Goal: Task Accomplishment & Management: Manage account settings

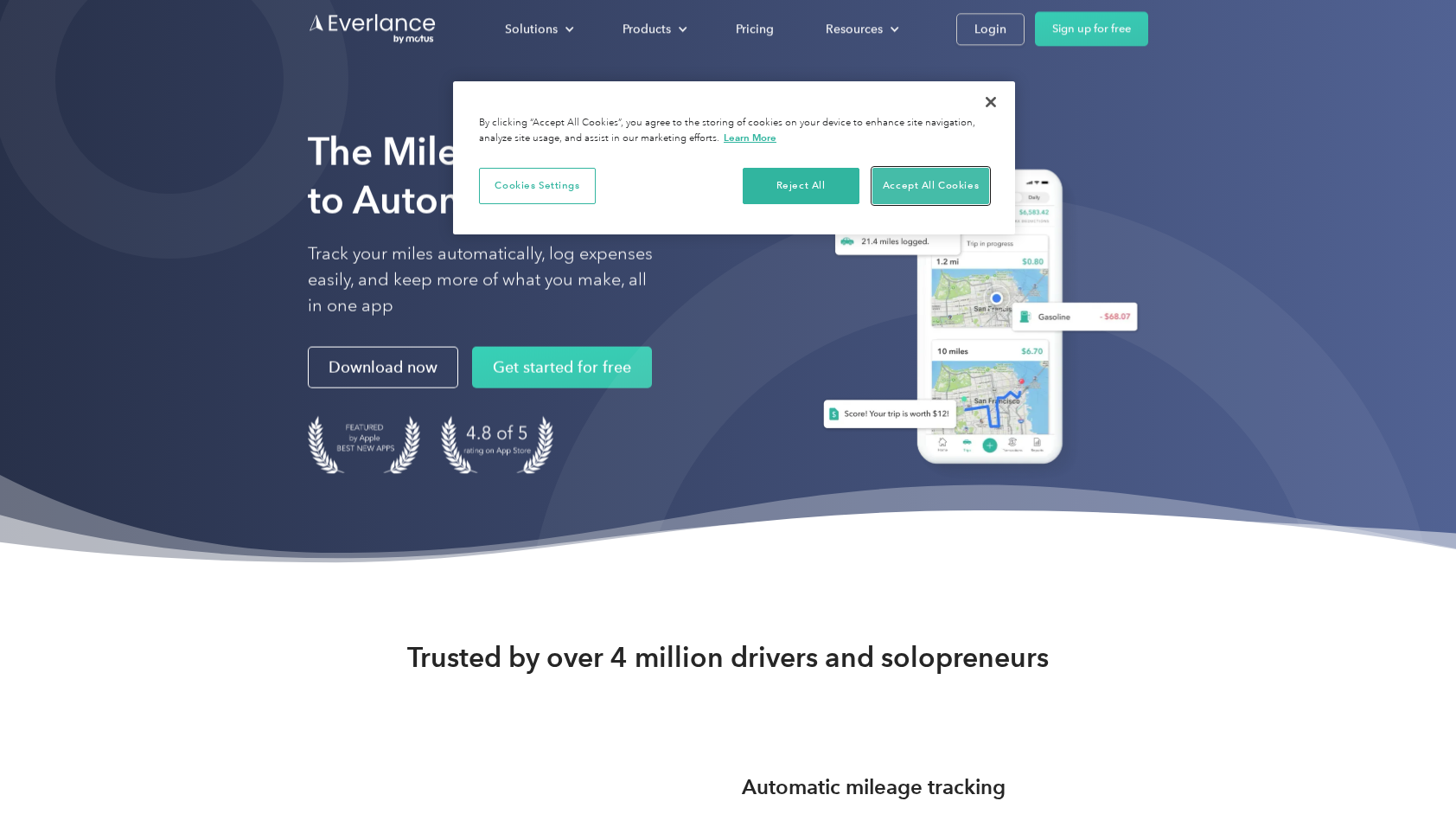
click at [917, 183] on button "Accept All Cookies" at bounding box center [930, 185] width 117 height 37
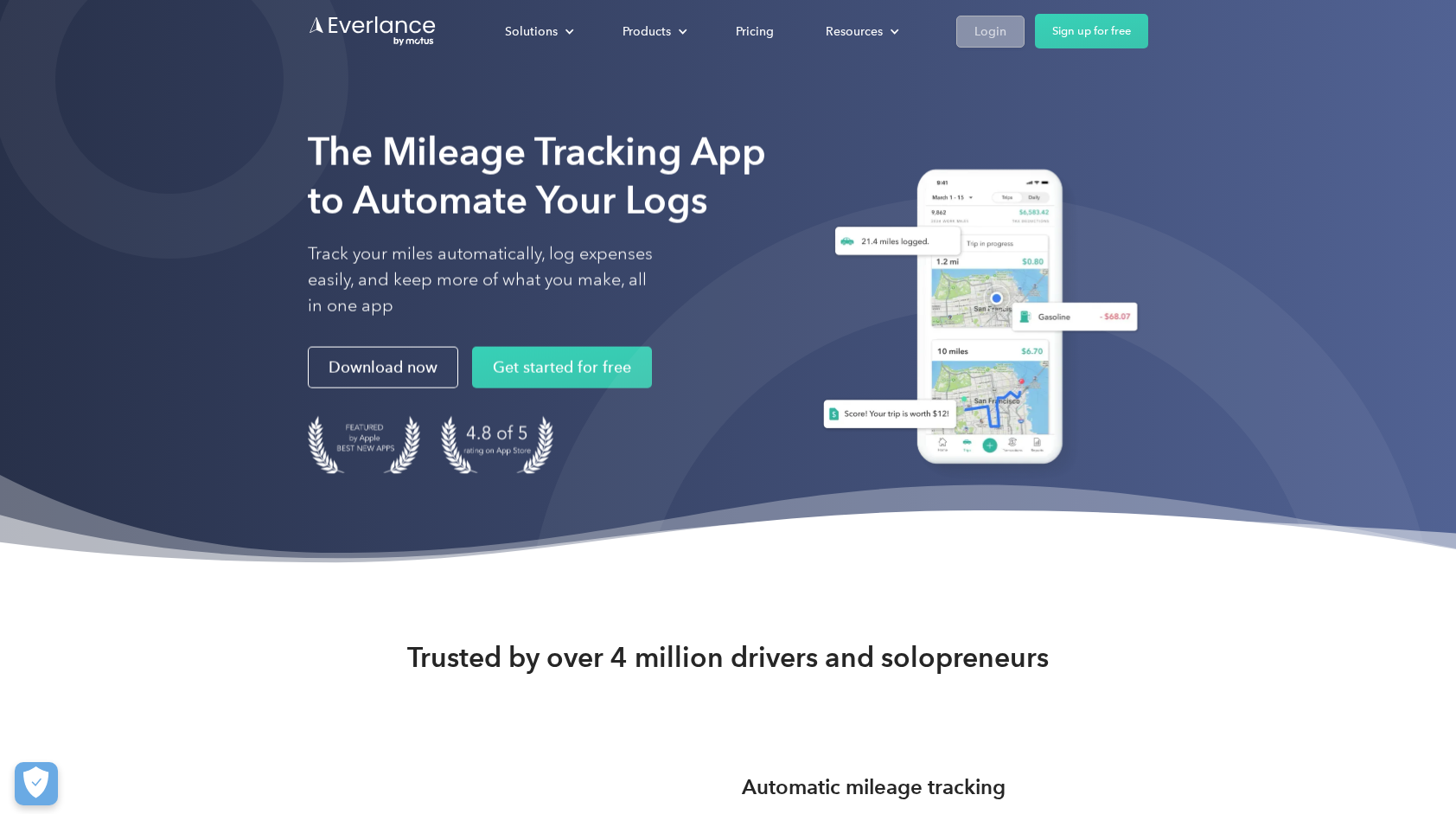
click at [994, 37] on div "Login" at bounding box center [990, 32] width 32 height 22
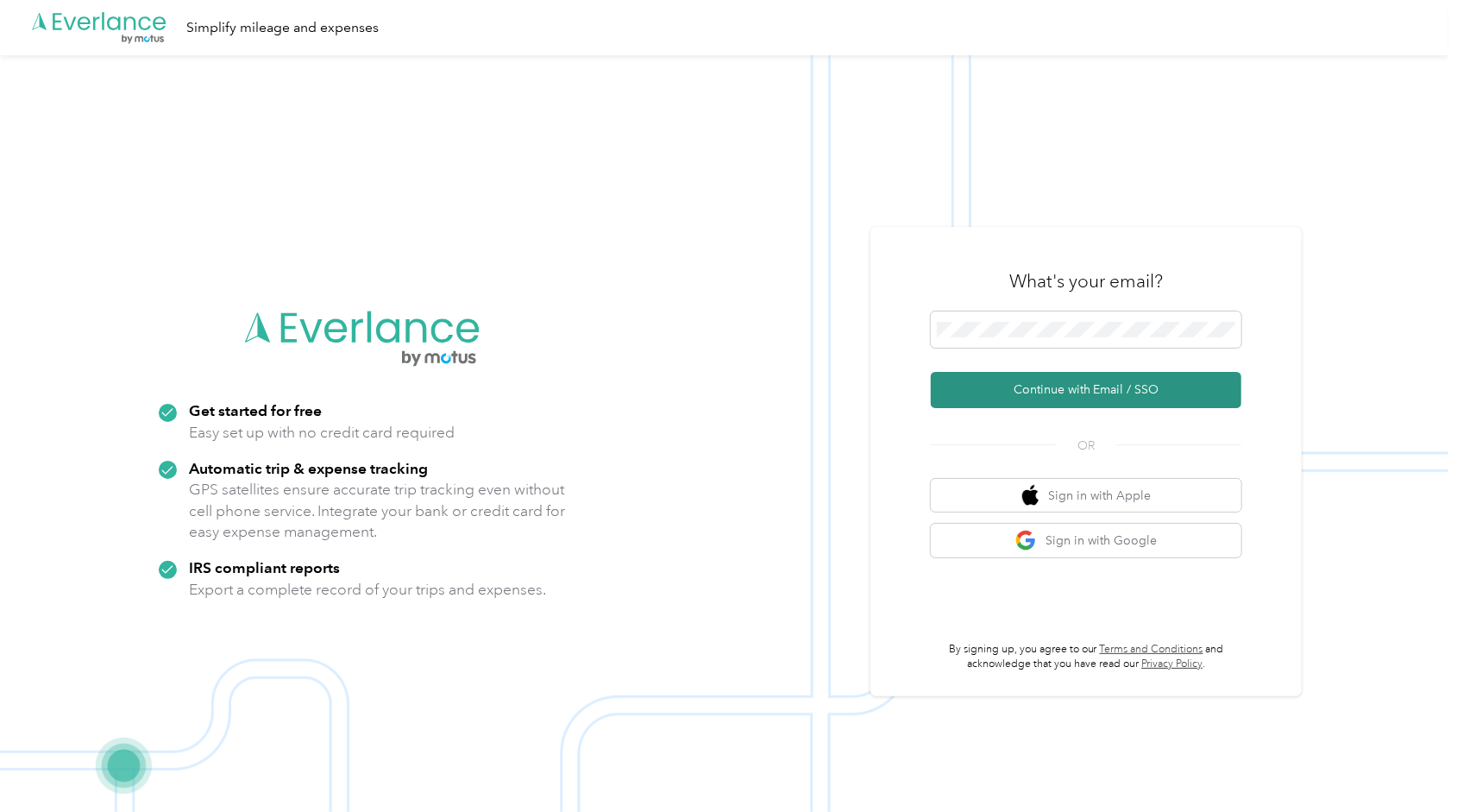
click at [1093, 385] on button "Continue with Email / SSO" at bounding box center [1086, 389] width 310 height 37
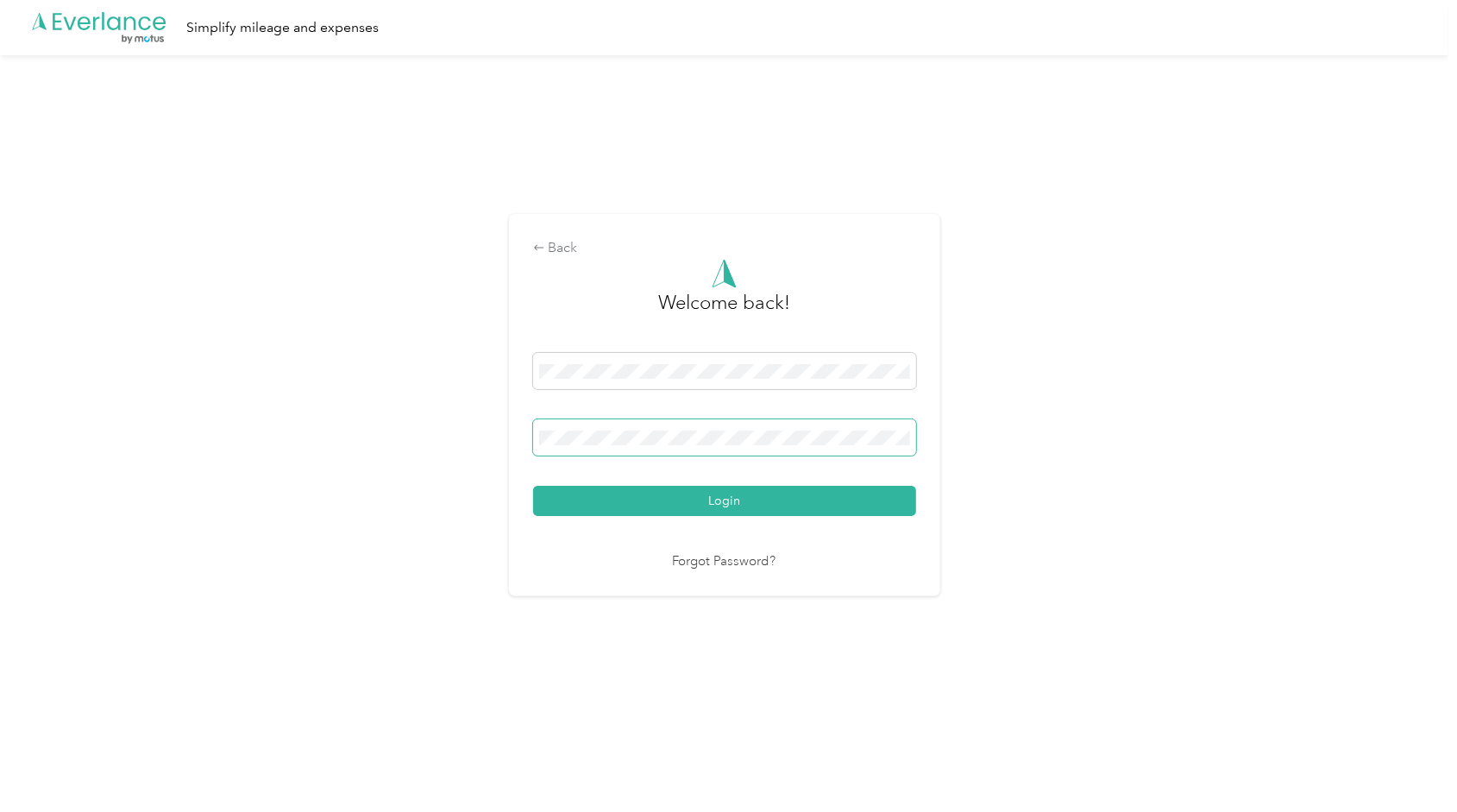
click at [533, 486] on button "Login" at bounding box center [725, 501] width 383 height 31
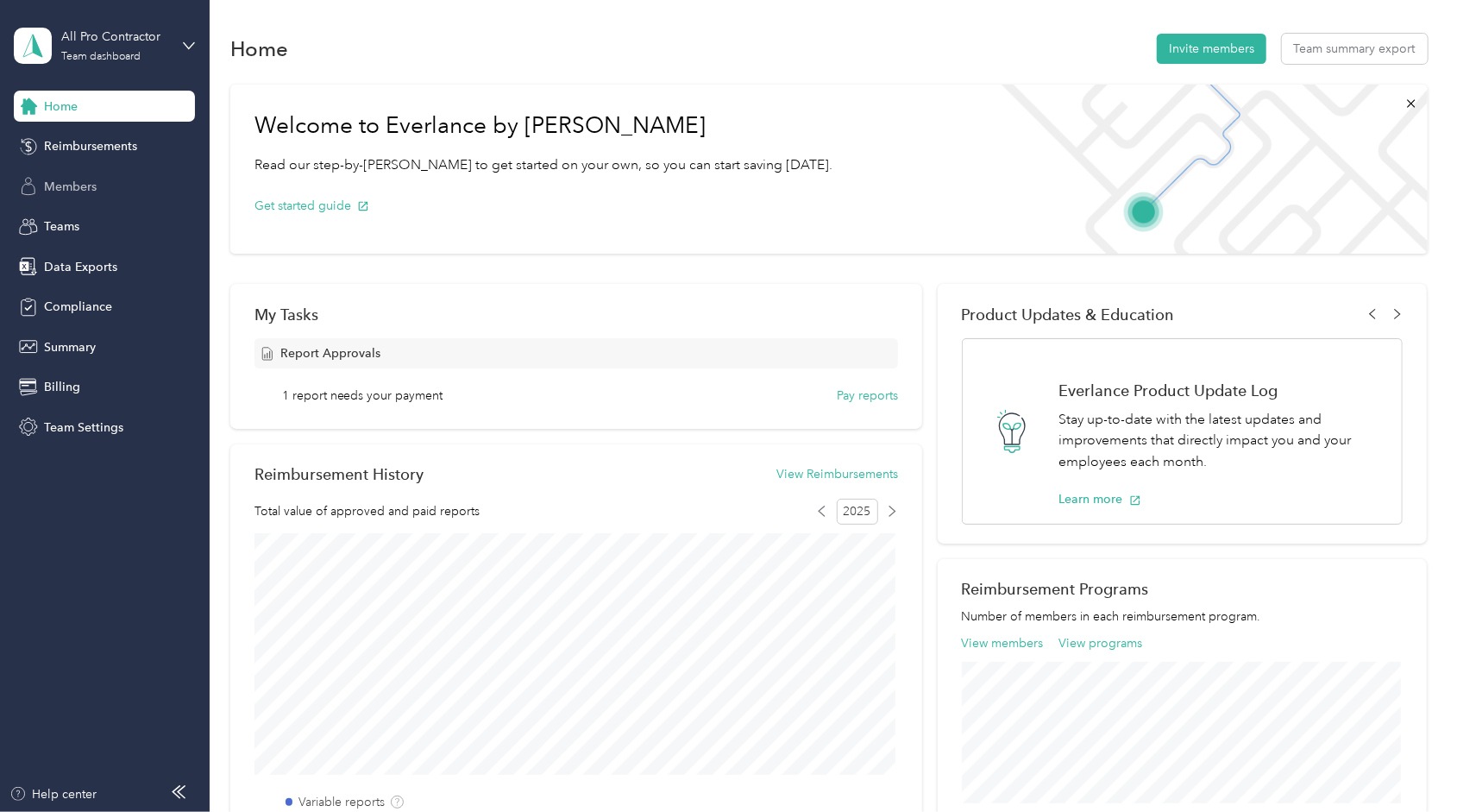
click at [115, 186] on div "Members" at bounding box center [104, 186] width 181 height 31
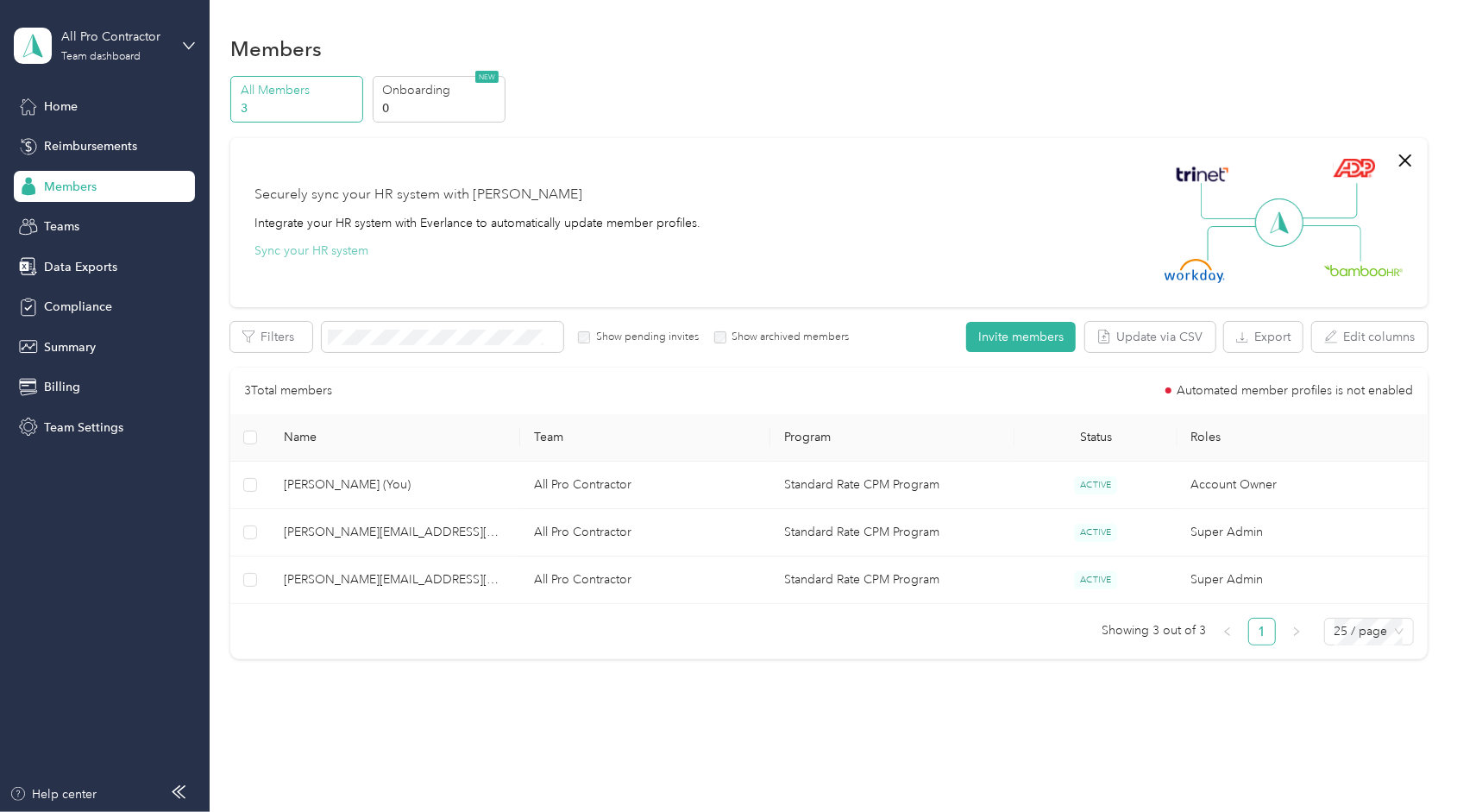
click at [315, 245] on button "Sync your HR system" at bounding box center [311, 251] width 114 height 18
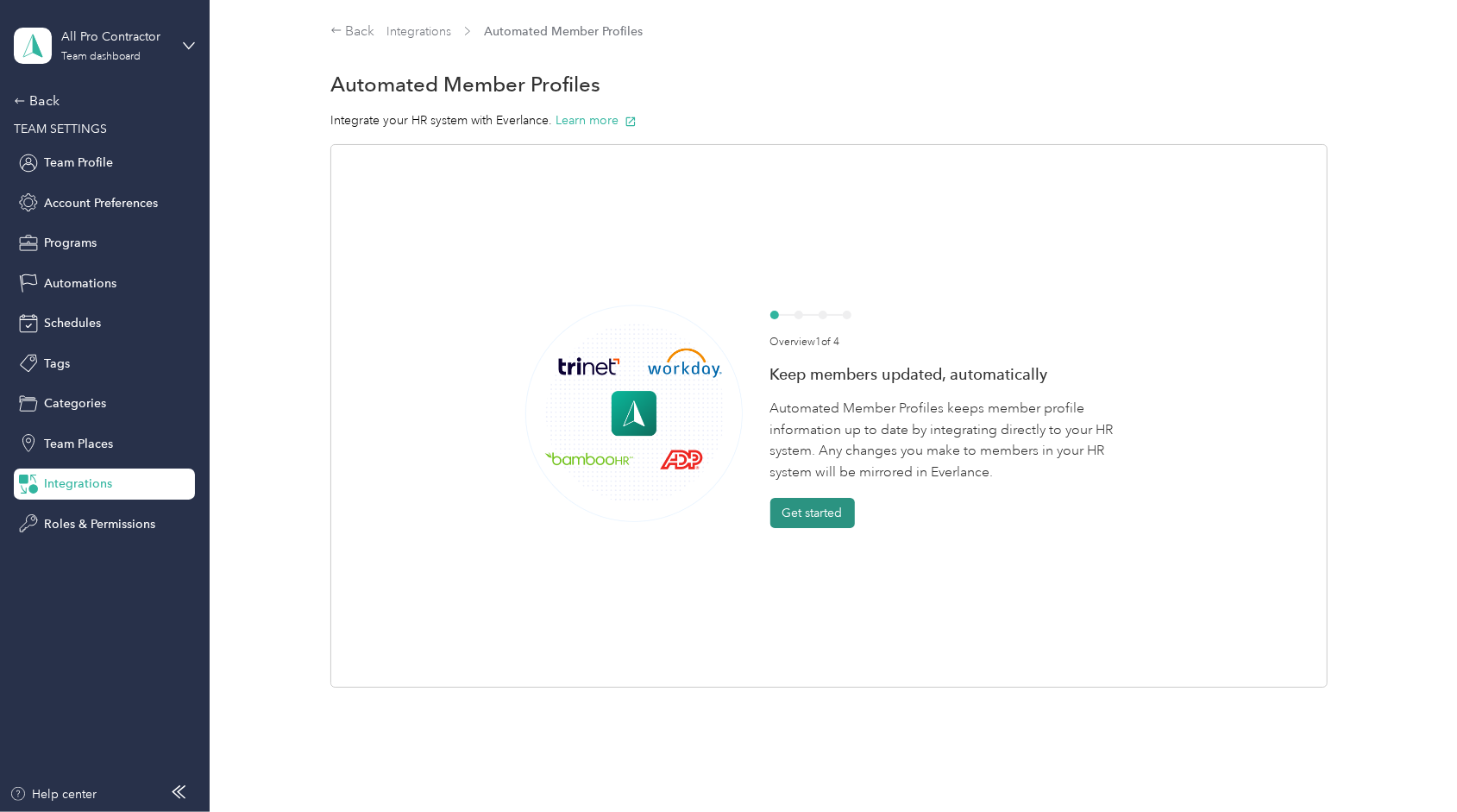
click at [806, 508] on button "Get started" at bounding box center [813, 513] width 85 height 31
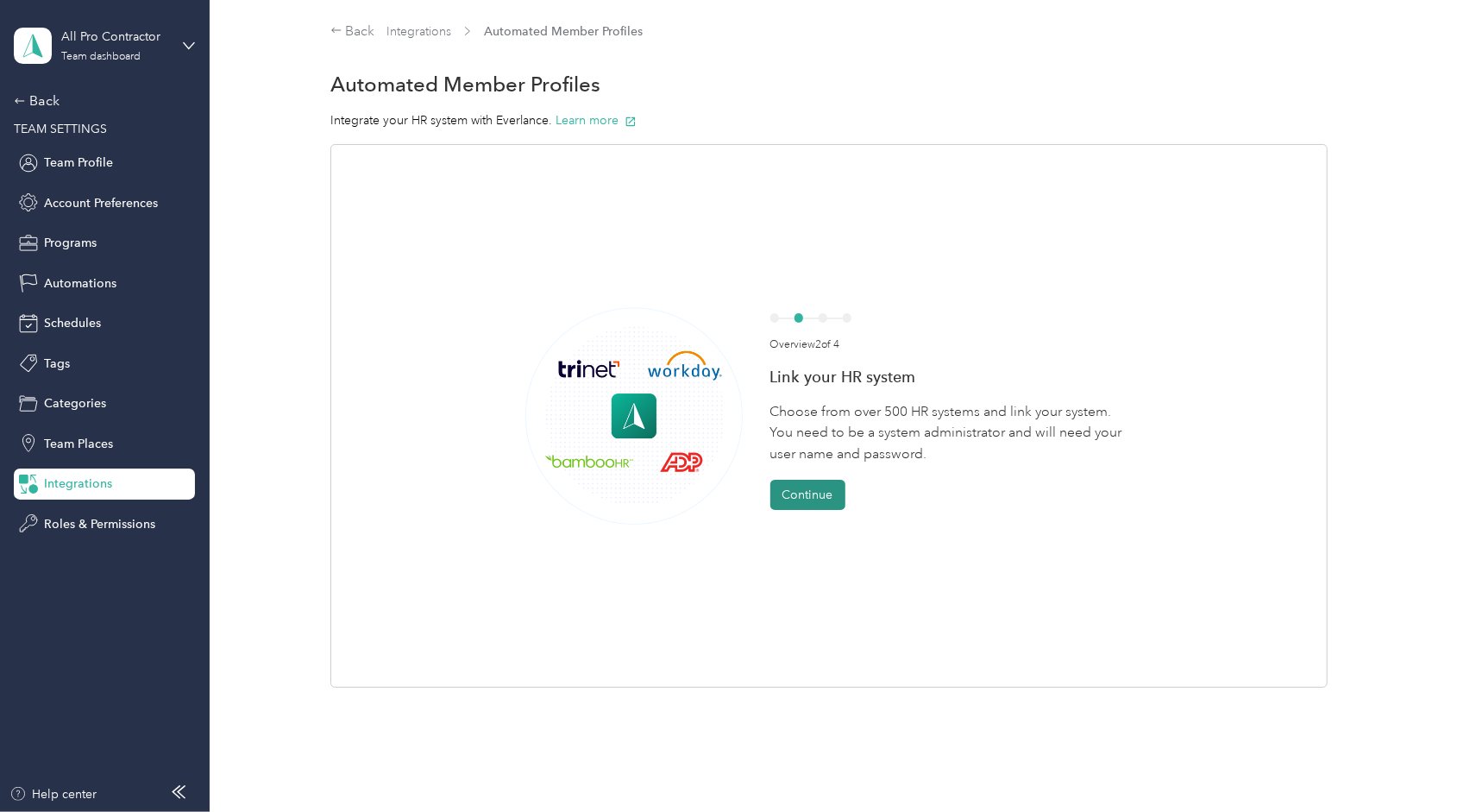
click at [821, 507] on button "Continue" at bounding box center [808, 495] width 75 height 31
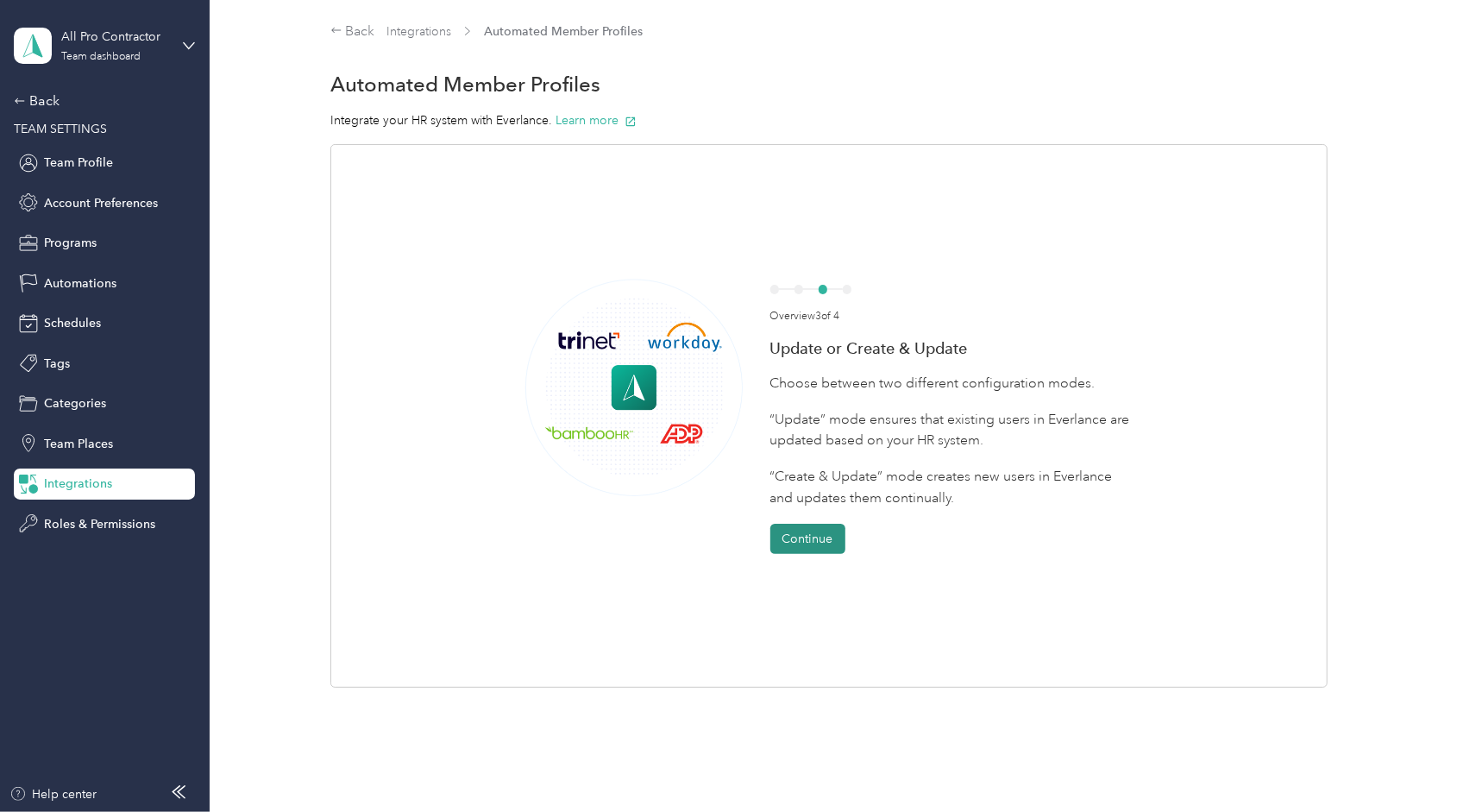
click at [800, 545] on button "Continue" at bounding box center [808, 538] width 75 height 31
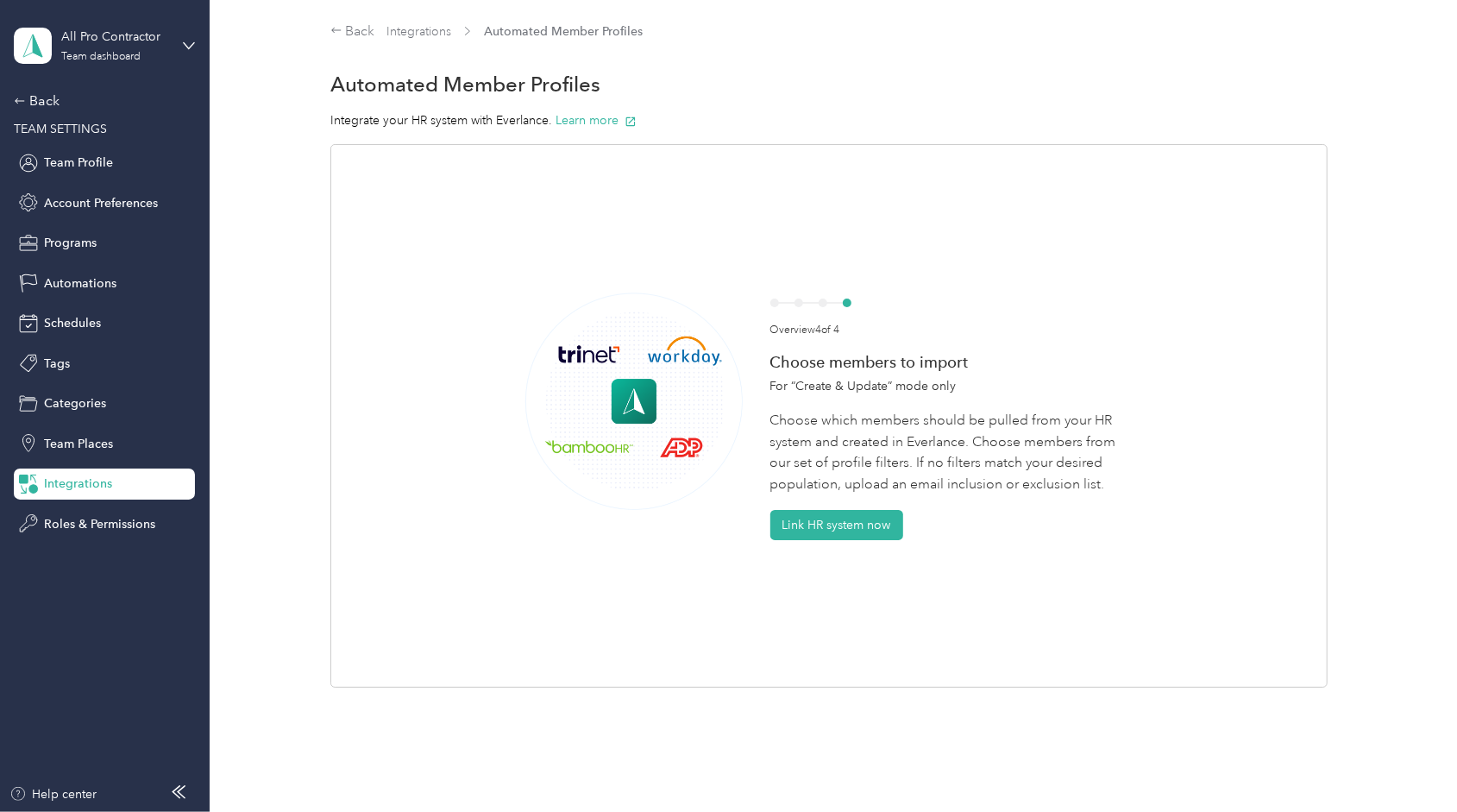
click at [800, 545] on div "Overview 4 of 4 Choose members to import For “Create & Update” mode only Choose…" at bounding box center [830, 416] width 998 height 543
click at [798, 527] on button "Link HR system now" at bounding box center [837, 525] width 133 height 31
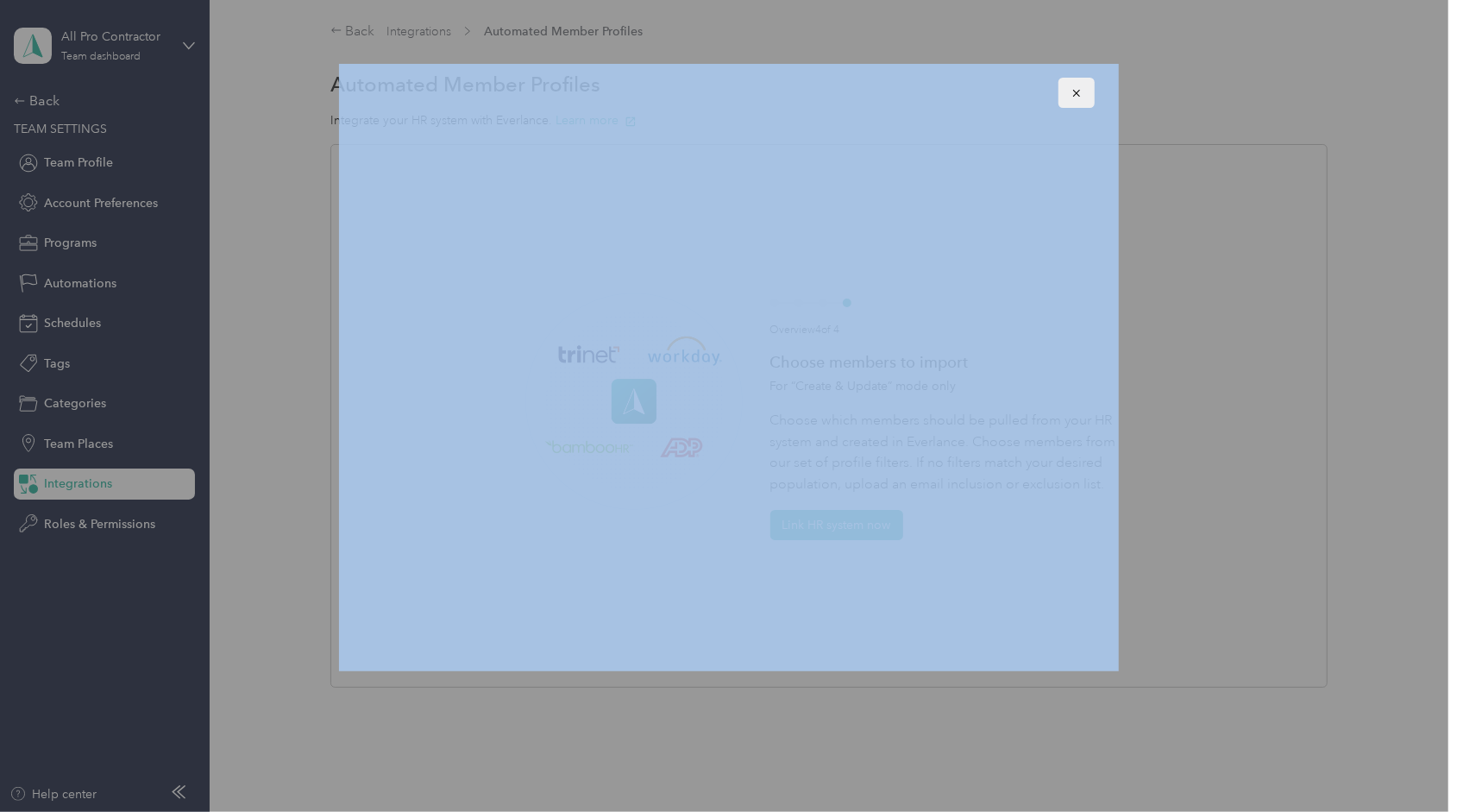
click at [1074, 99] on icon "button" at bounding box center [1077, 93] width 12 height 12
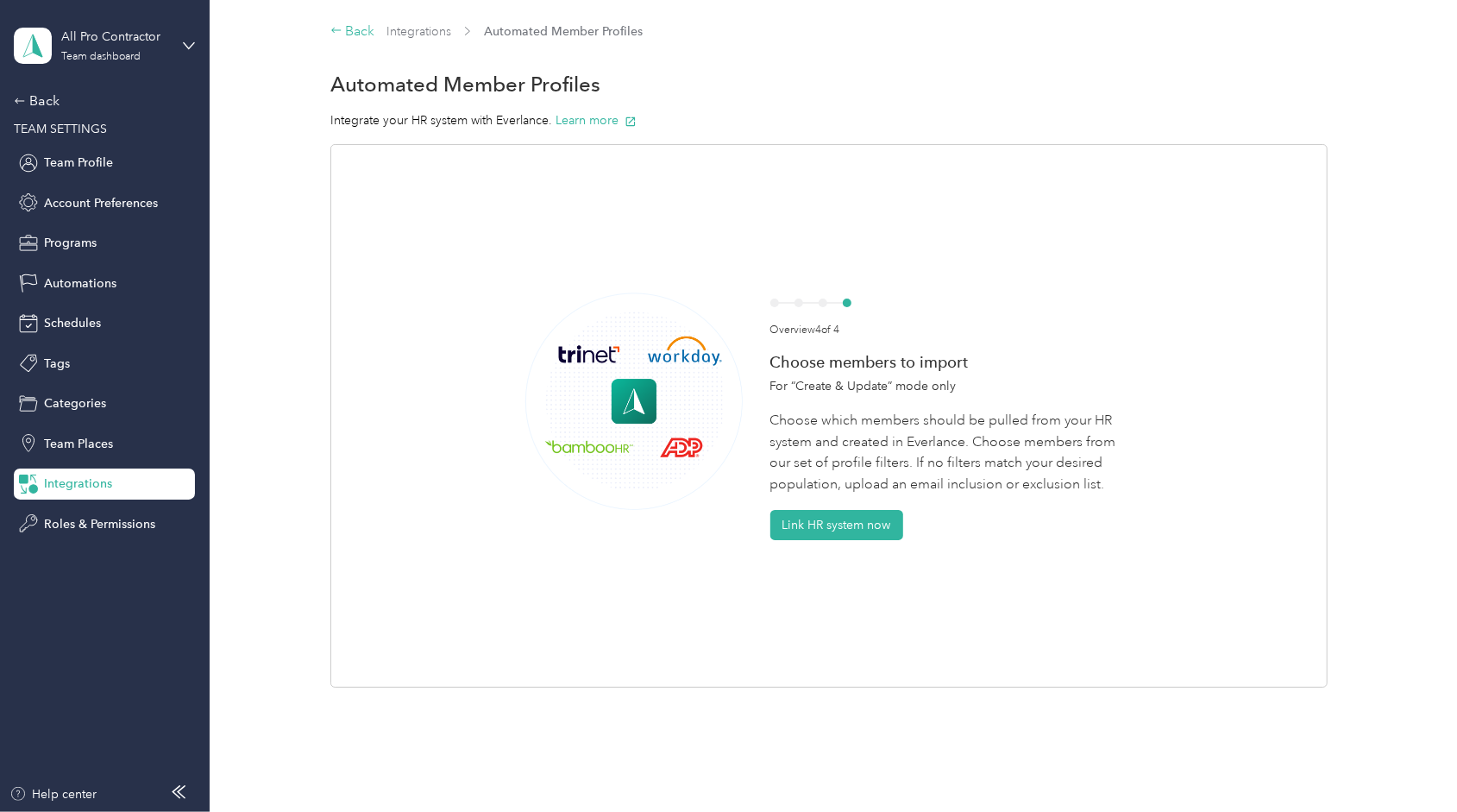
click at [364, 28] on div "Back" at bounding box center [353, 32] width 44 height 21
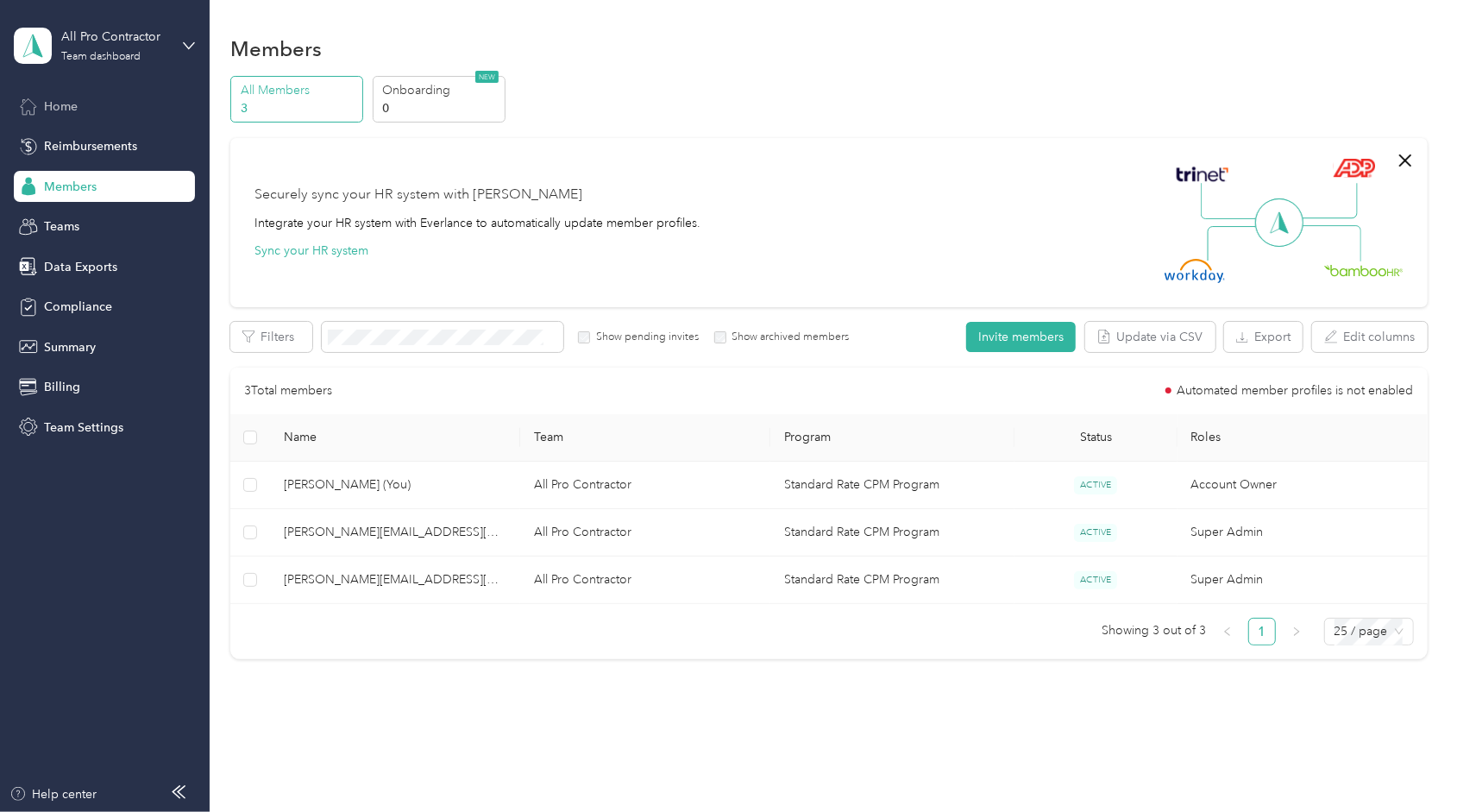
click at [95, 106] on div "Home" at bounding box center [104, 106] width 181 height 31
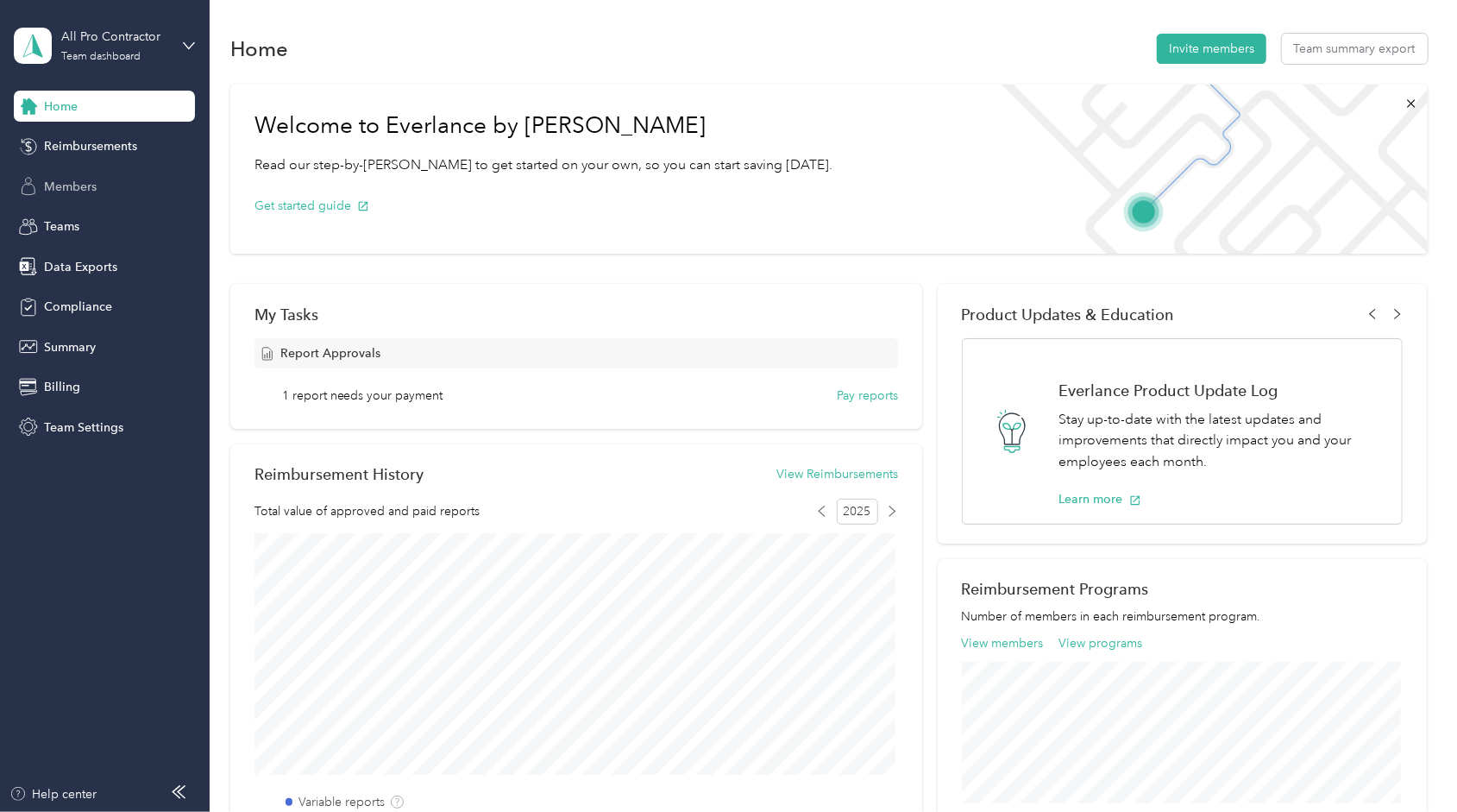
click at [92, 184] on span "Members" at bounding box center [70, 187] width 52 height 18
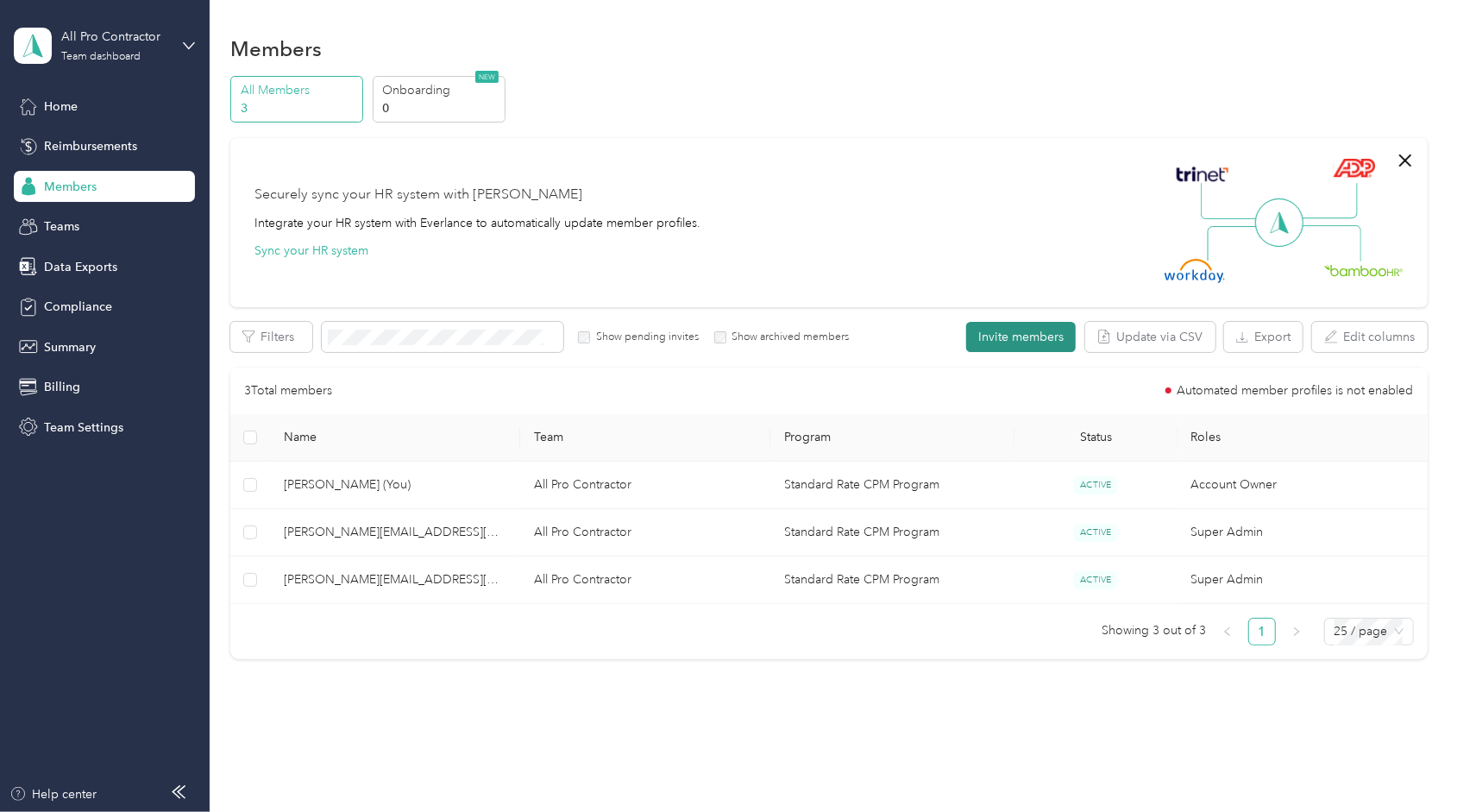
click at [1043, 332] on button "Invite members" at bounding box center [1020, 337] width 110 height 31
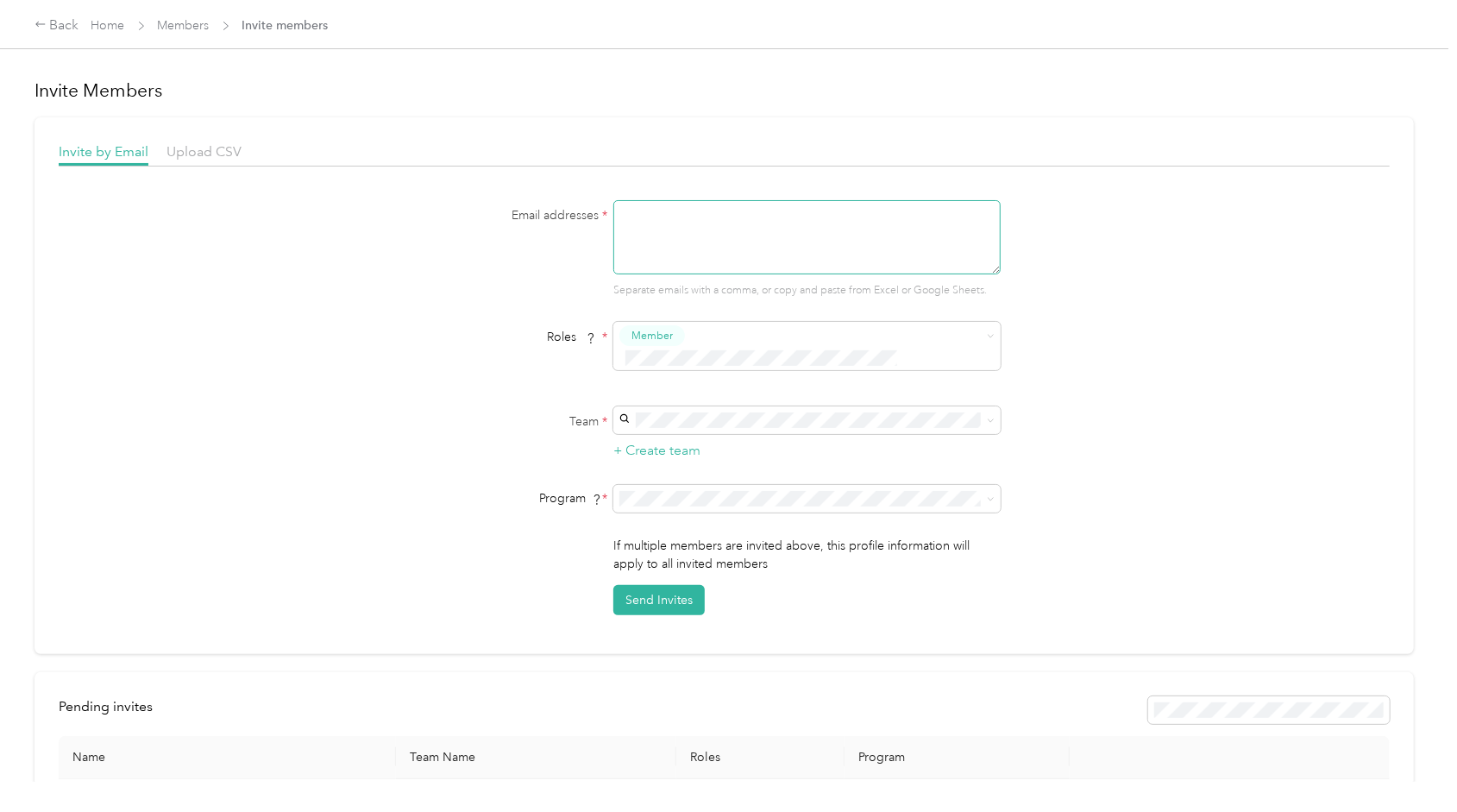
click at [813, 236] on textarea at bounding box center [807, 237] width 387 height 74
click at [691, 239] on textarea "[EMAIL_ADDRESS][DOMAIN_NAME]" at bounding box center [807, 237] width 387 height 74
click at [765, 215] on textarea "[EMAIL_ADDRESS][DOMAIN_NAME]" at bounding box center [807, 237] width 387 height 74
click at [717, 234] on textarea "[EMAIL_ADDRESS][DOMAIN_NAME]" at bounding box center [807, 237] width 387 height 74
click at [770, 219] on textarea "[EMAIL_ADDRESS][DOMAIN_NAME]" at bounding box center [807, 237] width 387 height 74
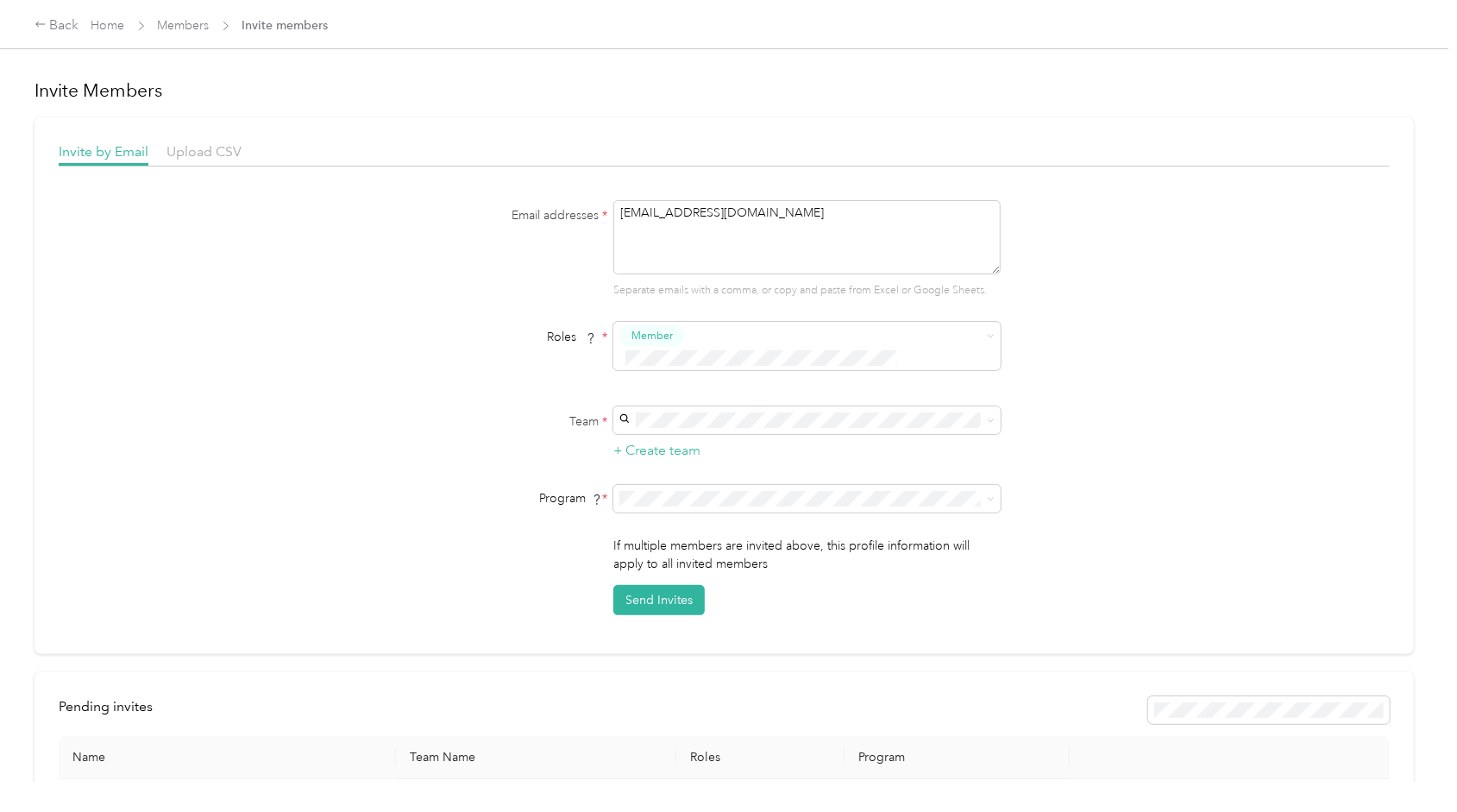
type textarea "[EMAIL_ADDRESS][DOMAIN_NAME]"
click at [867, 444] on form "Email addresses * zackfelix1986@icloud.com Separate emails with a comma, or cop…" at bounding box center [724, 408] width 665 height 415
click at [1080, 436] on div "Email addresses * zackfelix1986@icloud.com Separate emails with a comma, or cop…" at bounding box center [724, 408] width 1332 height 415
click at [986, 406] on span at bounding box center [807, 420] width 387 height 28
click at [984, 414] on span at bounding box center [988, 420] width 14 height 12
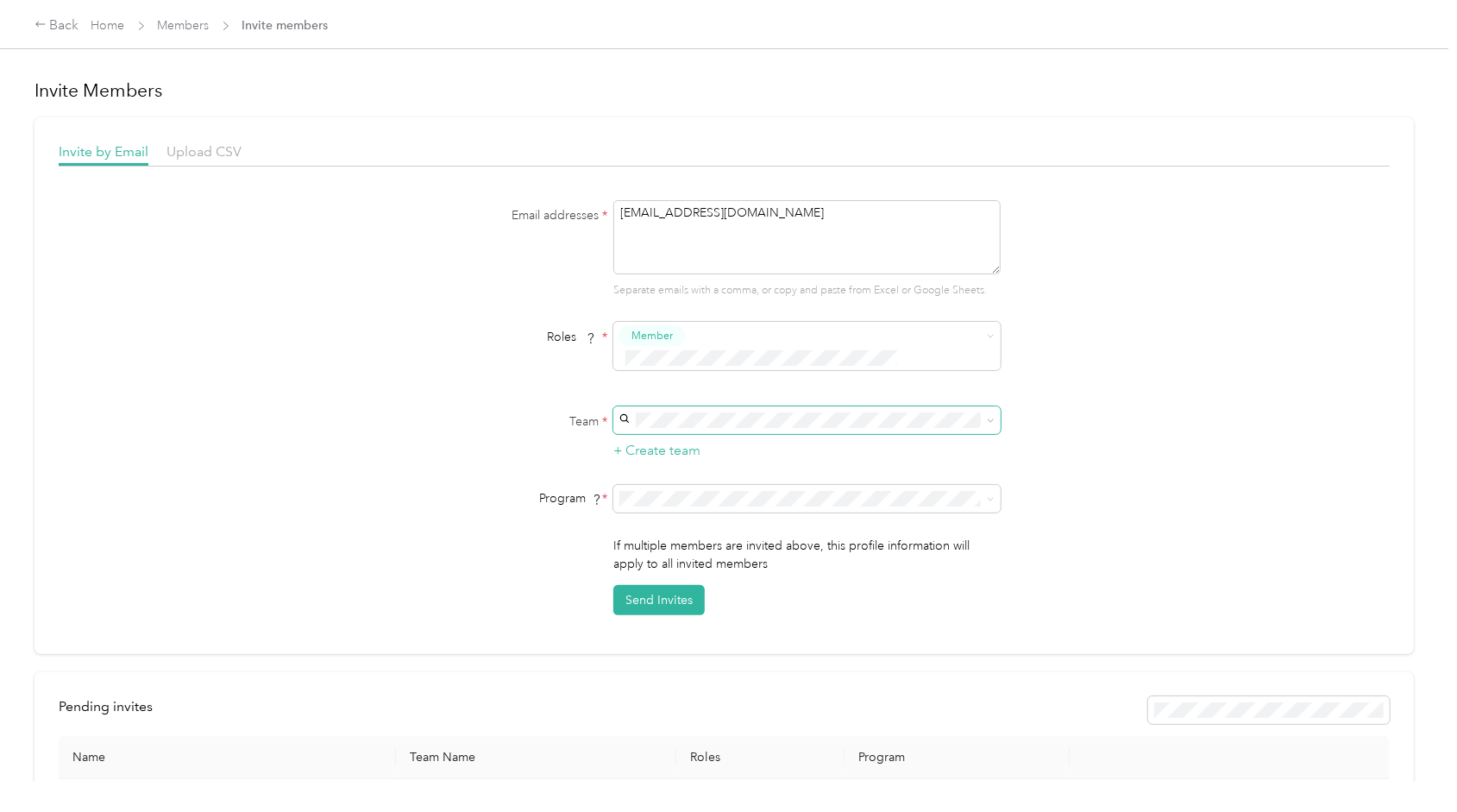
click at [987, 417] on icon at bounding box center [991, 421] width 8 height 8
click at [1071, 394] on div "Email addresses * zackfelix1986@icloud.com Separate emails with a comma, or cop…" at bounding box center [724, 408] width 1332 height 415
click at [1163, 347] on div "Email addresses * zackfelix1986@icloud.com Separate emails with a comma, or cop…" at bounding box center [724, 408] width 1332 height 415
click at [688, 440] on button "+ Create team" at bounding box center [657, 450] width 87 height 22
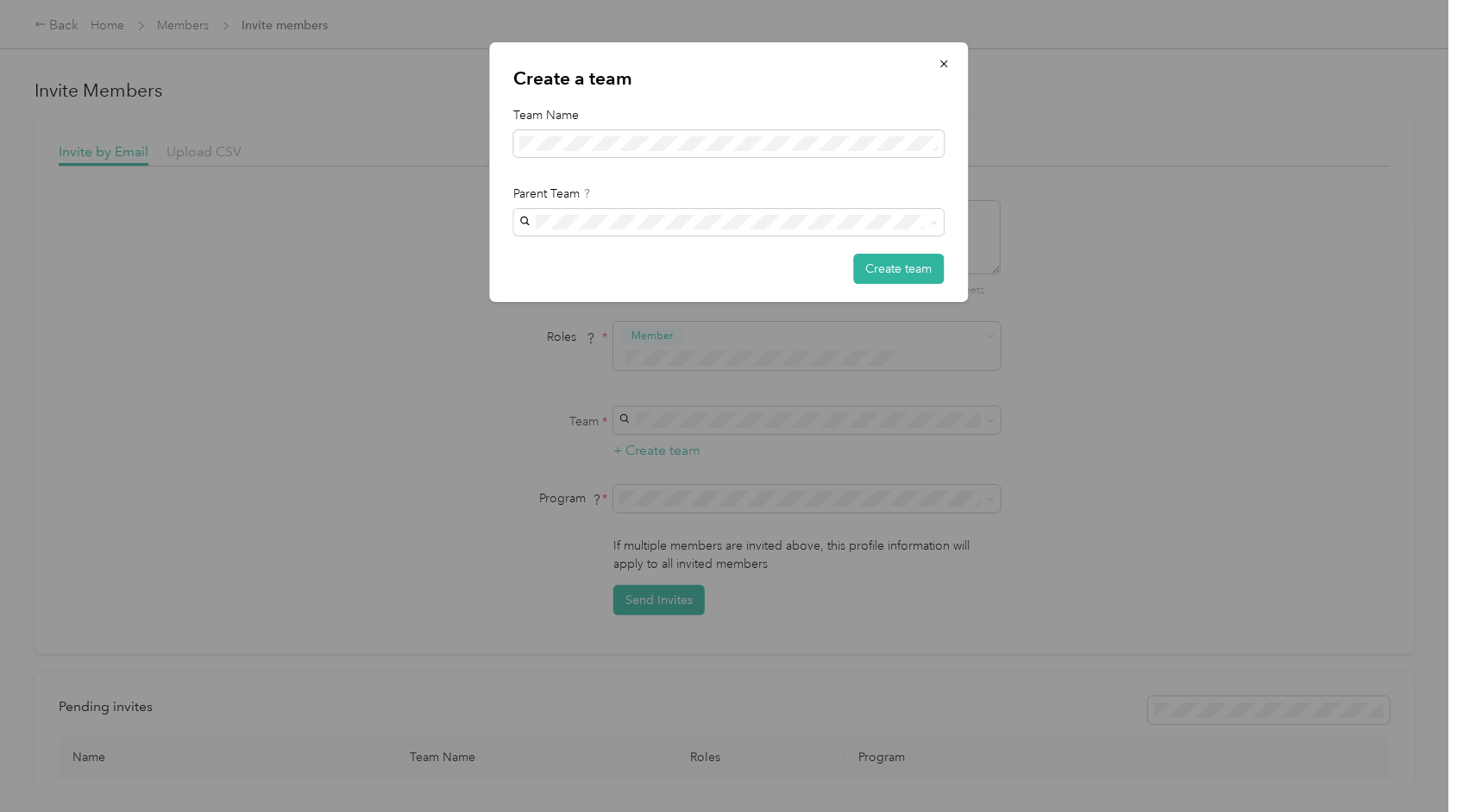
click at [1036, 209] on div "Create a team Team Name Parent Team Create team" at bounding box center [968, 175] width 479 height 265
click at [916, 270] on button "Create team" at bounding box center [899, 269] width 91 height 31
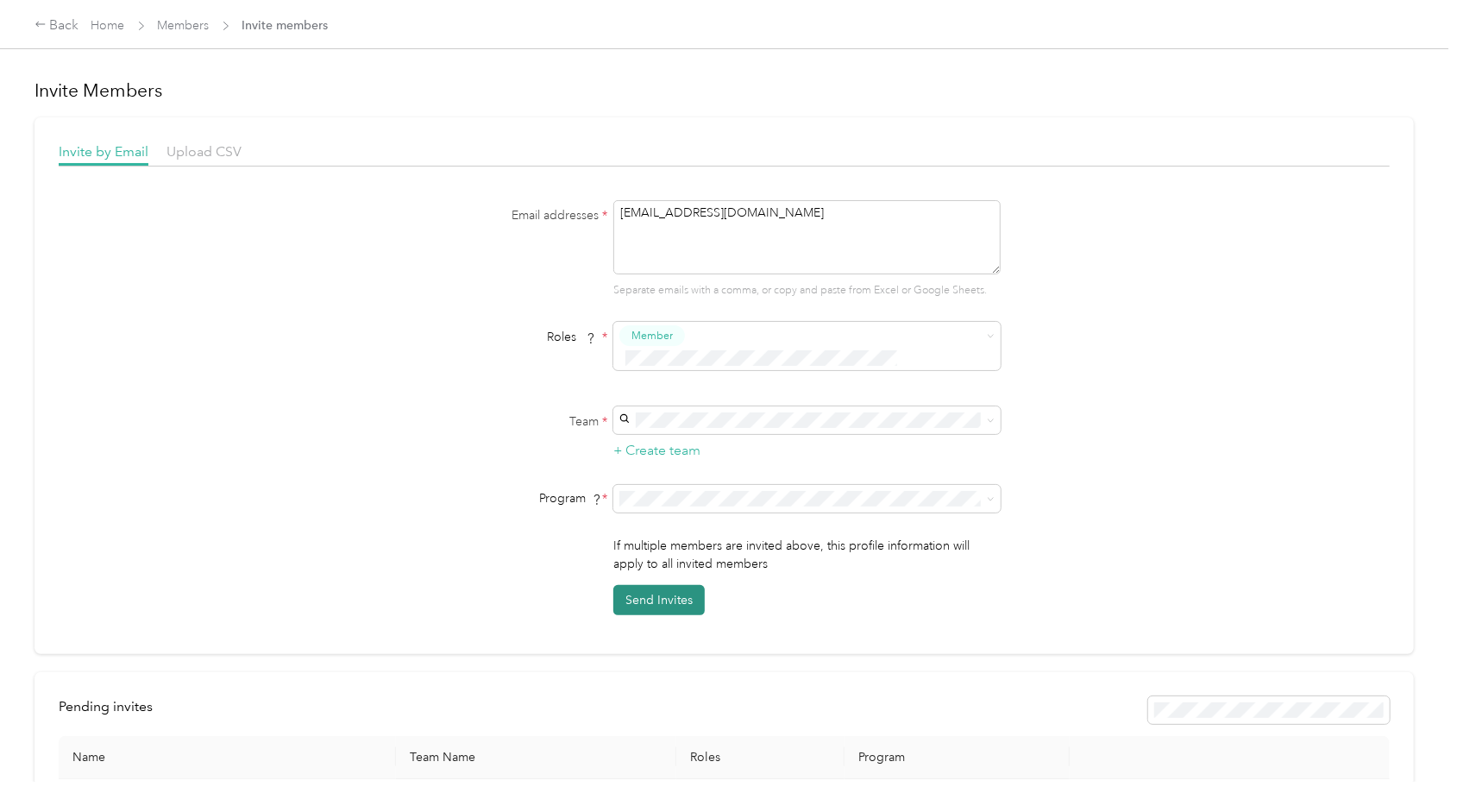
click at [676, 585] on button "Send Invites" at bounding box center [659, 600] width 92 height 31
drag, startPoint x: 888, startPoint y: 388, endPoint x: 907, endPoint y: 356, distance: 37.2
click at [907, 356] on div "Member" at bounding box center [807, 352] width 387 height 60
click at [49, 27] on div "Back" at bounding box center [56, 26] width 44 height 21
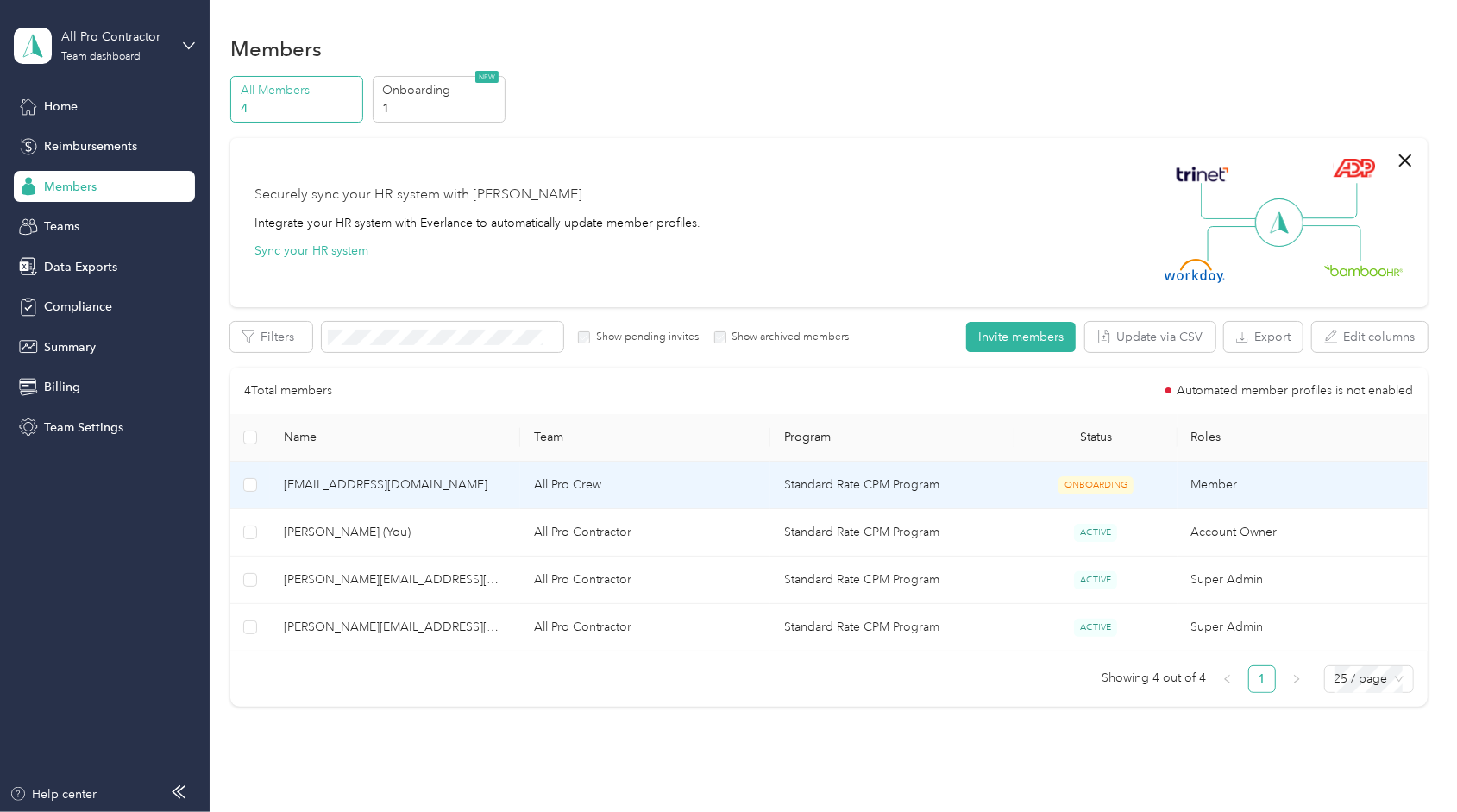
click at [676, 484] on td "All Pro Crew" at bounding box center [645, 485] width 250 height 47
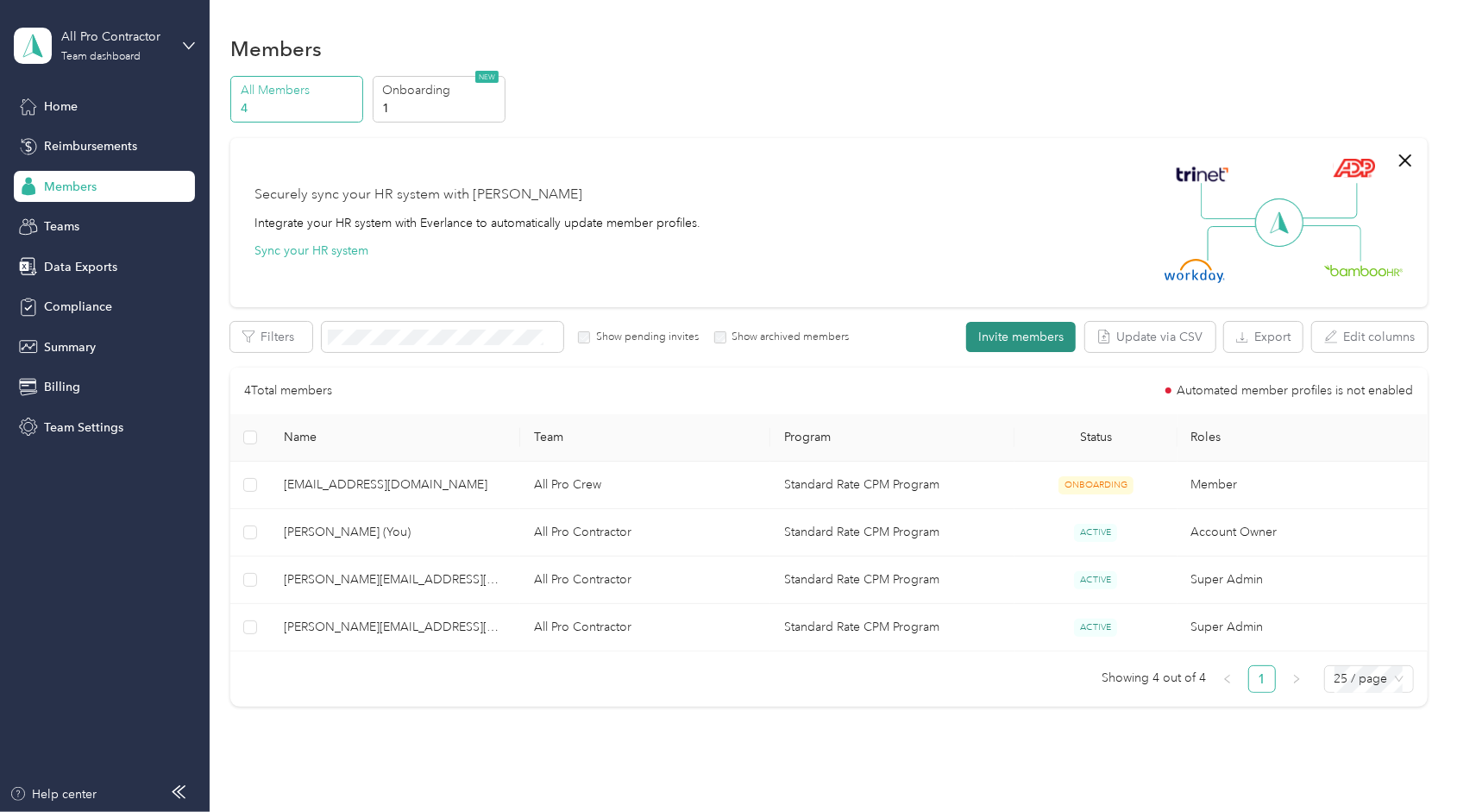
click at [992, 347] on button "Invite members" at bounding box center [1020, 337] width 110 height 31
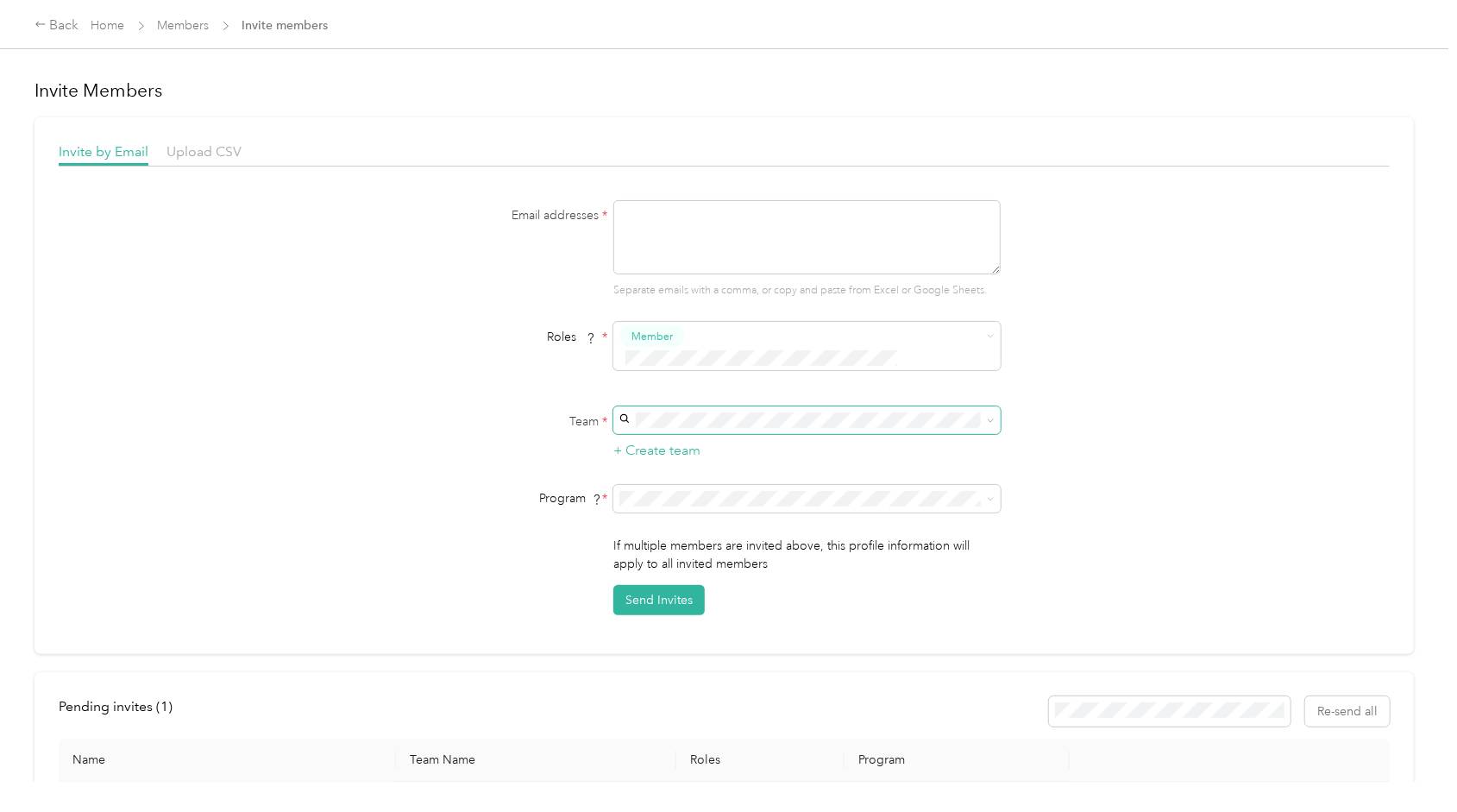
click at [989, 419] on icon at bounding box center [991, 420] width 5 height 3
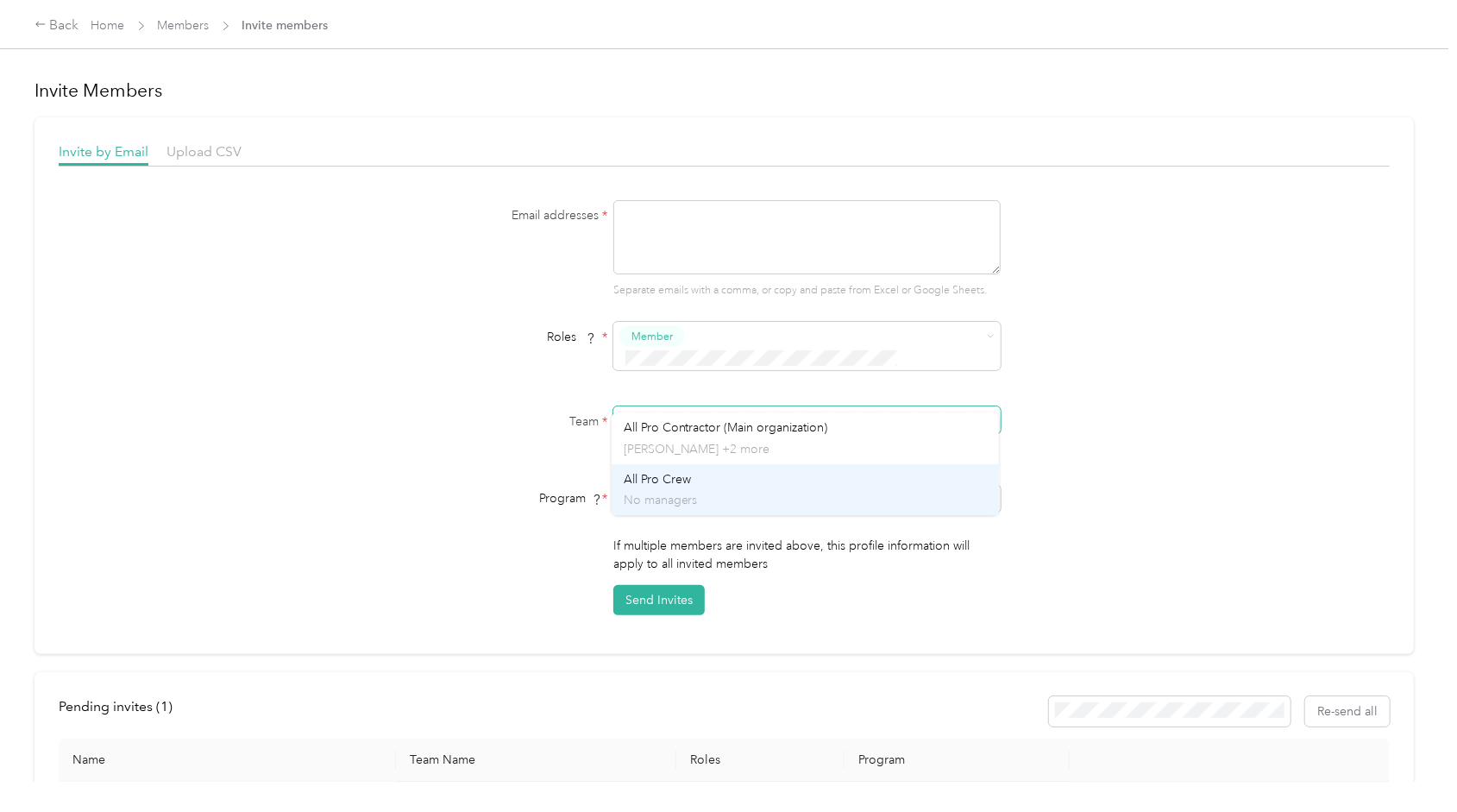
click at [798, 480] on div "All Pro Crew No managers" at bounding box center [805, 490] width 364 height 40
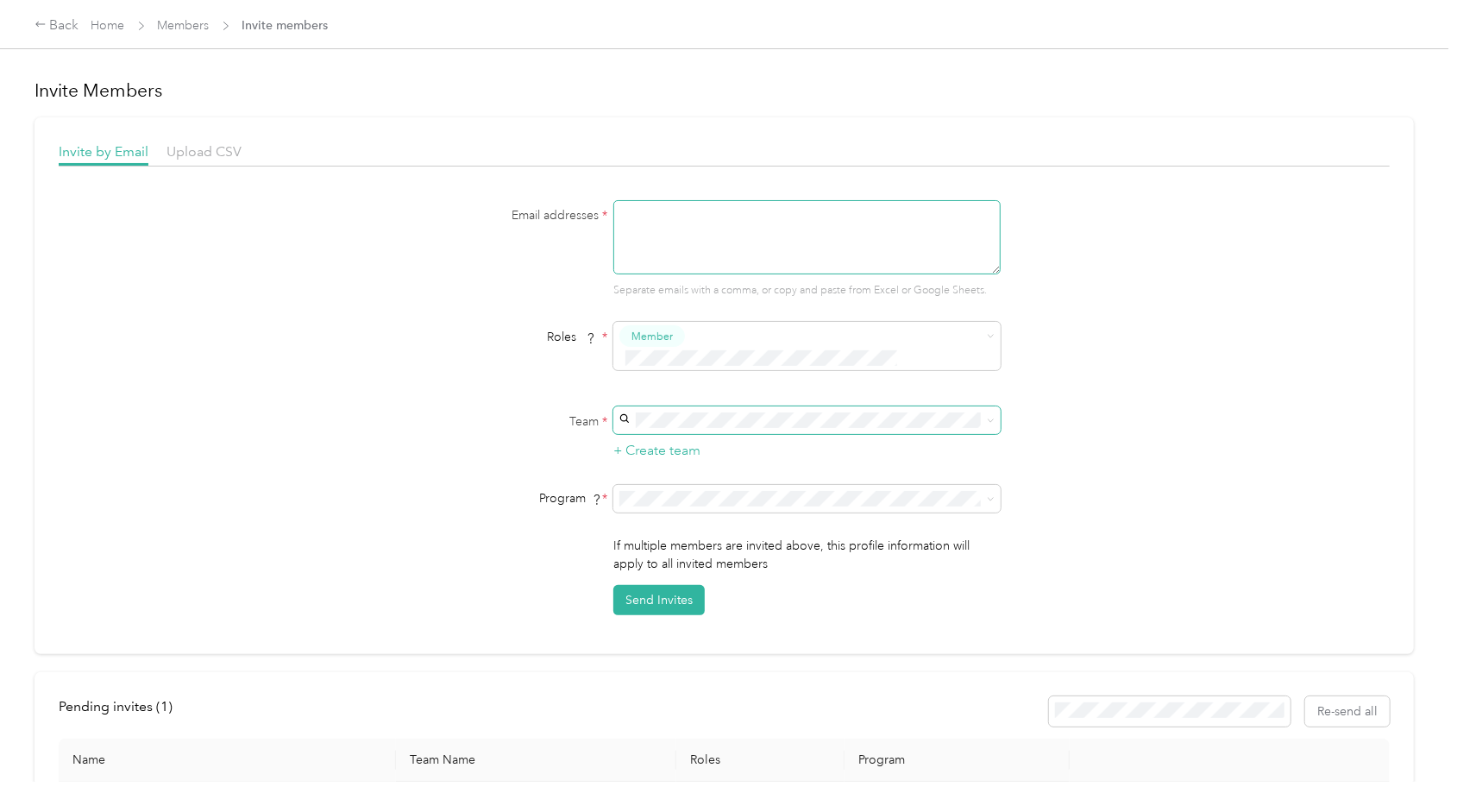
click at [765, 233] on textarea at bounding box center [807, 237] width 387 height 74
type textarea "A"
type textarea "alexgv371@gmail.com, christopherian2525@gmail.com"
click at [671, 585] on button "Send Invites" at bounding box center [659, 600] width 92 height 31
click at [69, 18] on div "Back" at bounding box center [56, 26] width 44 height 21
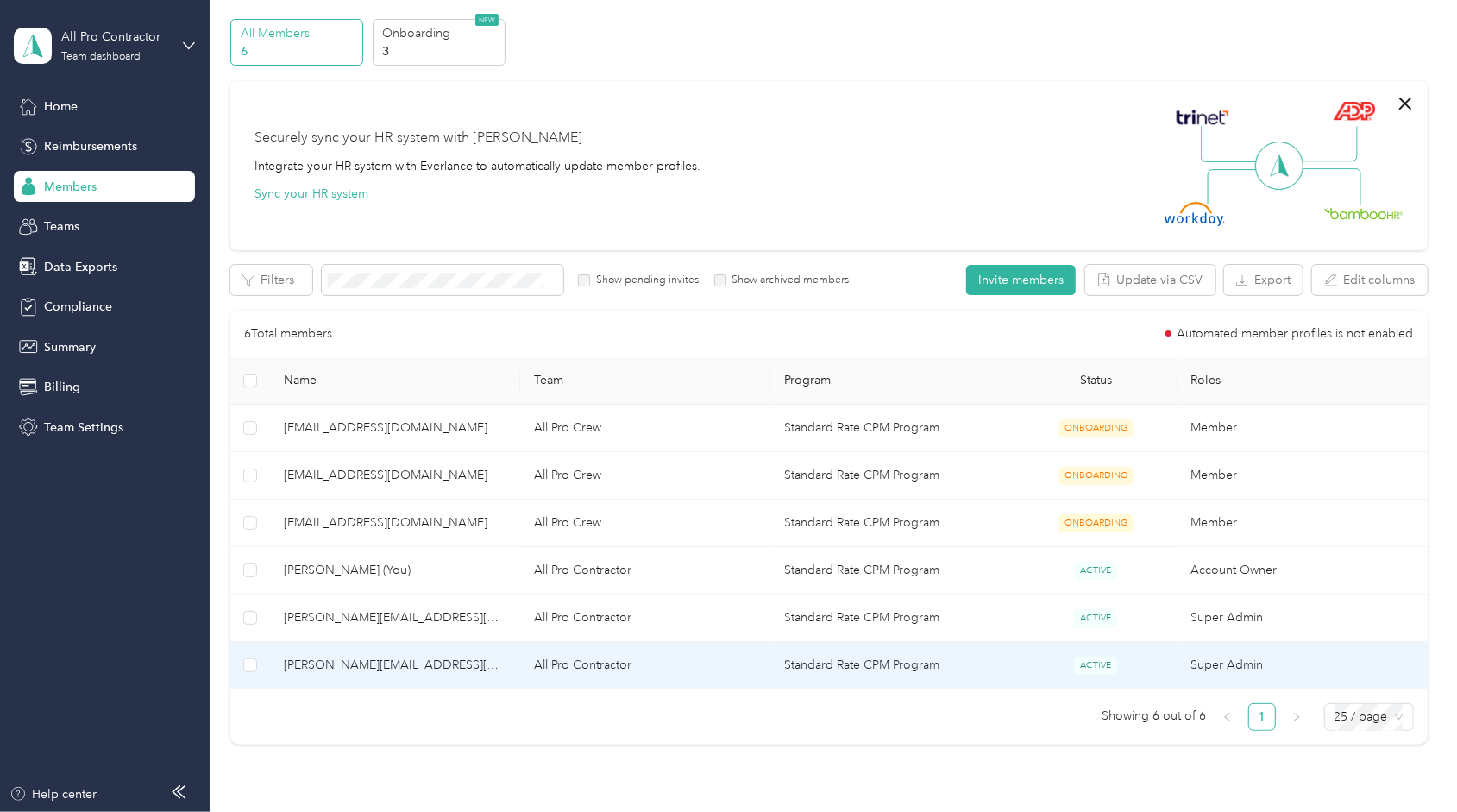
scroll to position [56, 0]
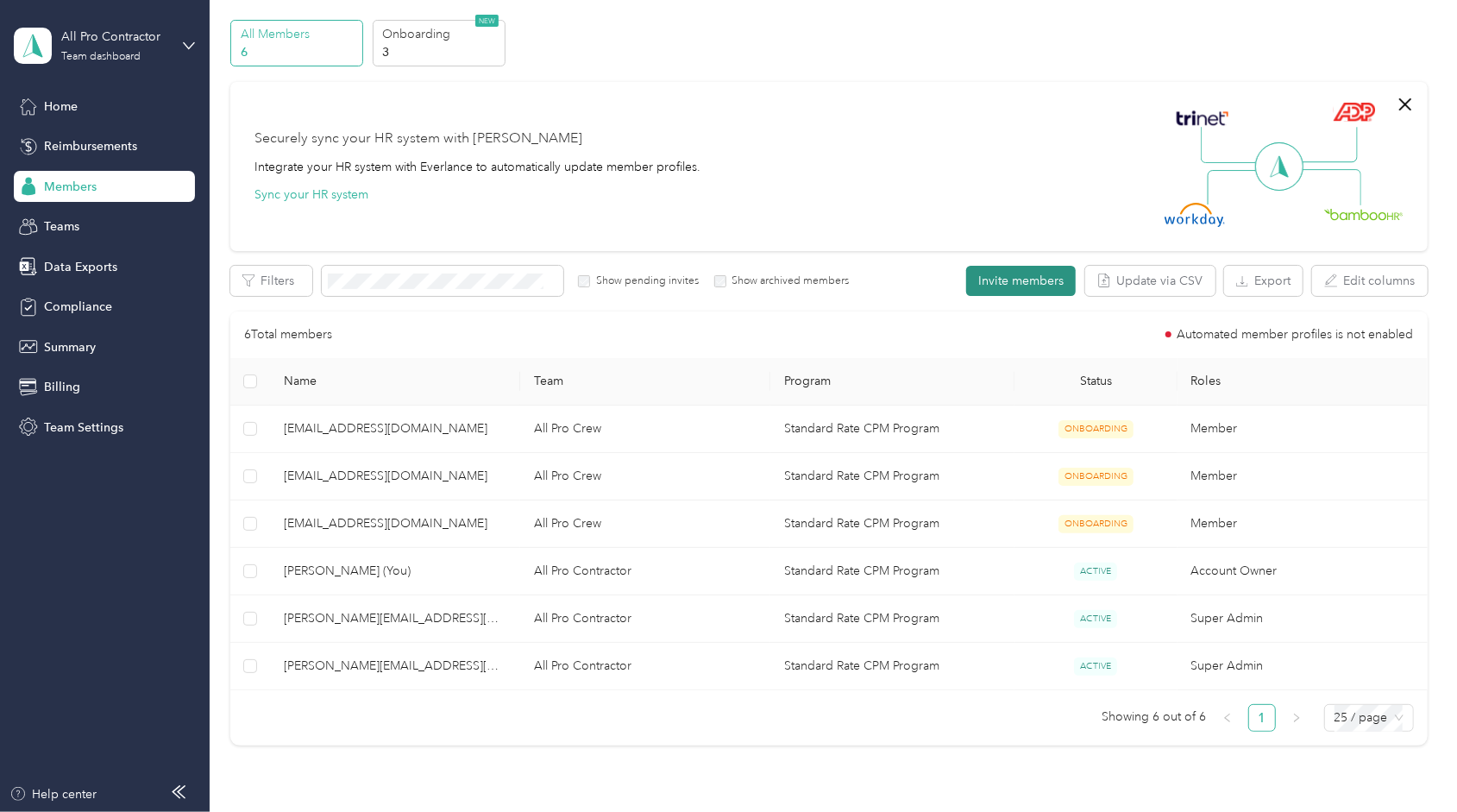
click at [1031, 285] on button "Invite members" at bounding box center [1020, 281] width 110 height 31
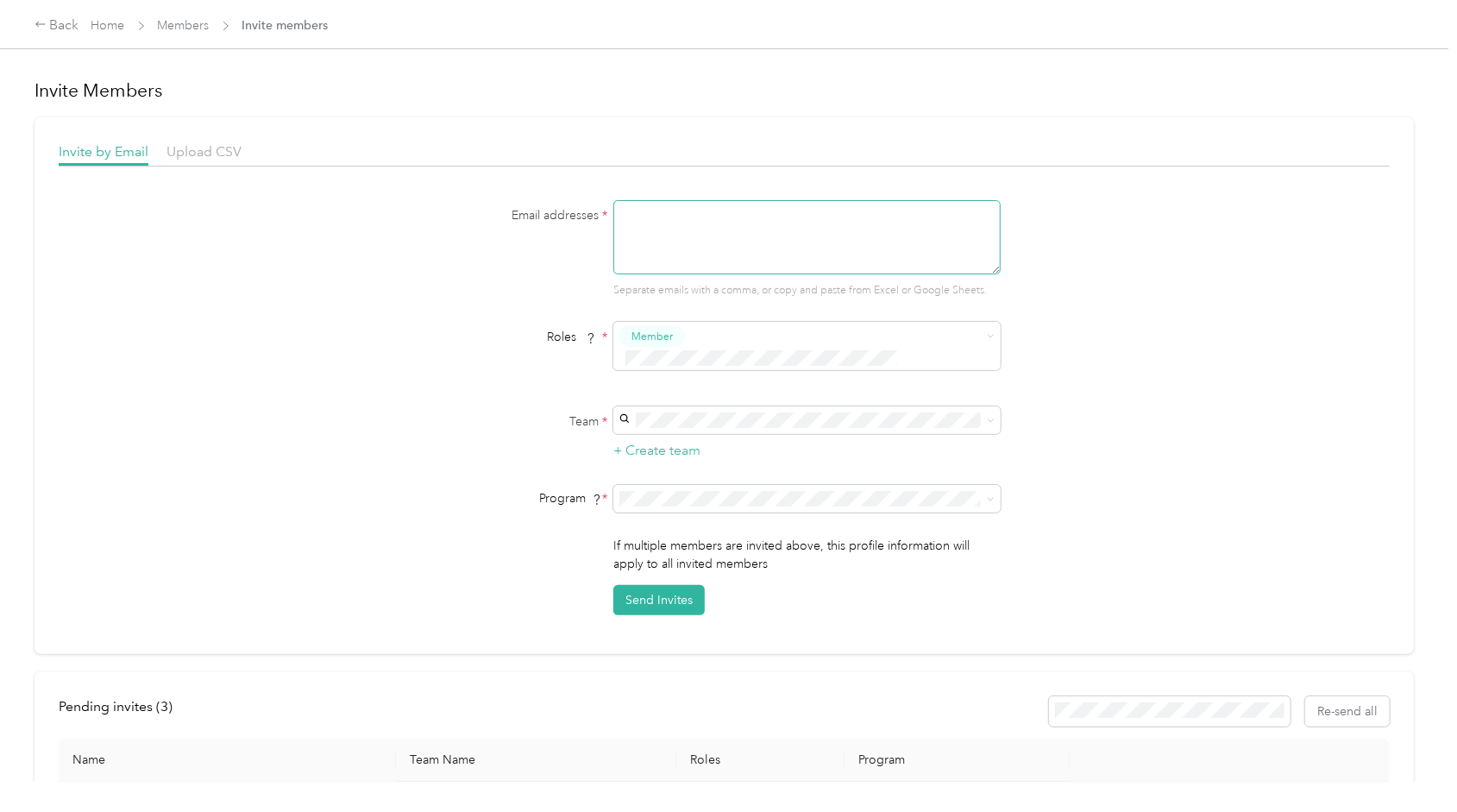
click at [758, 238] on textarea at bounding box center [807, 237] width 387 height 74
type textarea "limonandres2022@gmail.com, kjmatkins@gmail.com"
click at [1197, 222] on div "Email addresses * limonandres2022@gmail.com, kjmatkins@gmail.com Separate email…" at bounding box center [724, 408] width 1332 height 415
click at [663, 585] on button "Send Invites" at bounding box center [659, 600] width 92 height 31
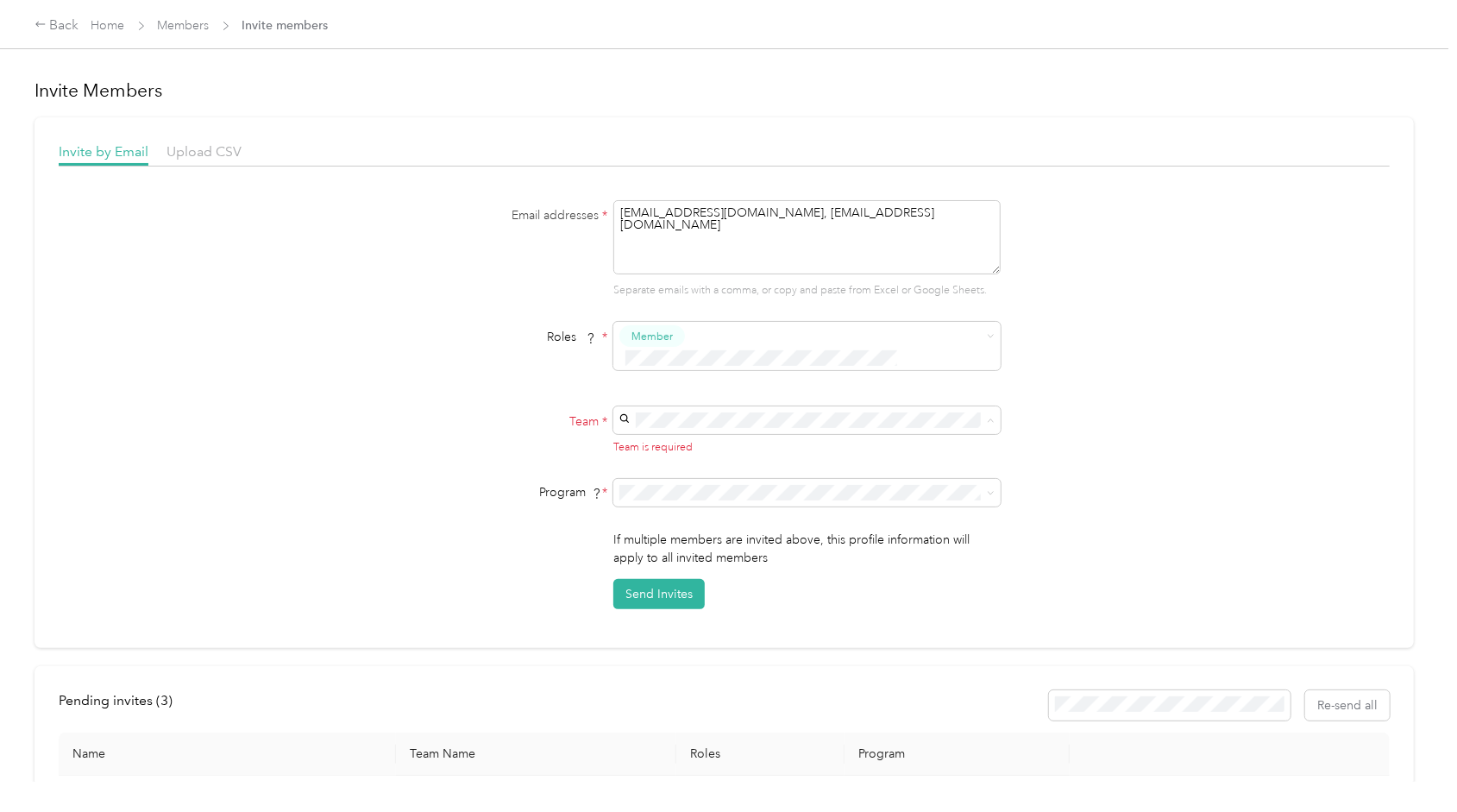
click at [828, 481] on div "All Pro Crew No managers" at bounding box center [805, 490] width 364 height 40
click at [677, 585] on button "Send Invites" at bounding box center [659, 600] width 92 height 31
click at [58, 28] on div "Back" at bounding box center [56, 26] width 44 height 21
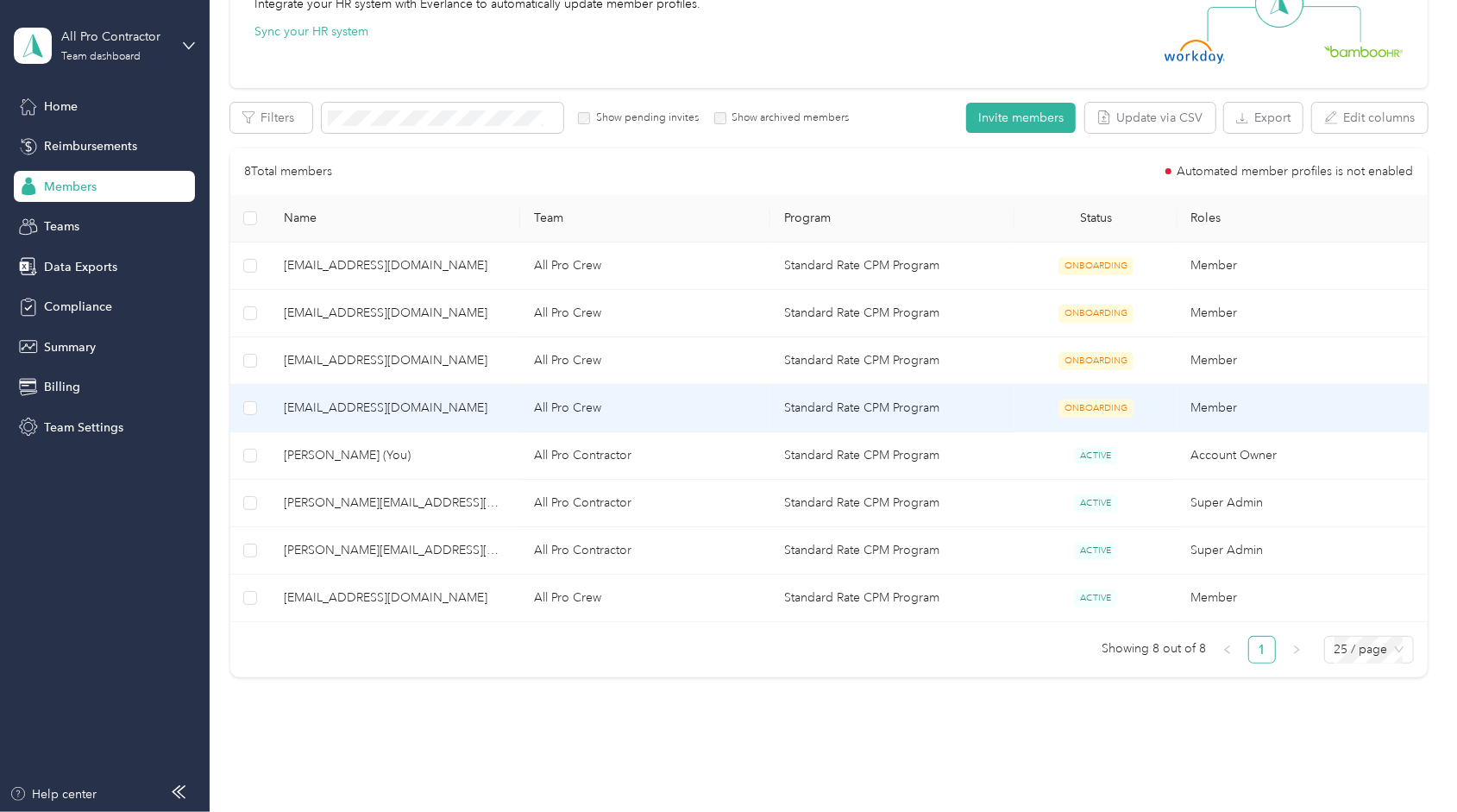
scroll to position [214, 0]
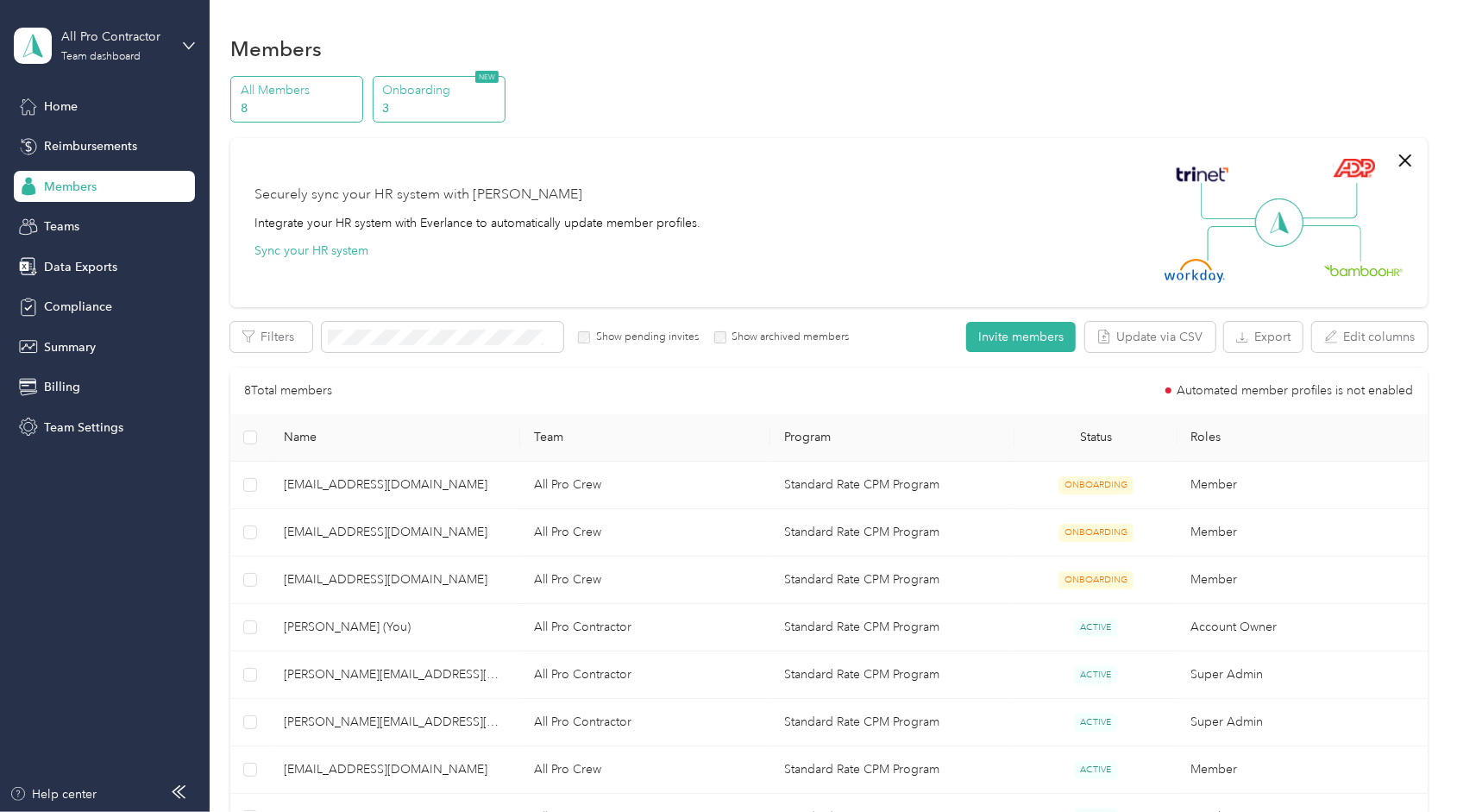
click at [473, 109] on p "3" at bounding box center [441, 108] width 118 height 18
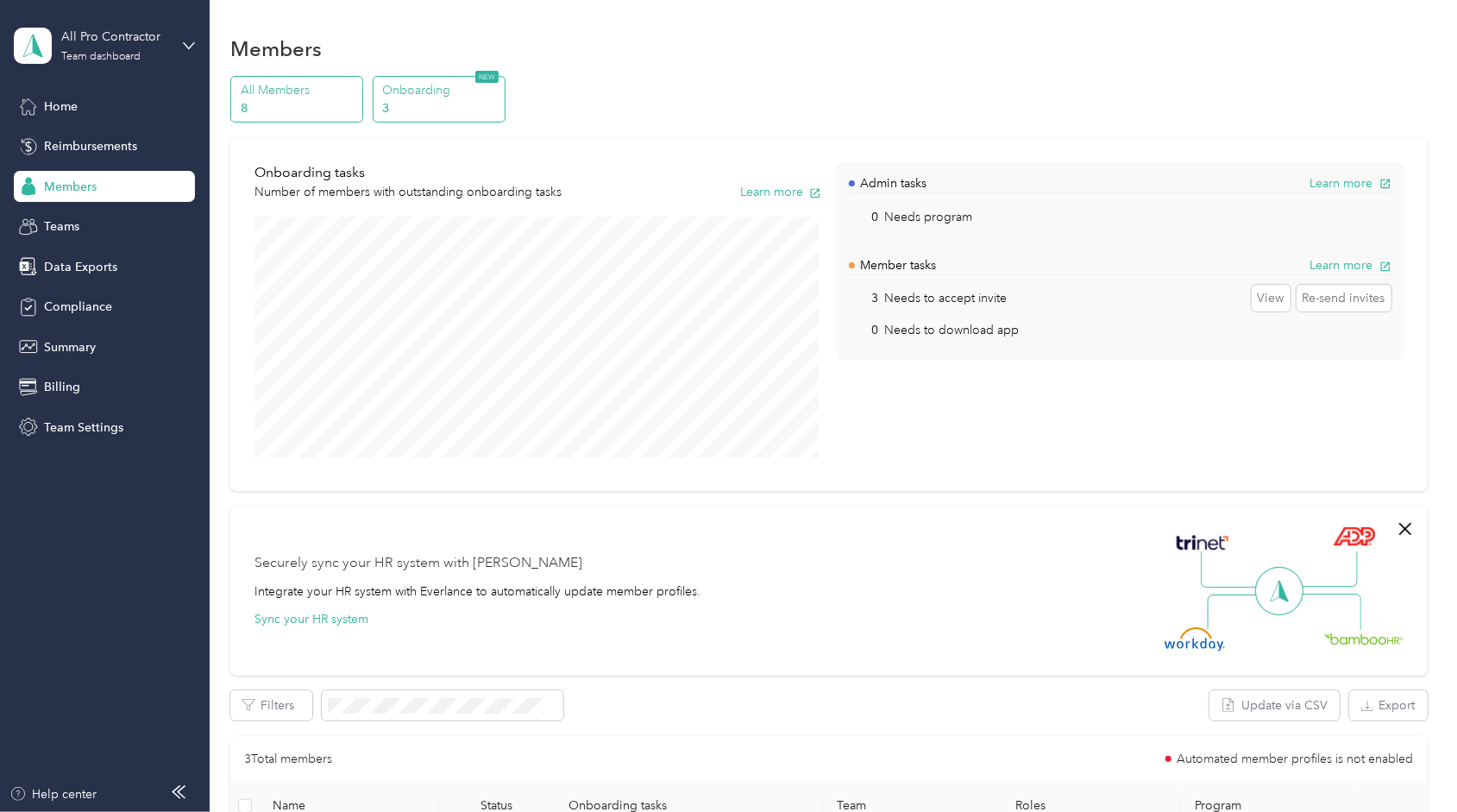
click at [313, 84] on p "All Members" at bounding box center [299, 90] width 118 height 18
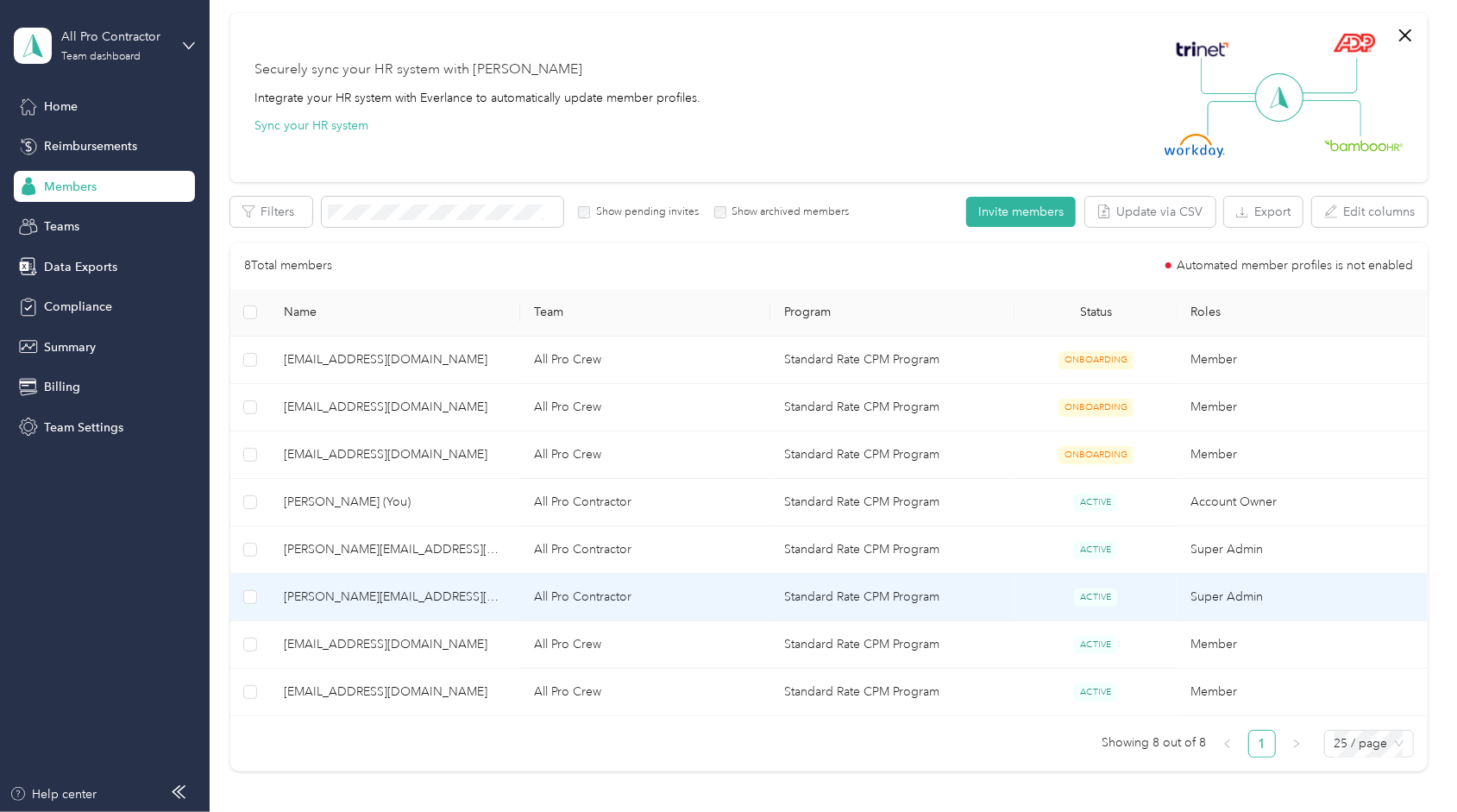
scroll to position [126, 0]
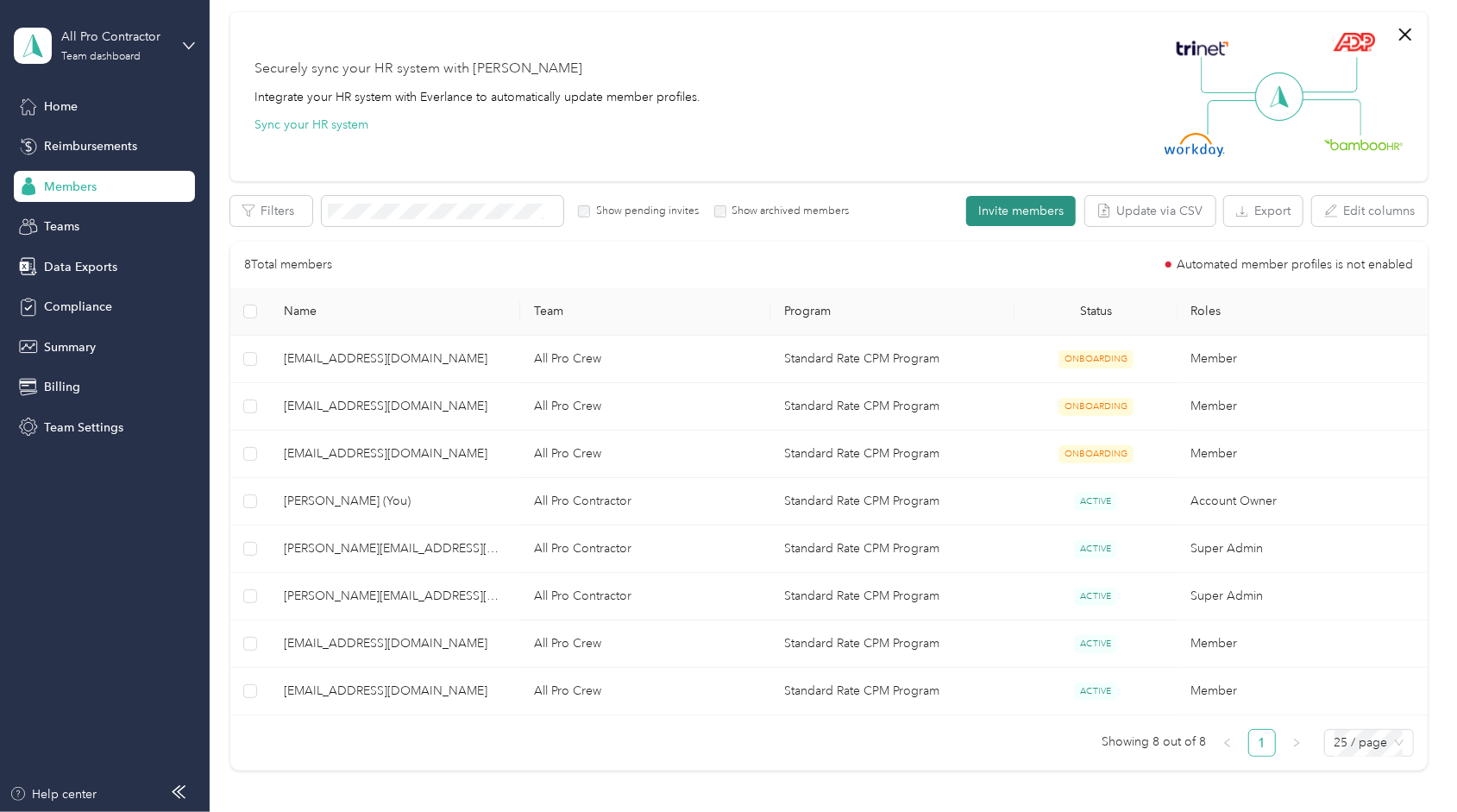
click at [1017, 218] on button "Invite members" at bounding box center [1020, 210] width 110 height 31
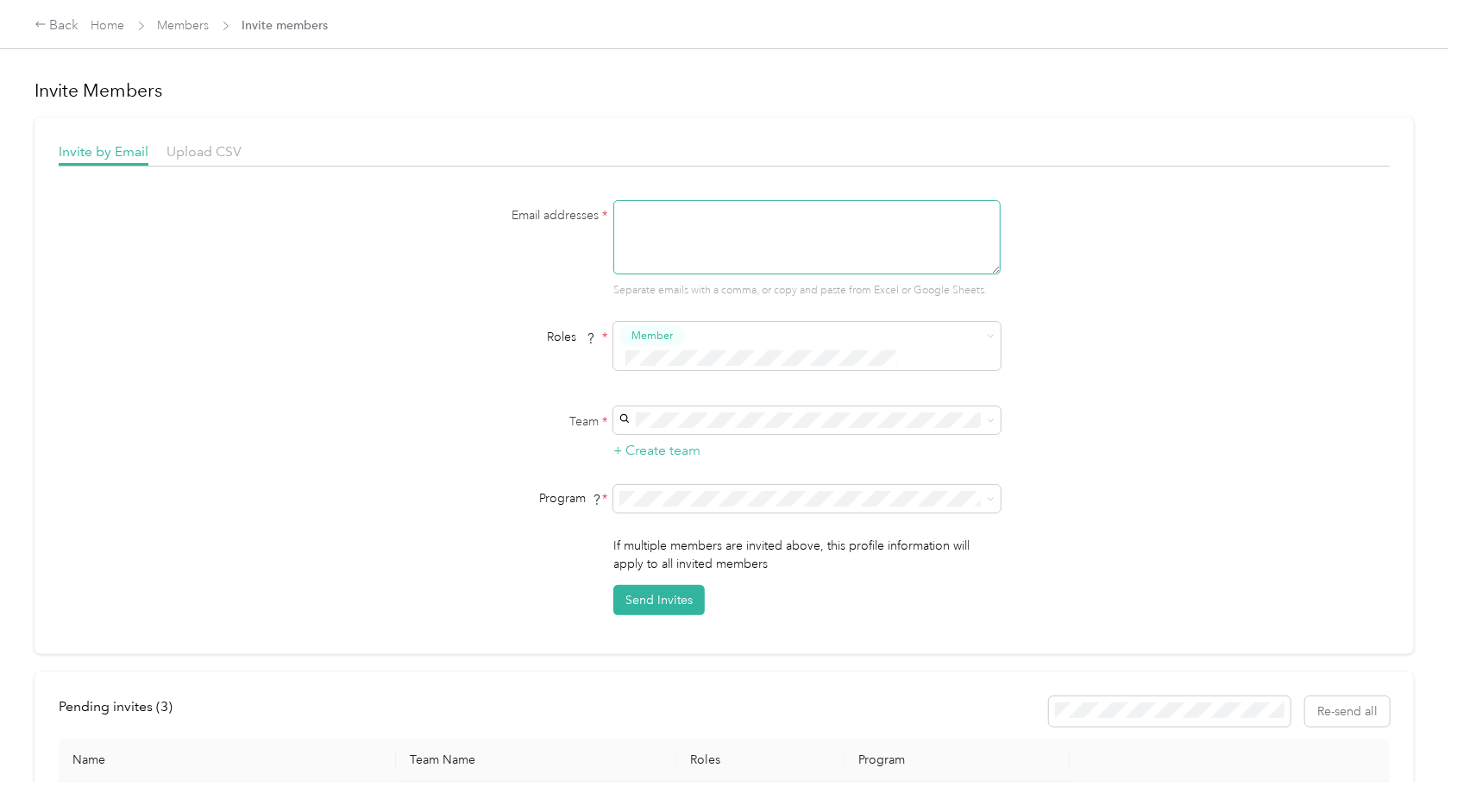
click at [705, 238] on textarea at bounding box center [807, 237] width 387 height 74
type textarea "[EMAIL_ADDRESS][DOMAIN_NAME]"
click at [763, 411] on div "+ Create team" at bounding box center [807, 433] width 387 height 54
click at [744, 491] on p "No managers" at bounding box center [805, 500] width 364 height 18
click at [678, 585] on button "Send Invites" at bounding box center [659, 600] width 92 height 31
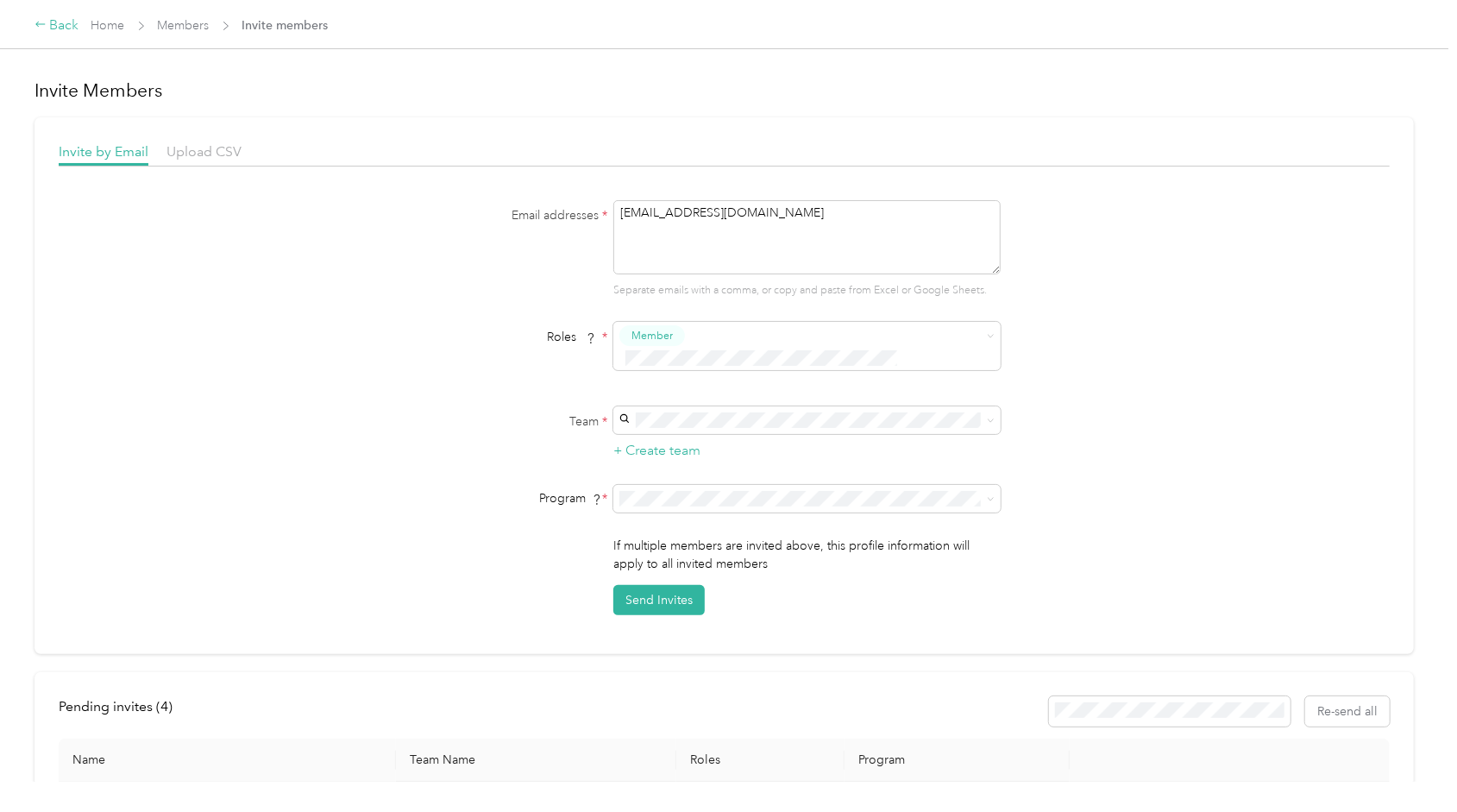
click at [65, 28] on div "Back" at bounding box center [56, 26] width 44 height 21
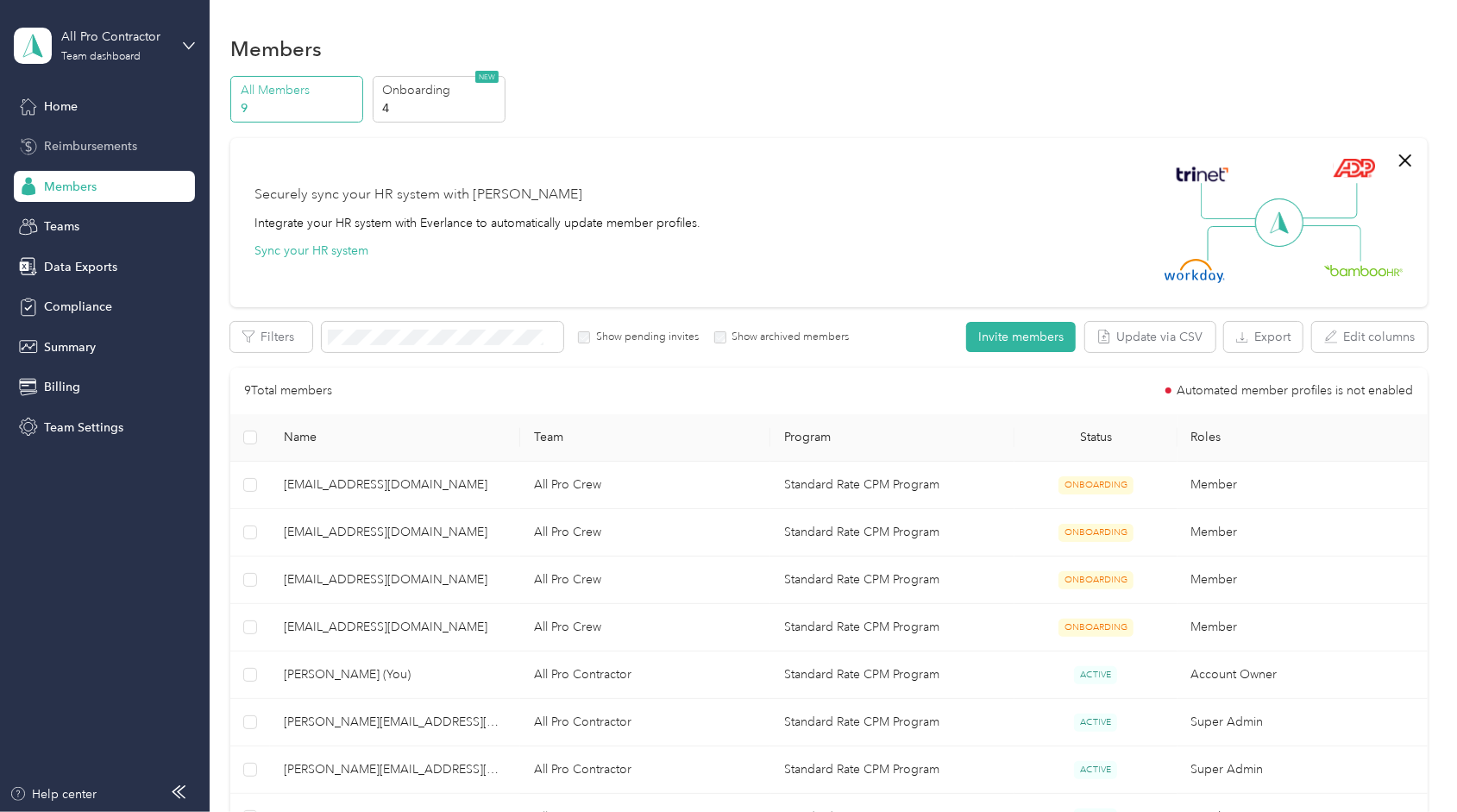
click at [133, 142] on span "Reimbursements" at bounding box center [91, 146] width 93 height 18
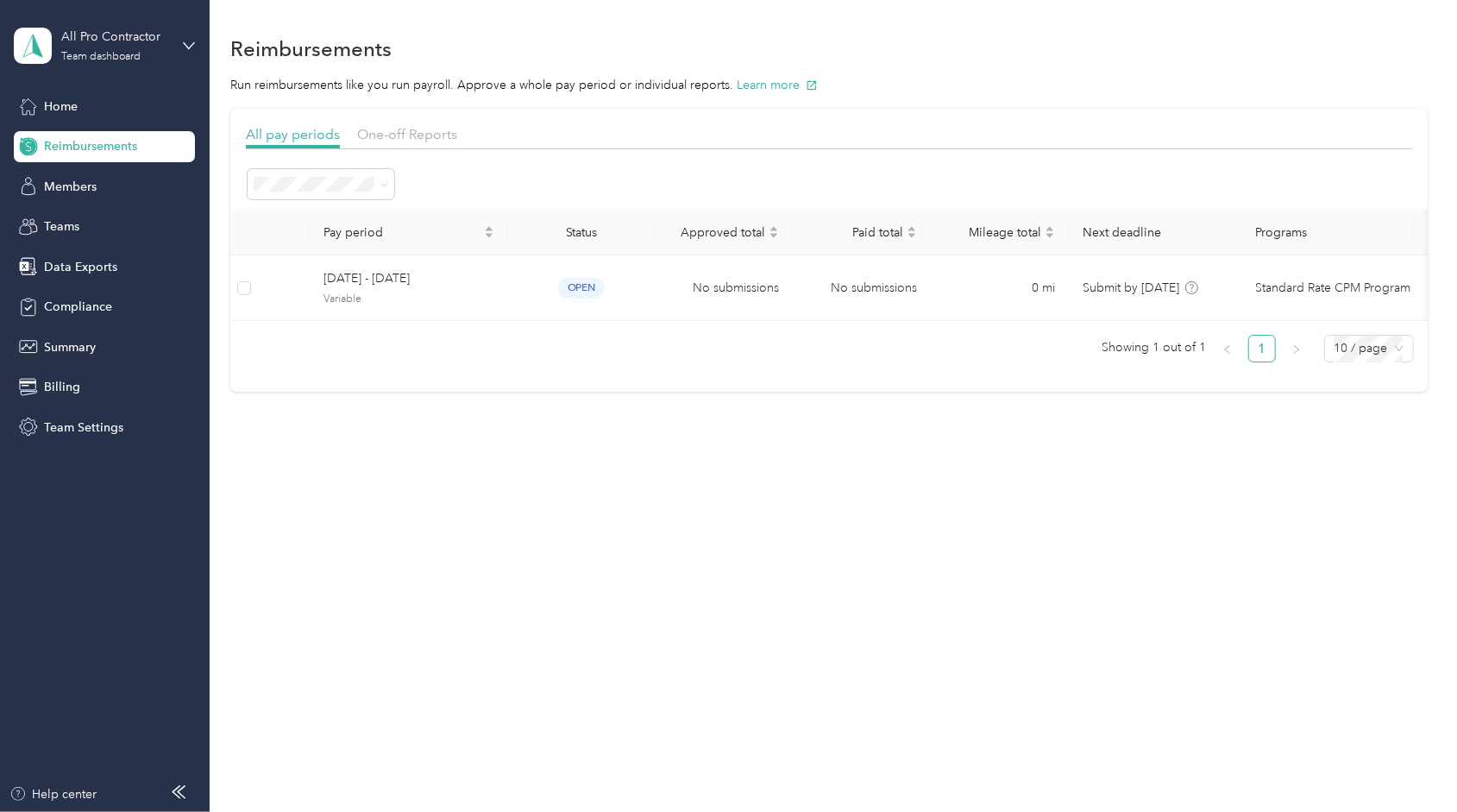
click at [421, 125] on div "One-off Reports" at bounding box center [407, 135] width 100 height 22
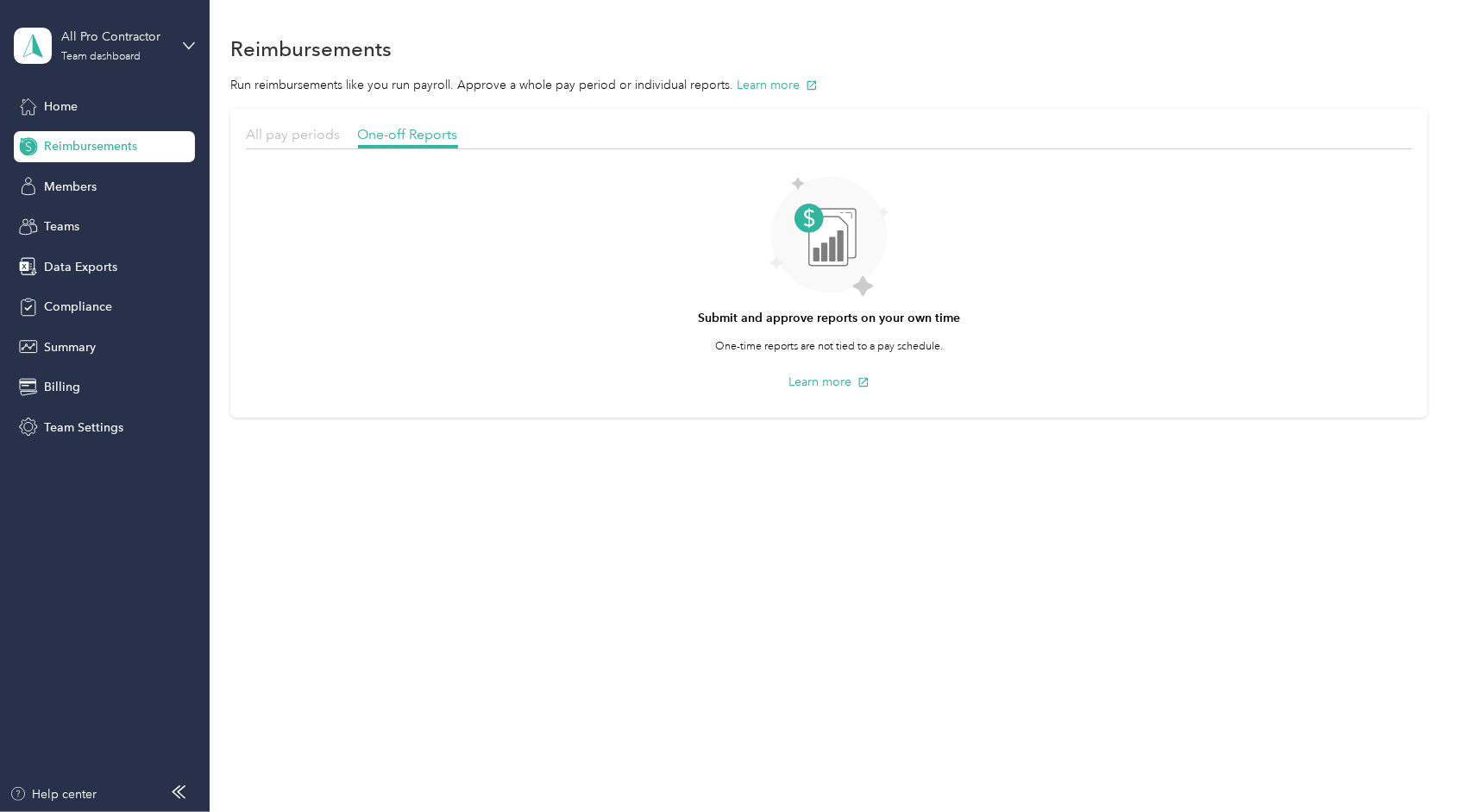
click at [316, 127] on span "All pay periods" at bounding box center [292, 134] width 94 height 17
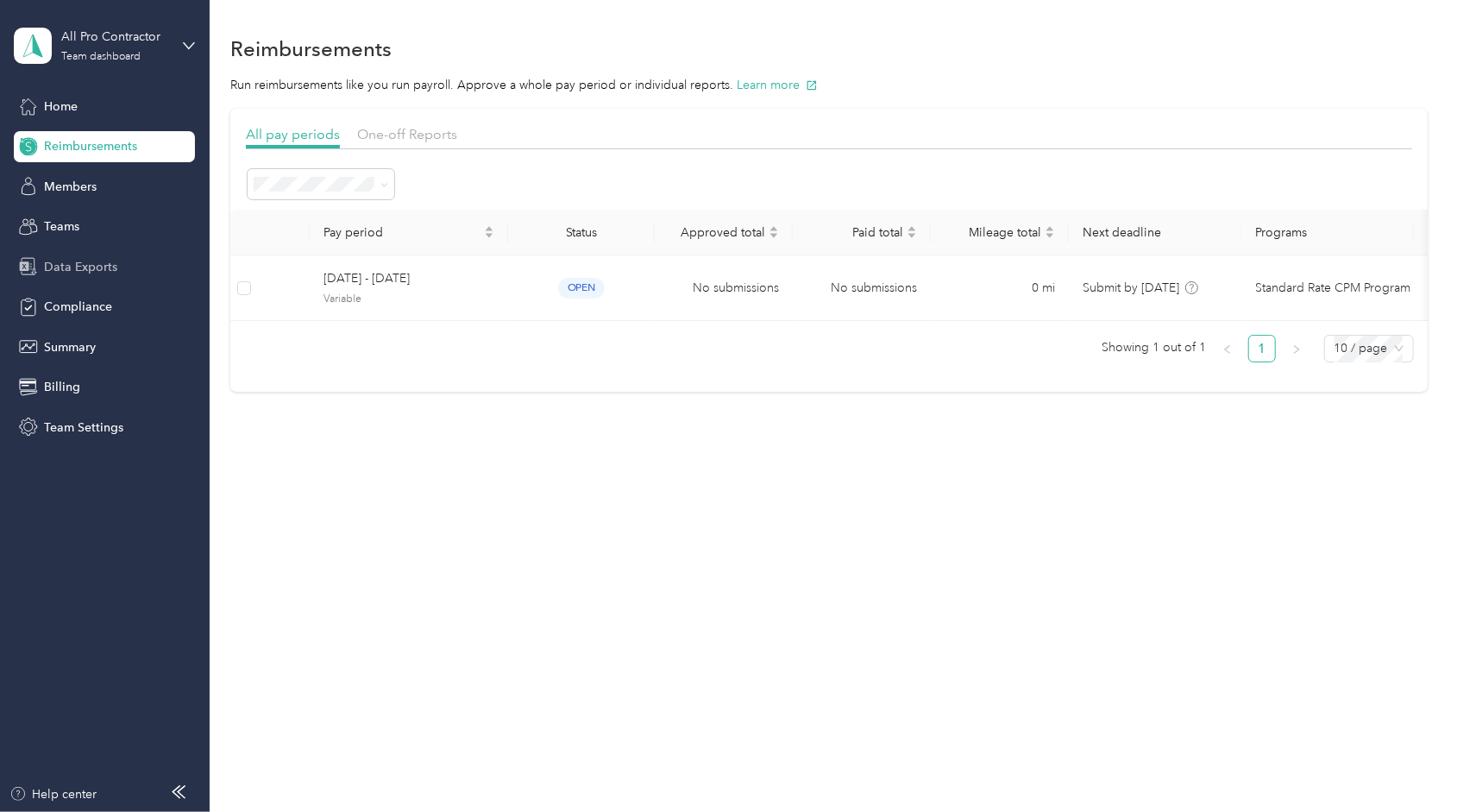
click at [118, 271] on div "Data Exports" at bounding box center [104, 266] width 181 height 31
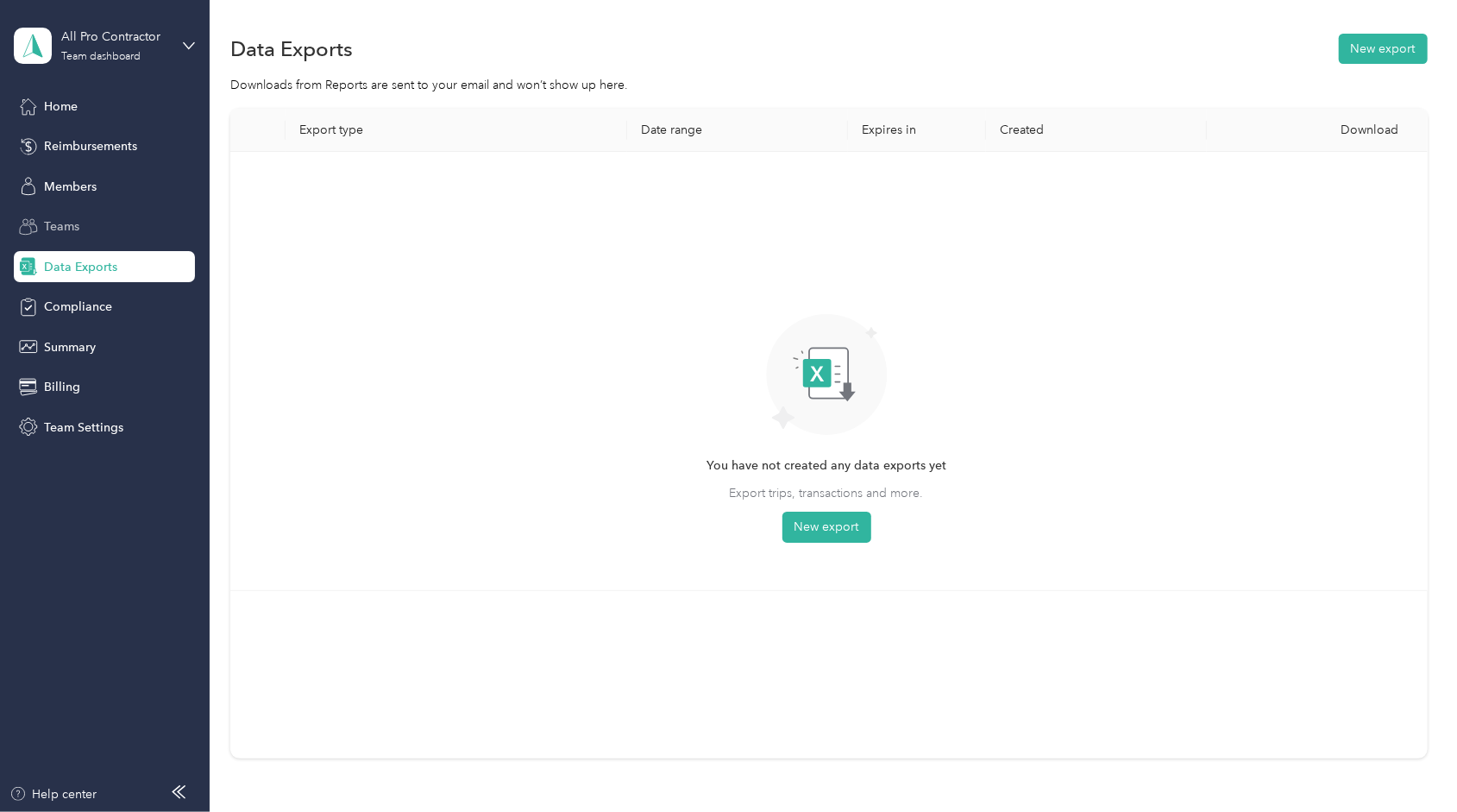
click at [95, 240] on div "Teams" at bounding box center [104, 226] width 181 height 31
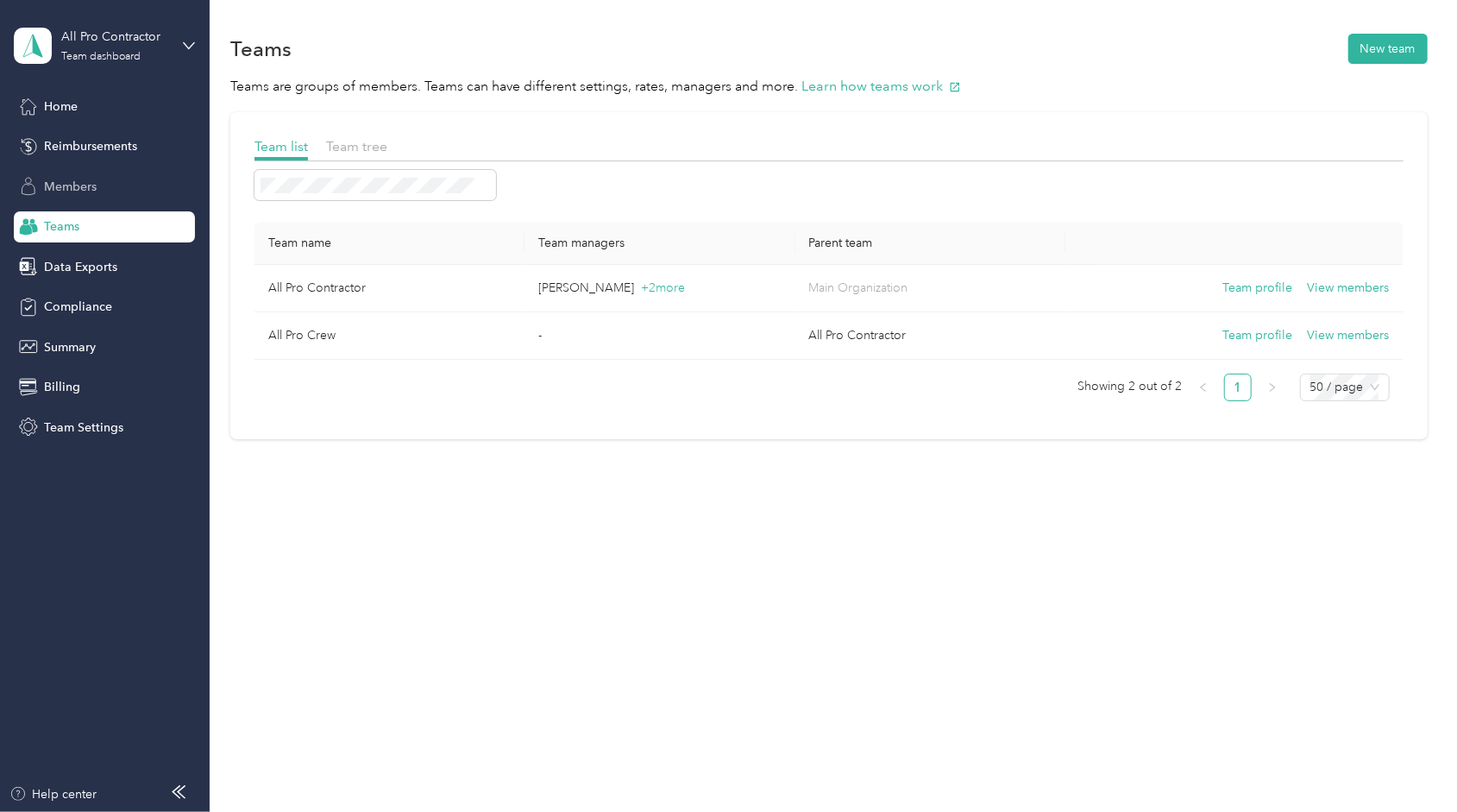
click at [118, 182] on div "Members" at bounding box center [104, 186] width 181 height 31
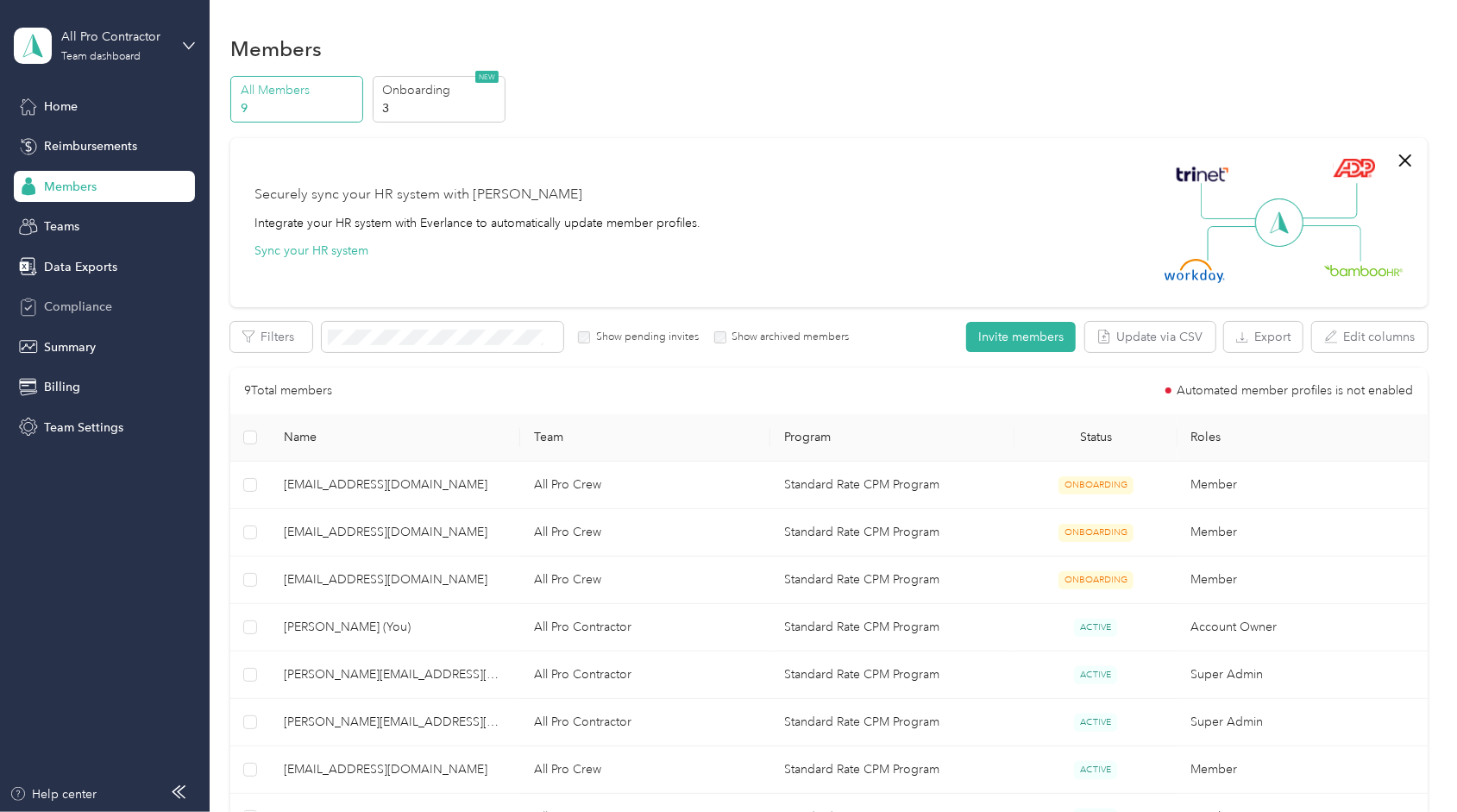
click at [98, 293] on div "Compliance" at bounding box center [104, 306] width 181 height 31
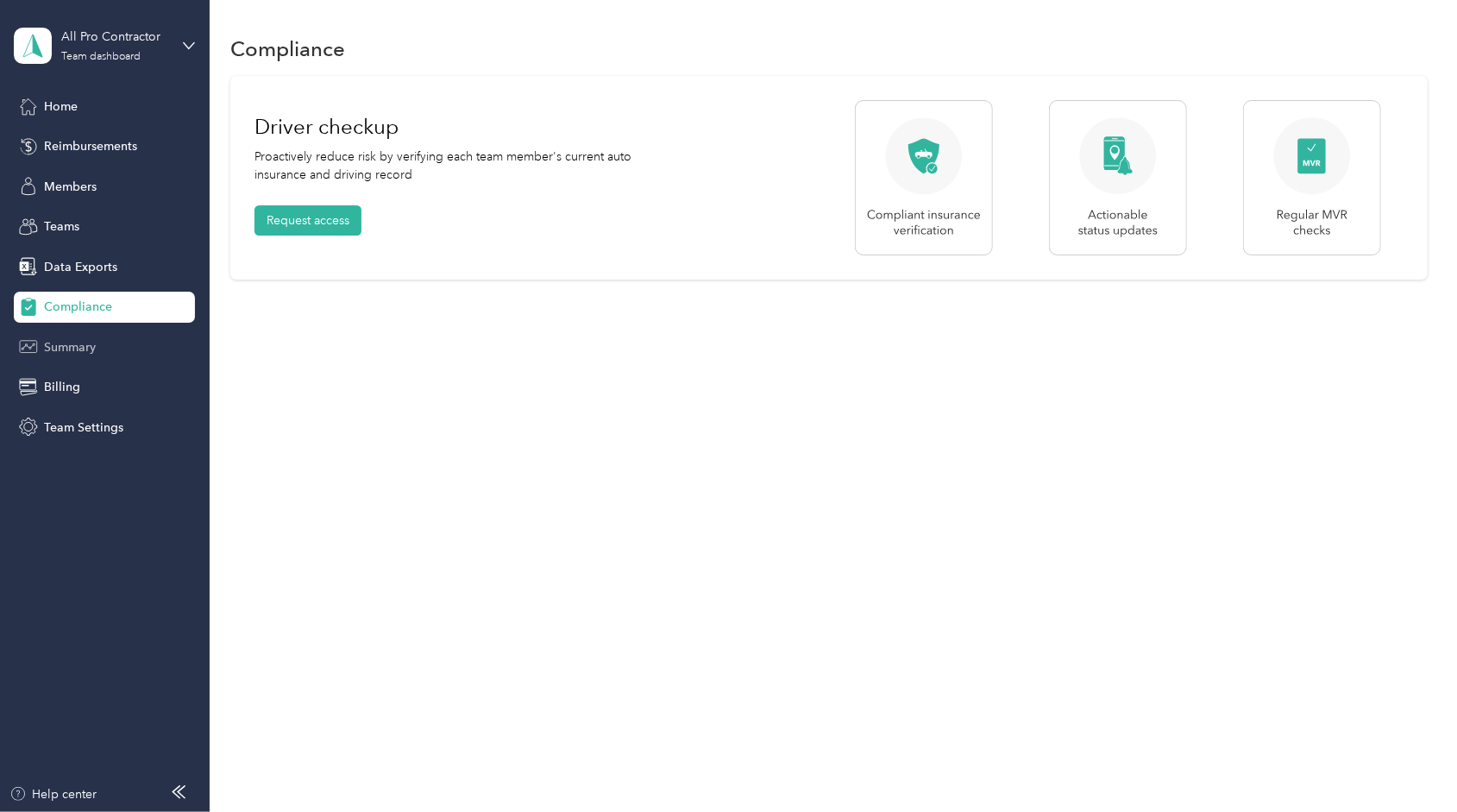
click at [83, 337] on div "Summary" at bounding box center [104, 346] width 181 height 31
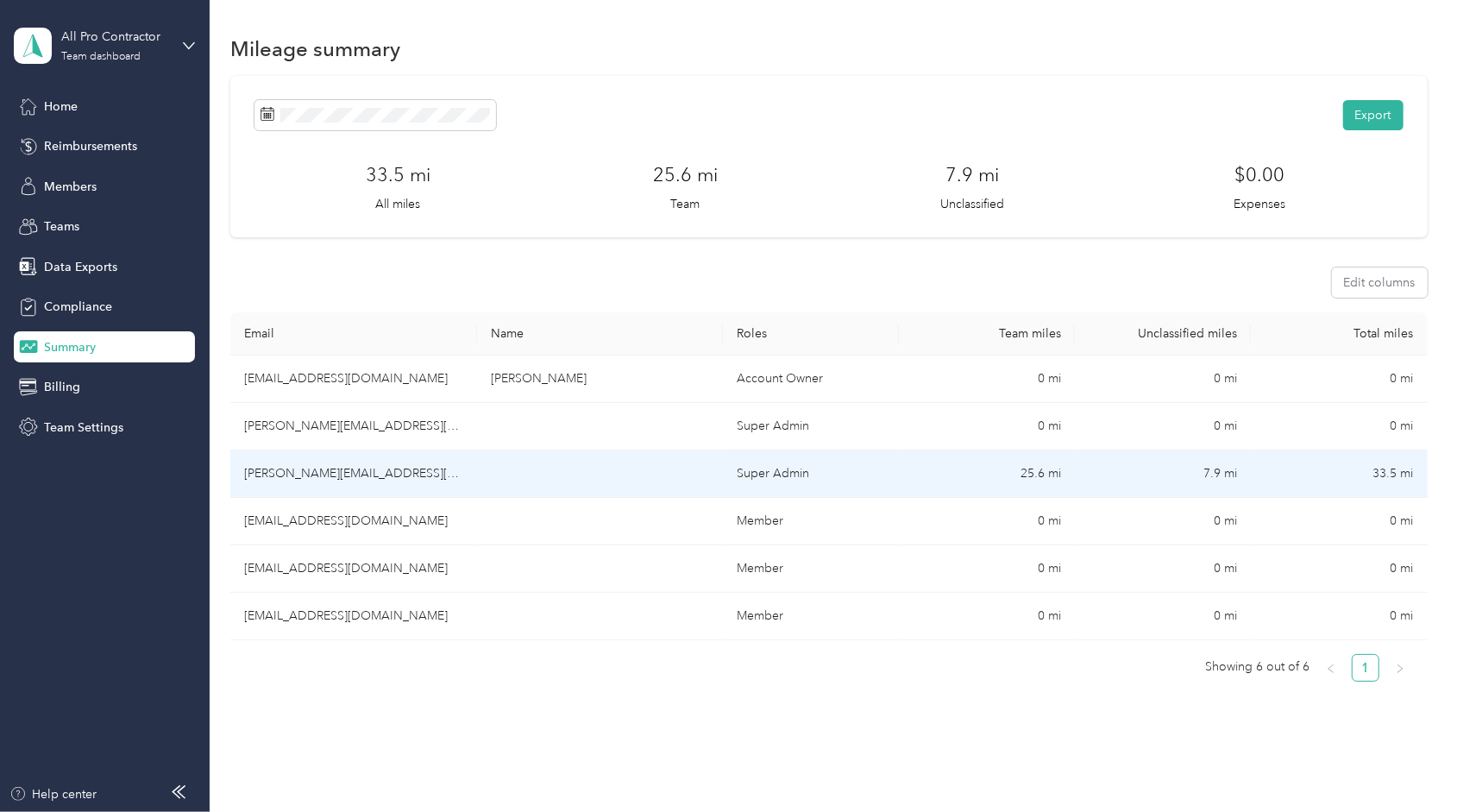
click at [529, 473] on td at bounding box center [601, 474] width 247 height 47
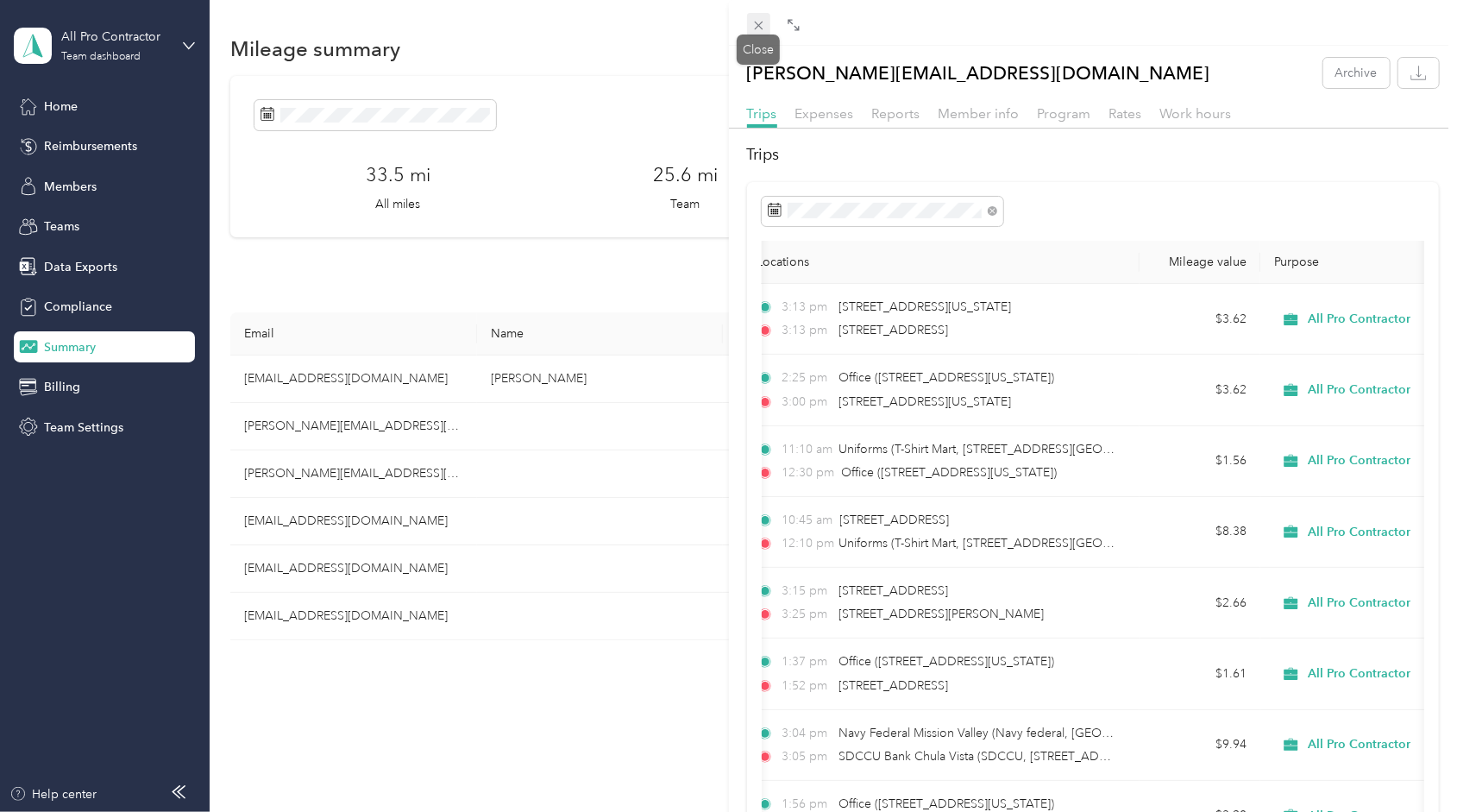
click at [747, 23] on span at bounding box center [759, 25] width 24 height 24
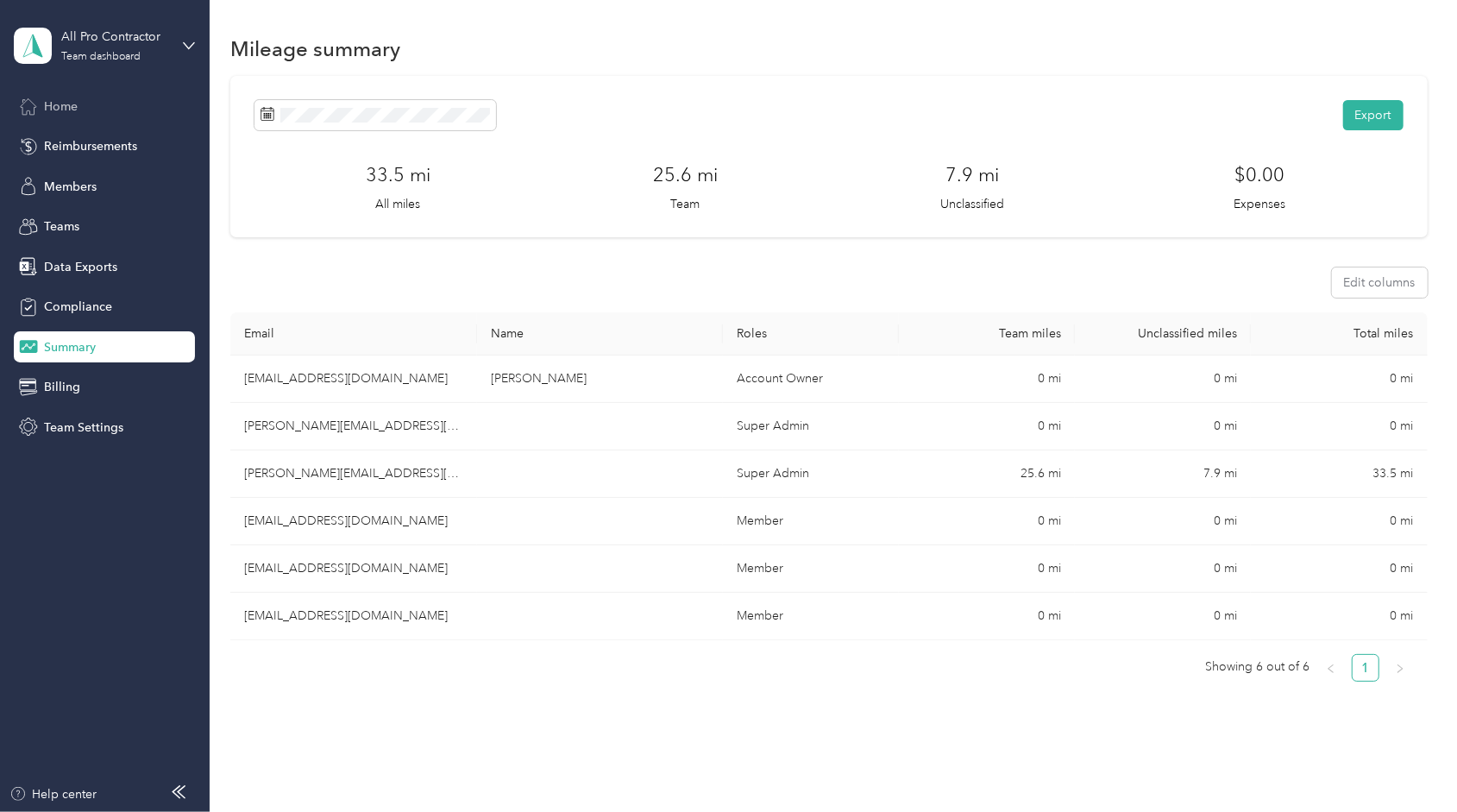
click at [106, 99] on div "Home" at bounding box center [104, 106] width 181 height 31
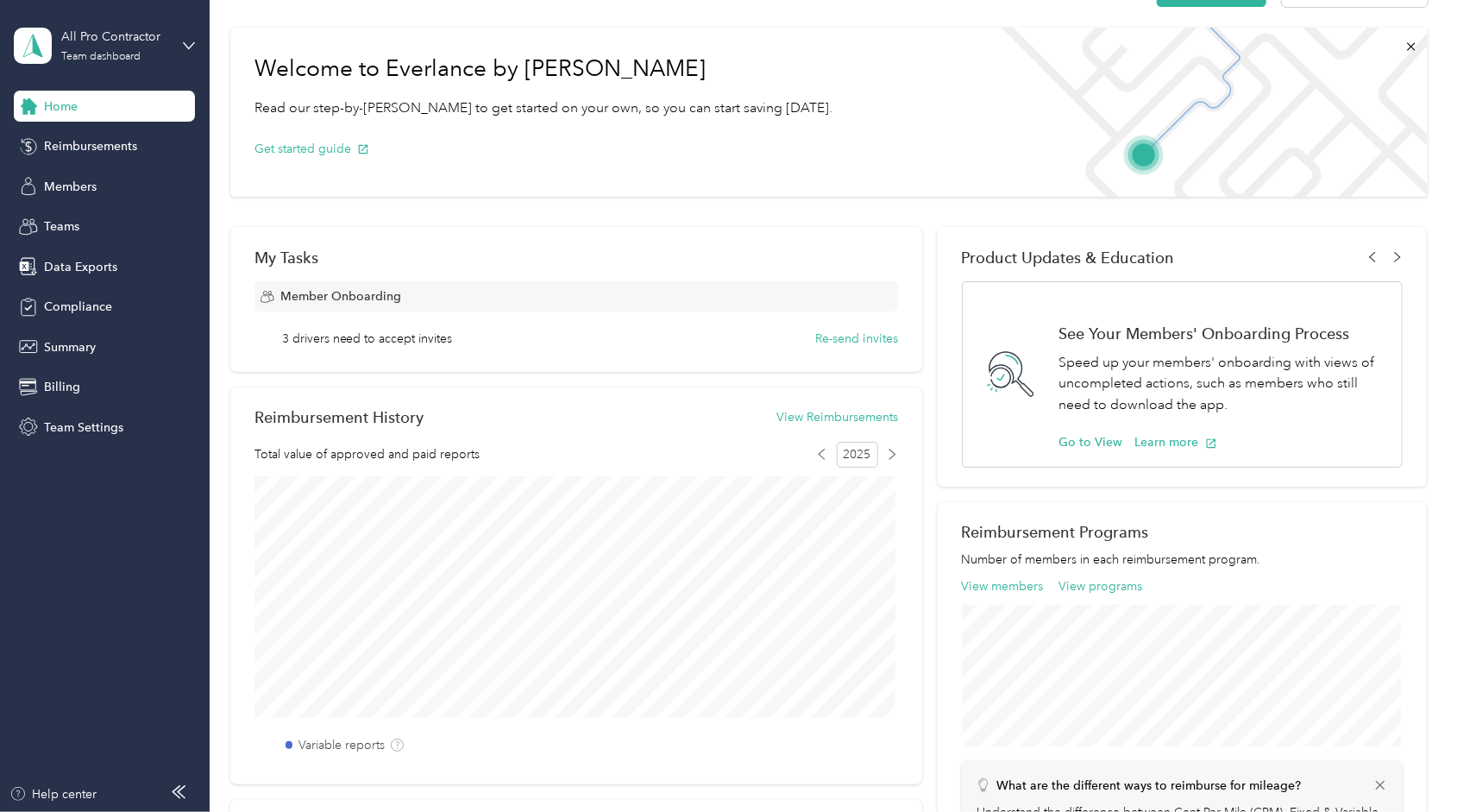
scroll to position [44, 0]
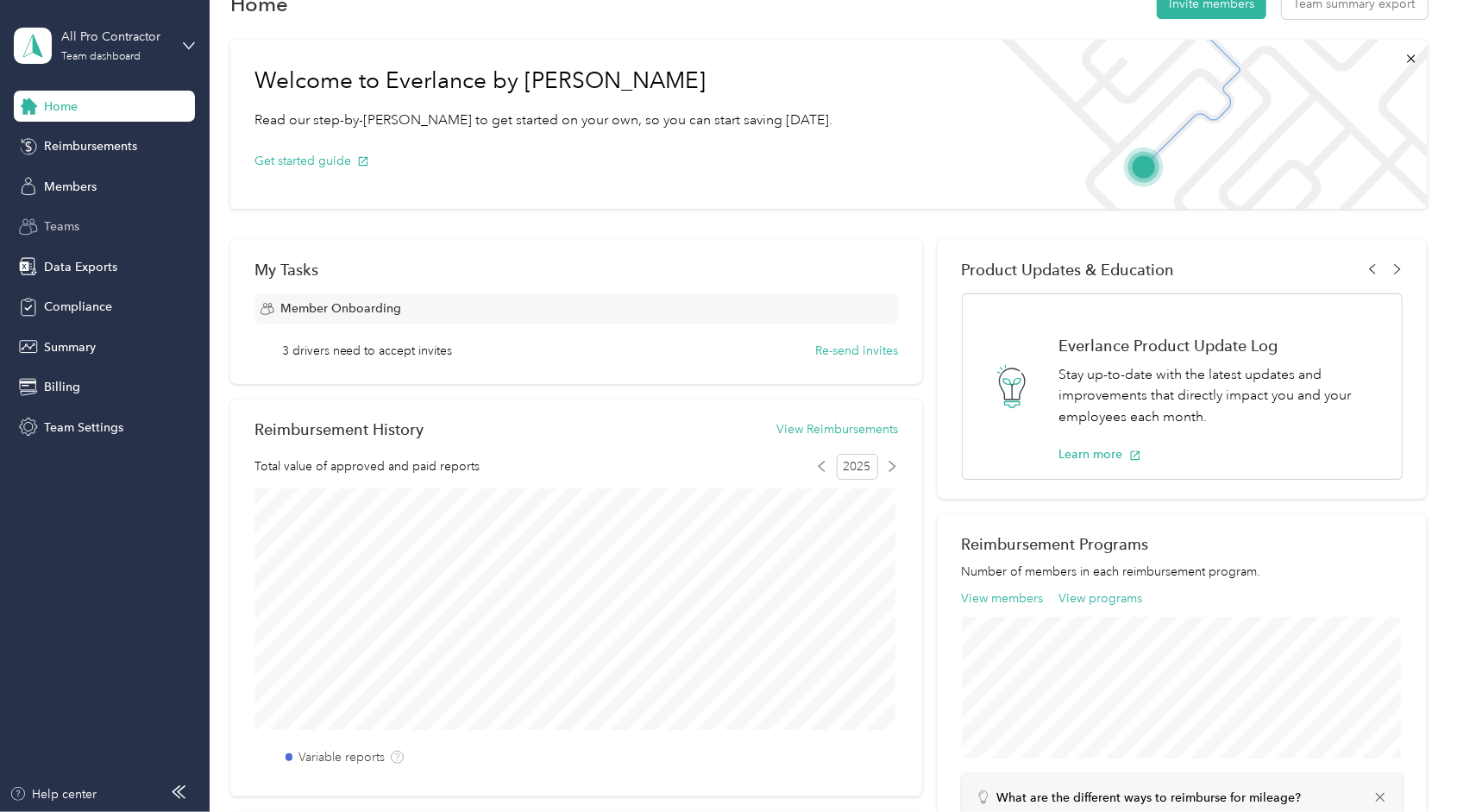
click at [85, 240] on div "Teams" at bounding box center [104, 226] width 181 height 31
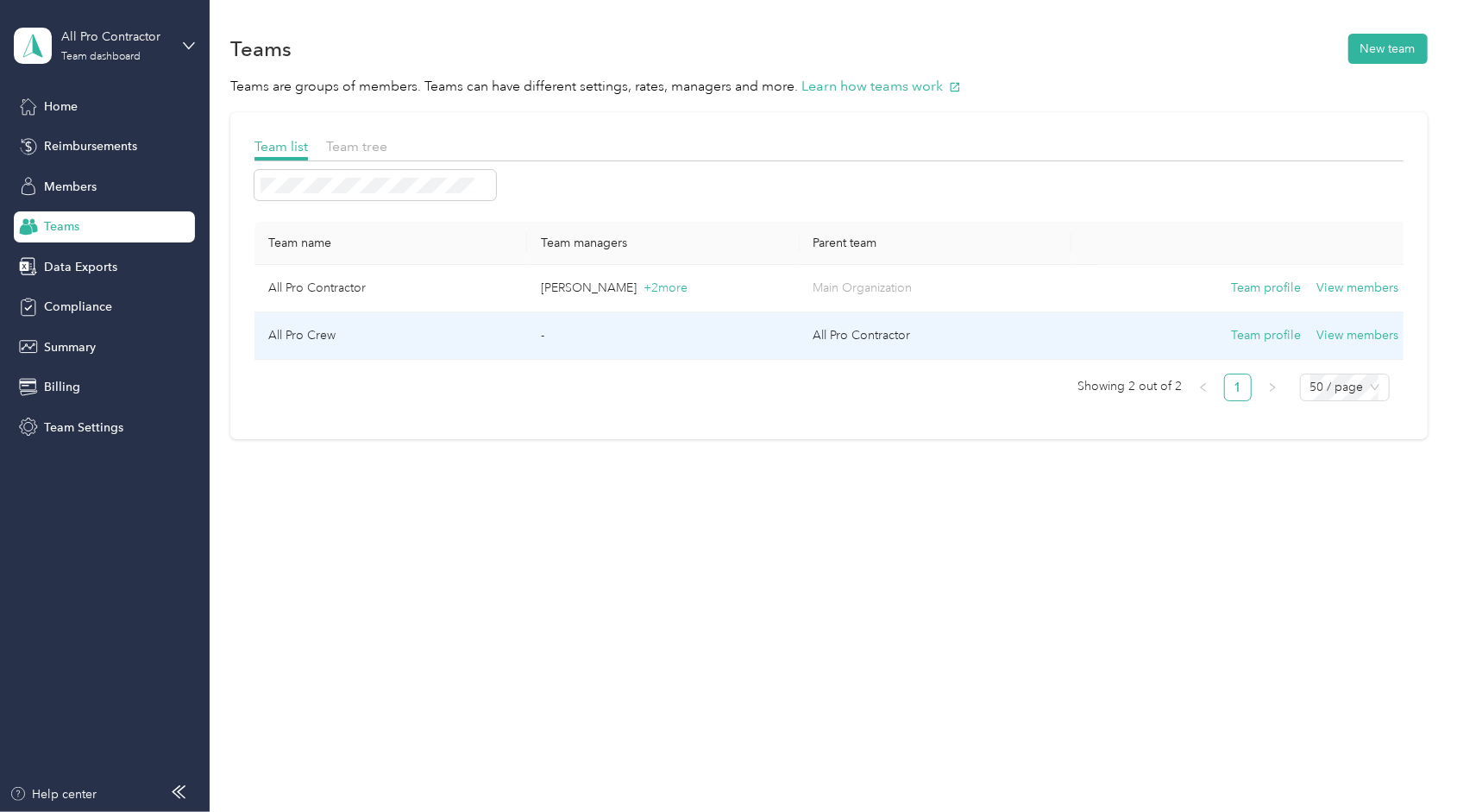
click at [432, 327] on td "All Pro Crew" at bounding box center [391, 336] width 273 height 47
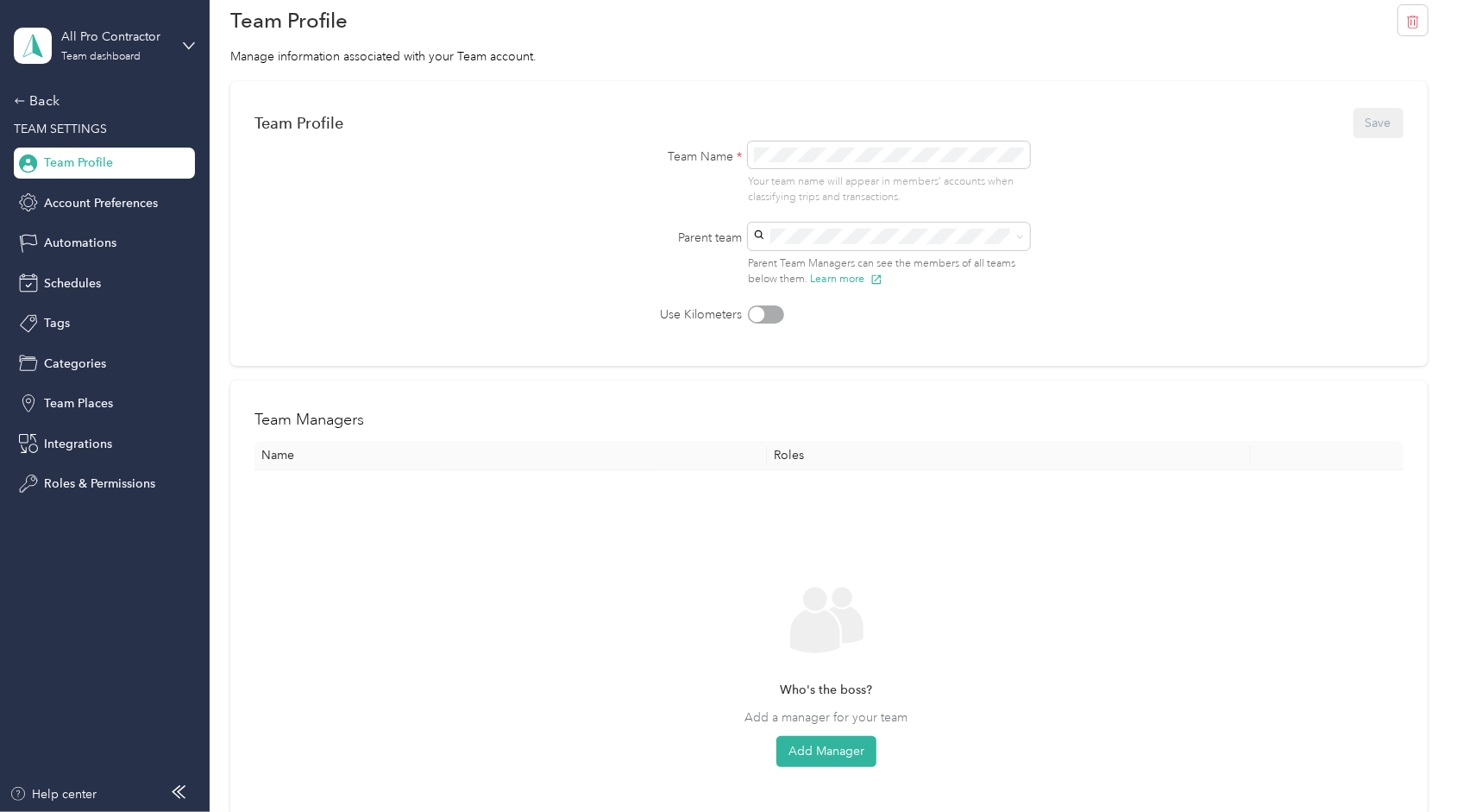
scroll to position [57, 0]
click at [133, 203] on span "Account Preferences" at bounding box center [101, 203] width 114 height 18
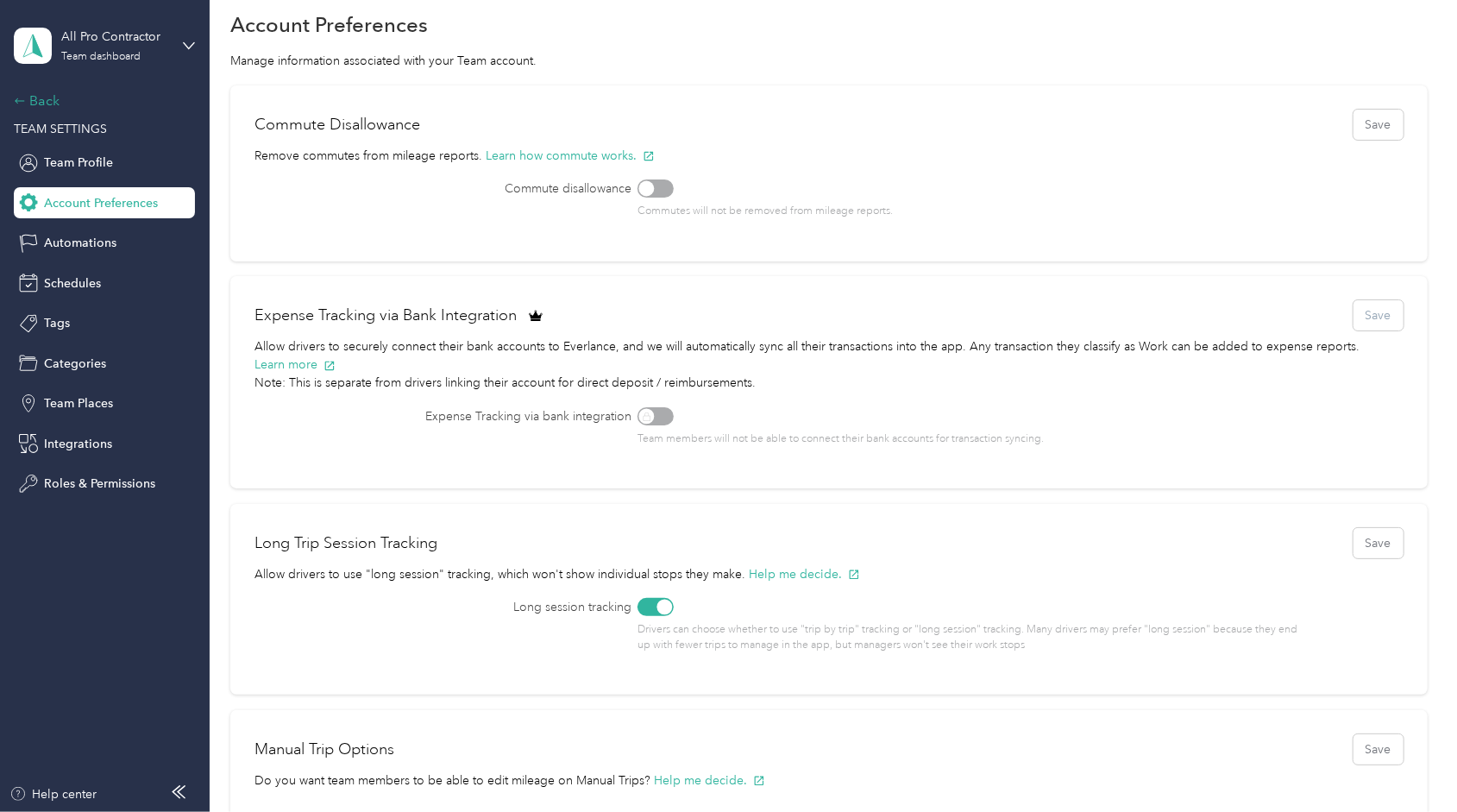
click at [37, 105] on div "Back" at bounding box center [100, 101] width 173 height 21
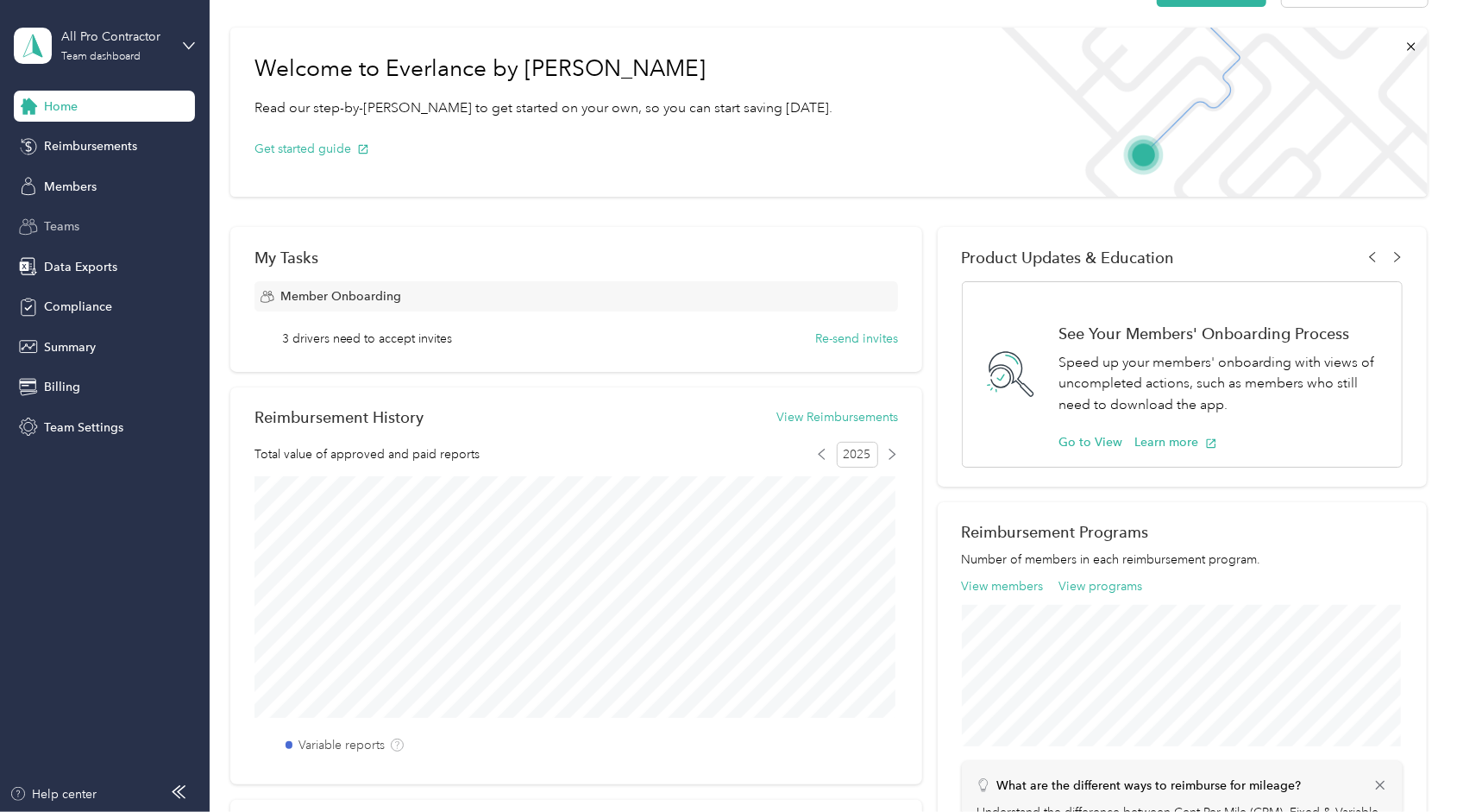
click at [65, 218] on span "Teams" at bounding box center [62, 226] width 36 height 18
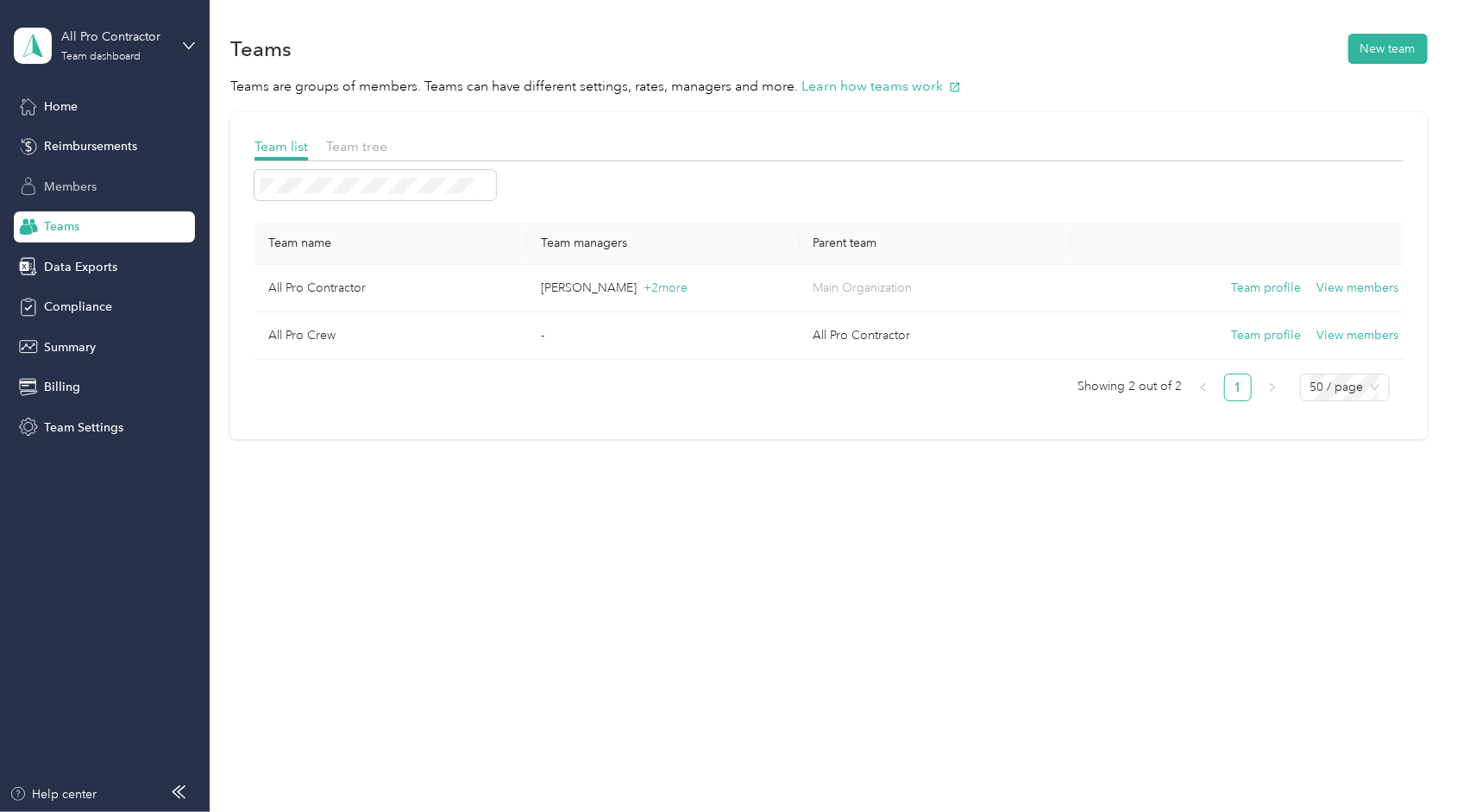
click at [67, 190] on span "Members" at bounding box center [70, 187] width 52 height 18
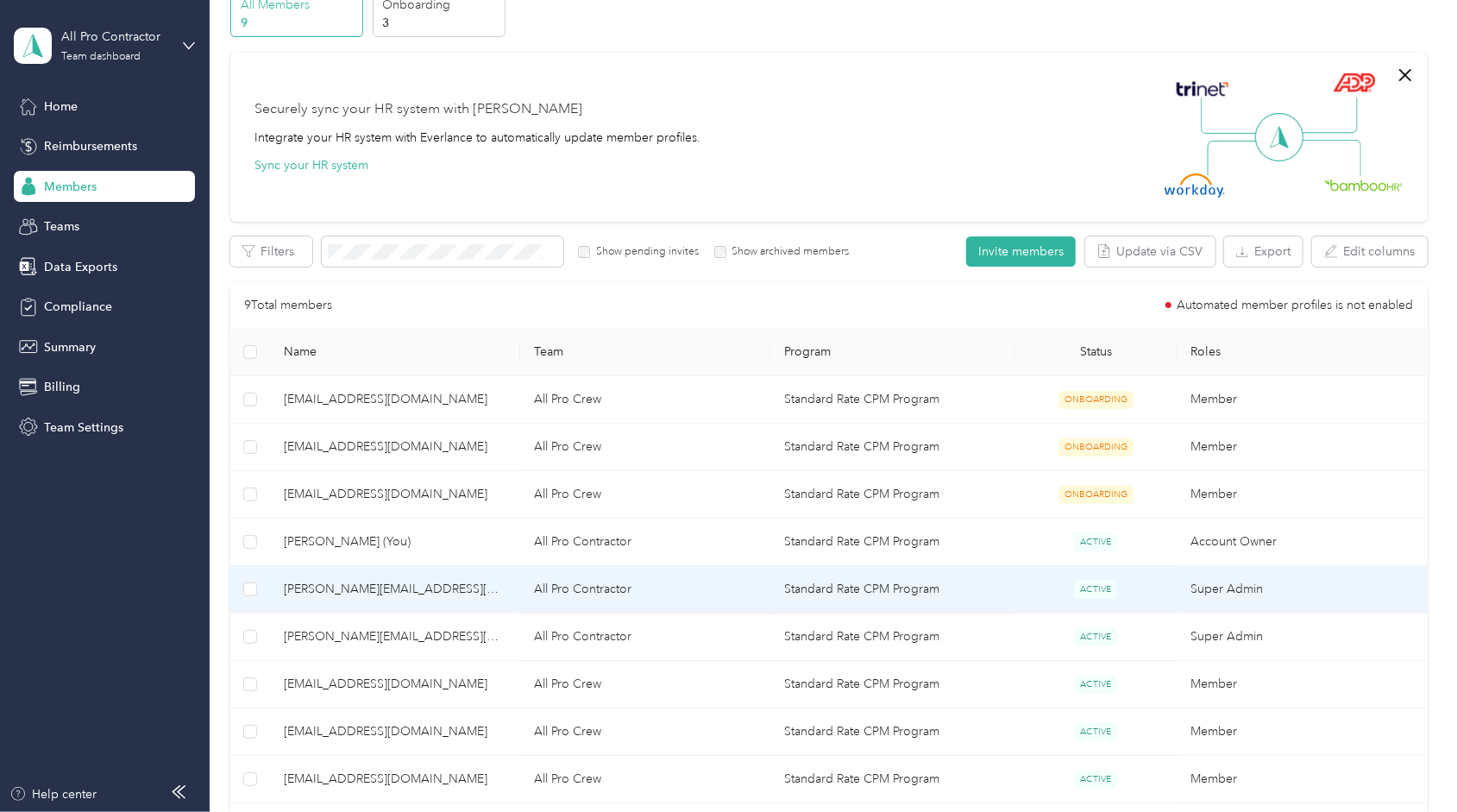
scroll to position [78, 0]
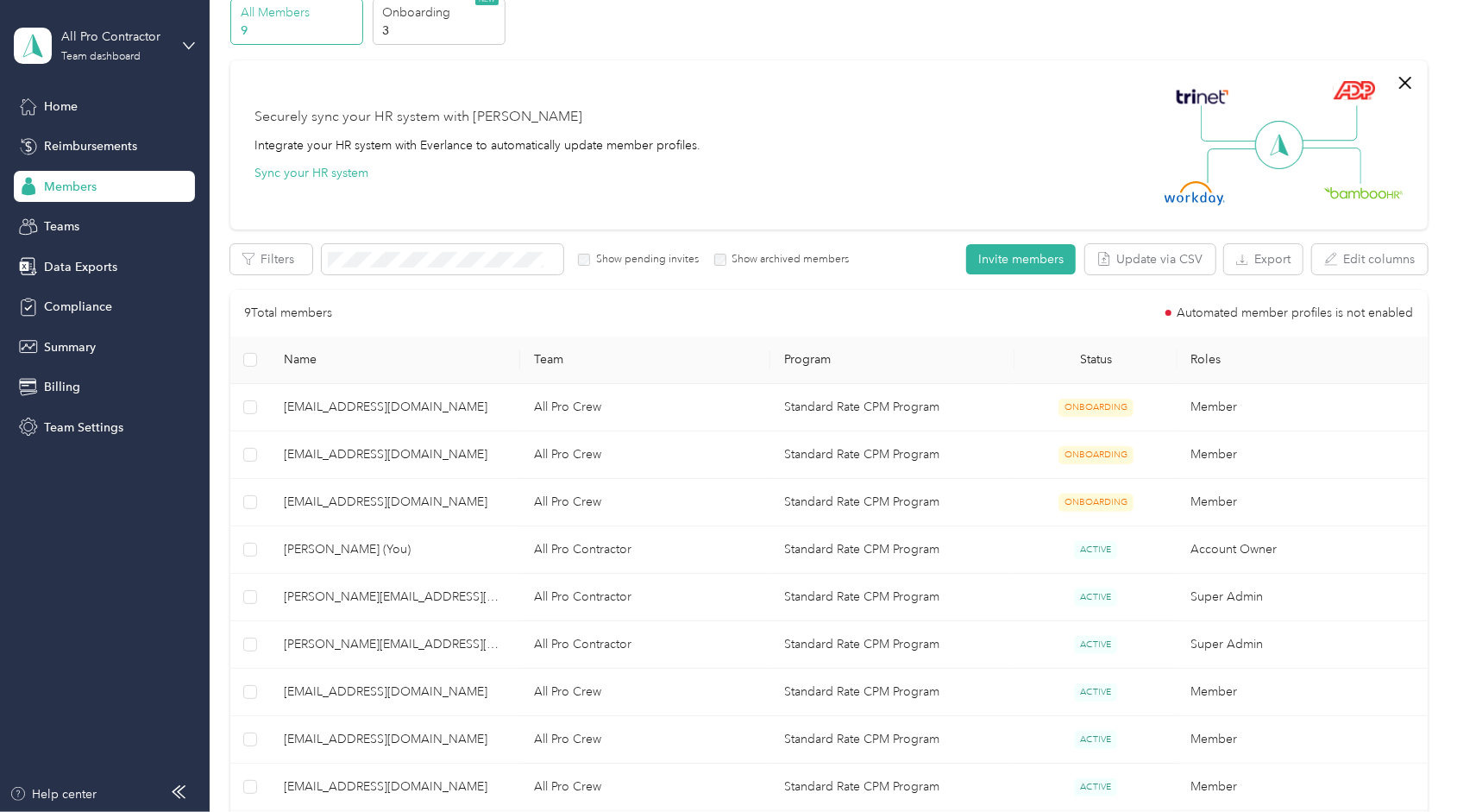
click at [775, 79] on div "Securely sync your HR system with Everlance Integrate your HR system with Everl…" at bounding box center [828, 144] width 1196 height 169
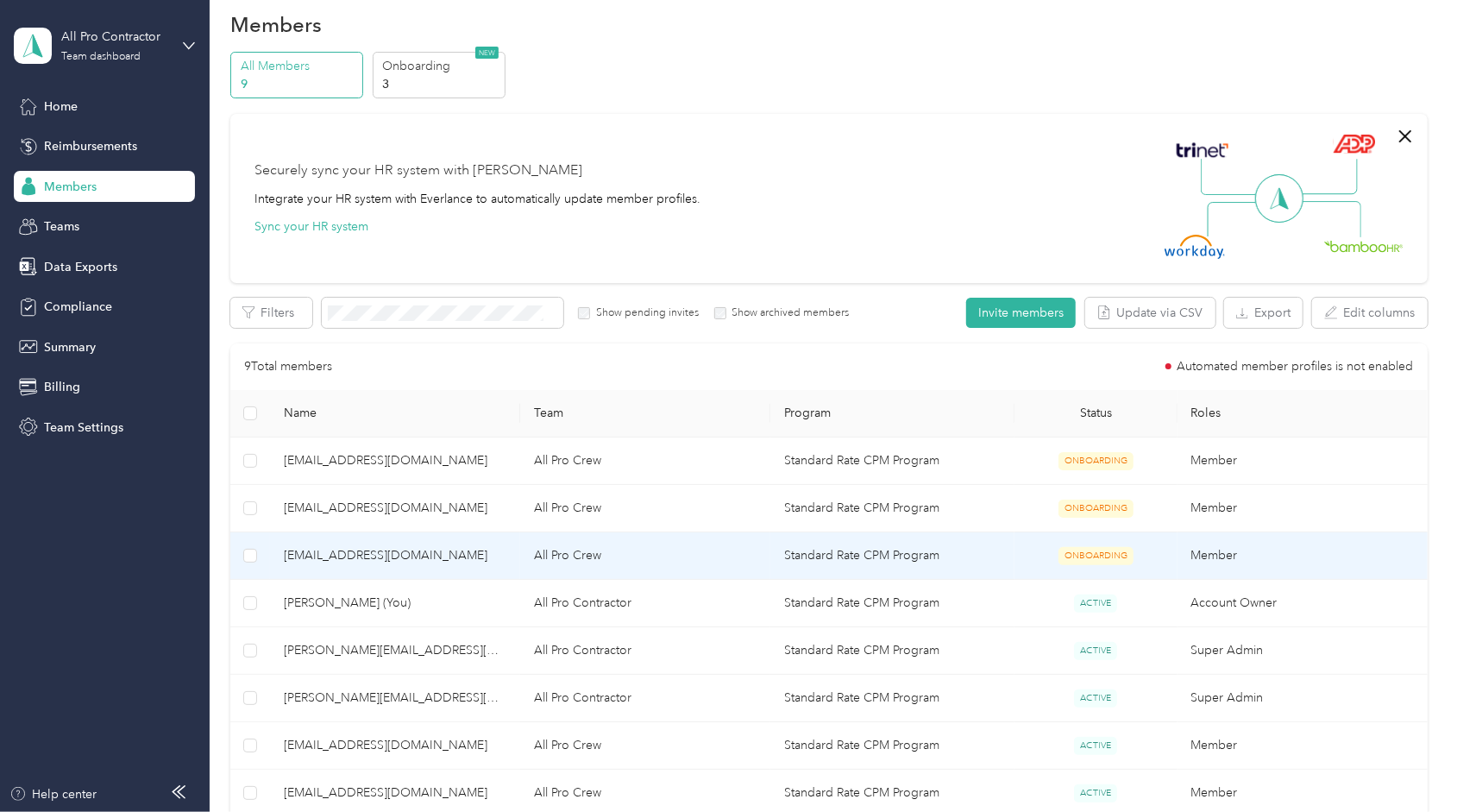
scroll to position [23, 0]
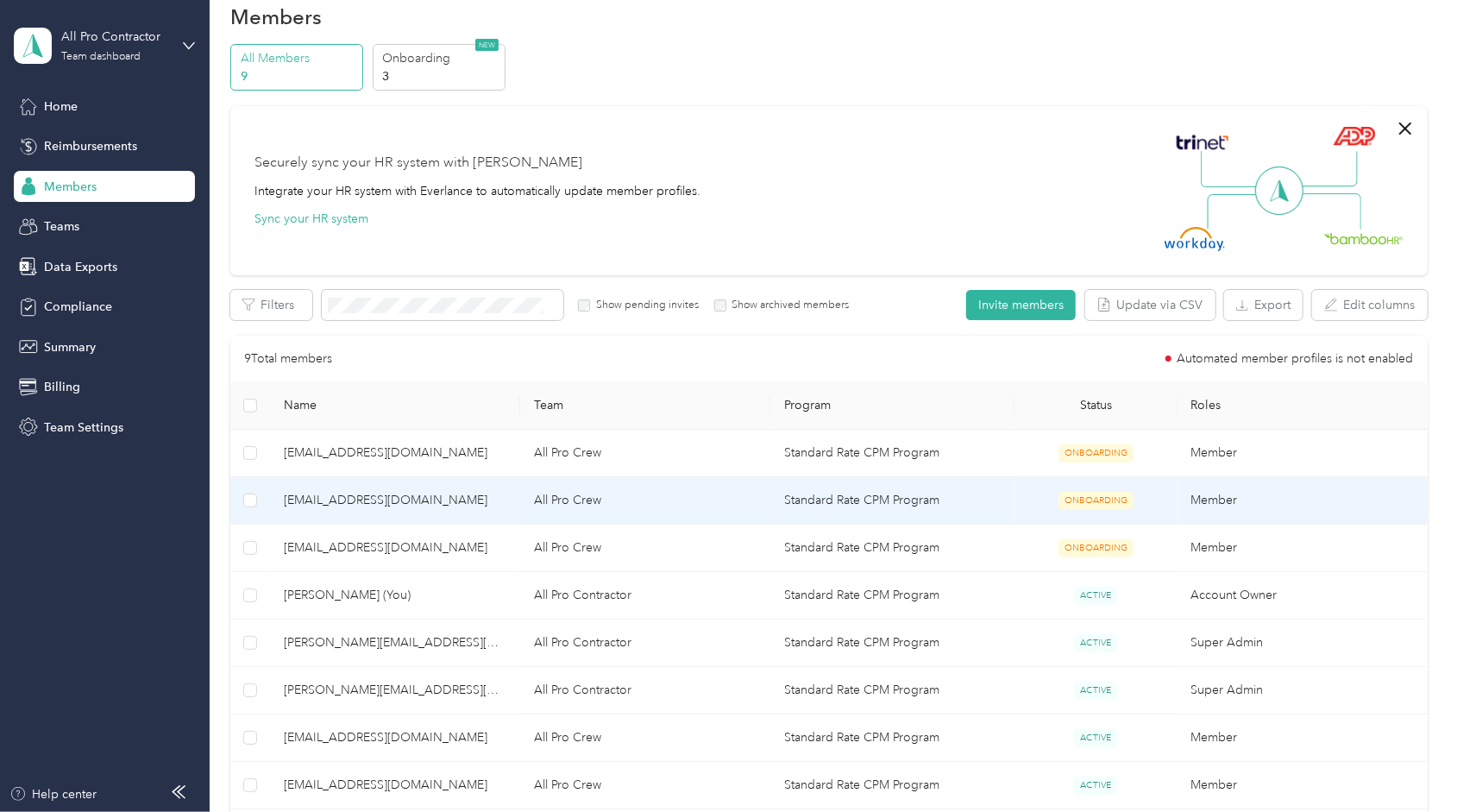
scroll to position [321, 0]
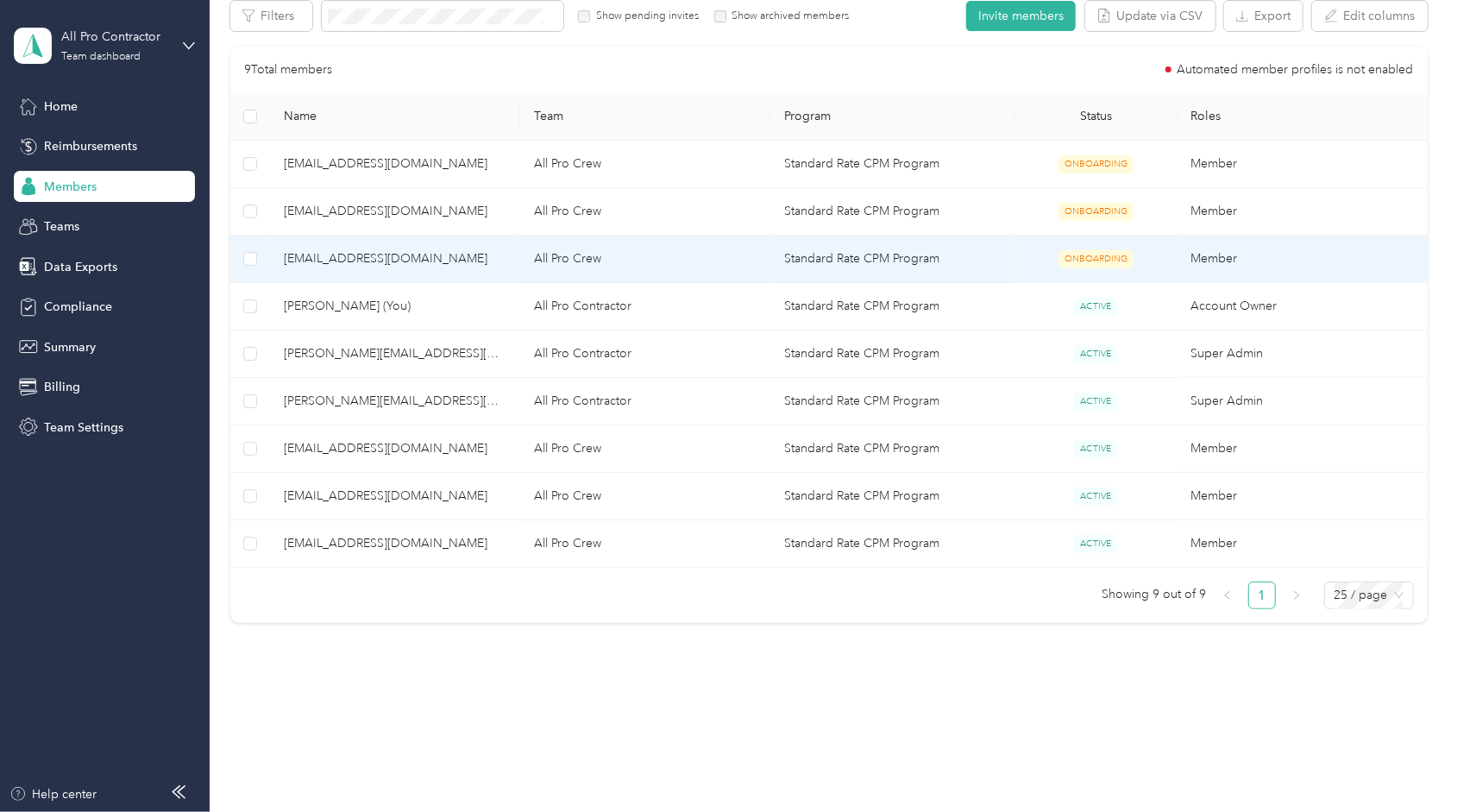
click at [1186, 256] on td "Member" at bounding box center [1302, 259] width 250 height 47
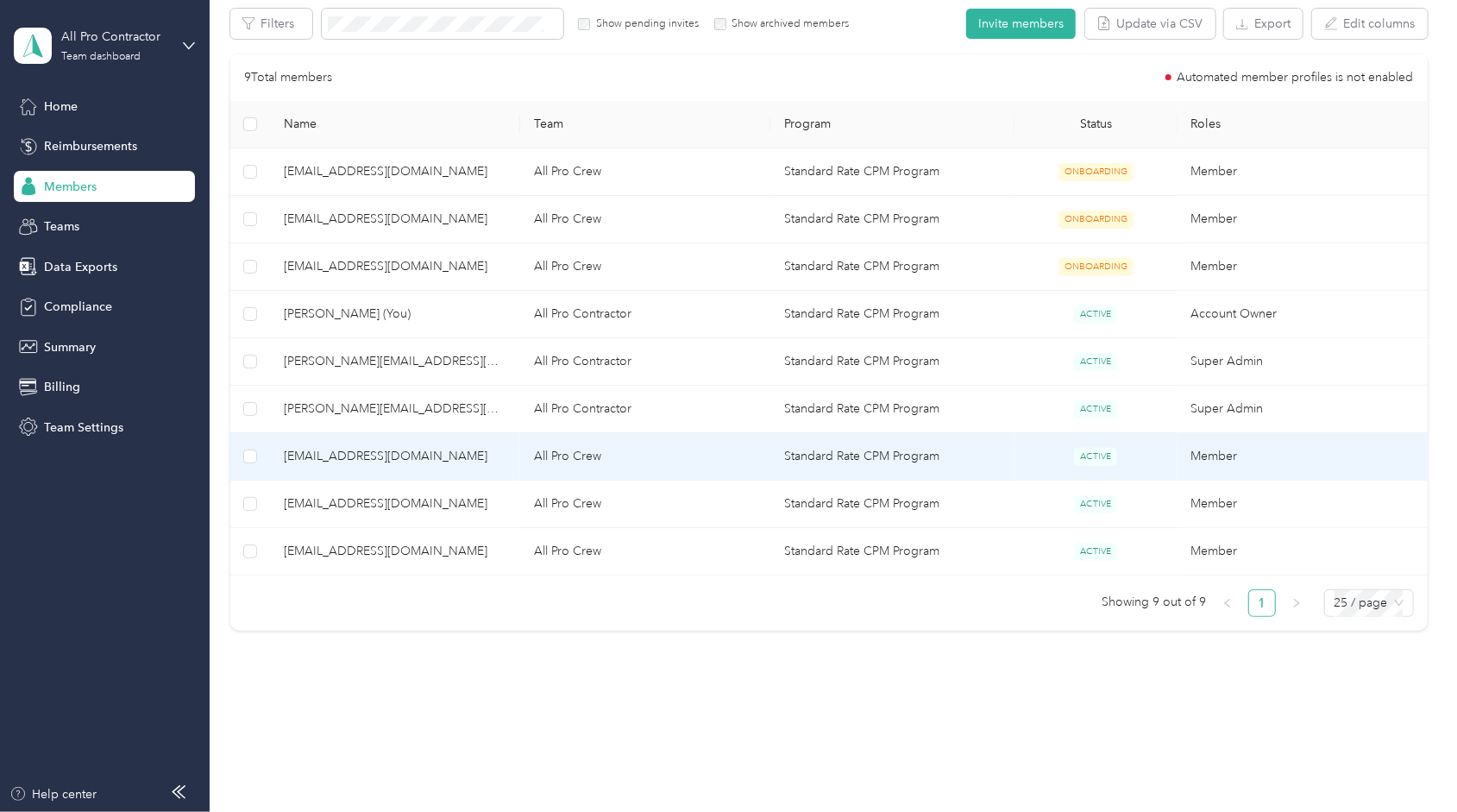
scroll to position [314, 0]
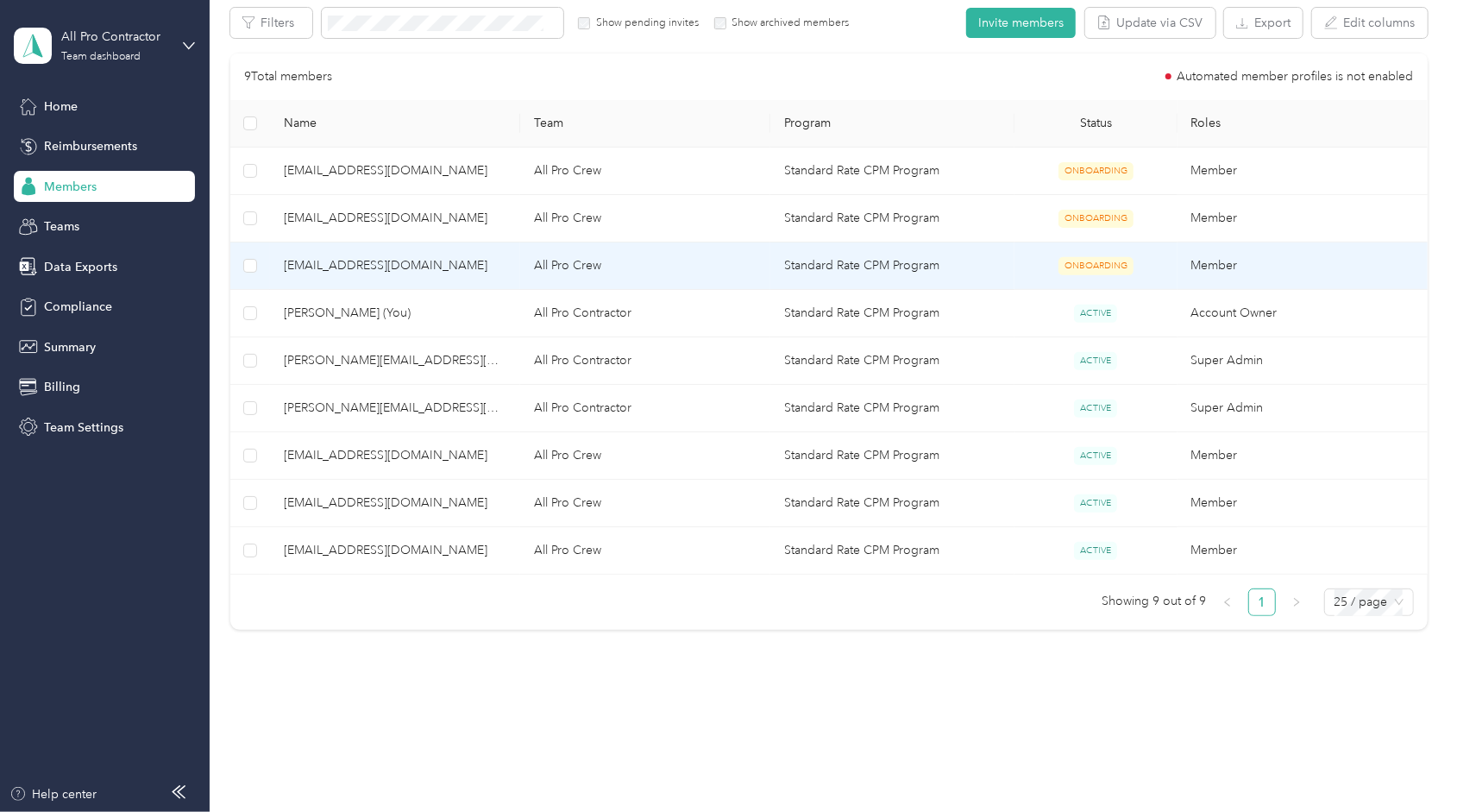
click at [635, 270] on td "All Pro Crew" at bounding box center [645, 266] width 250 height 47
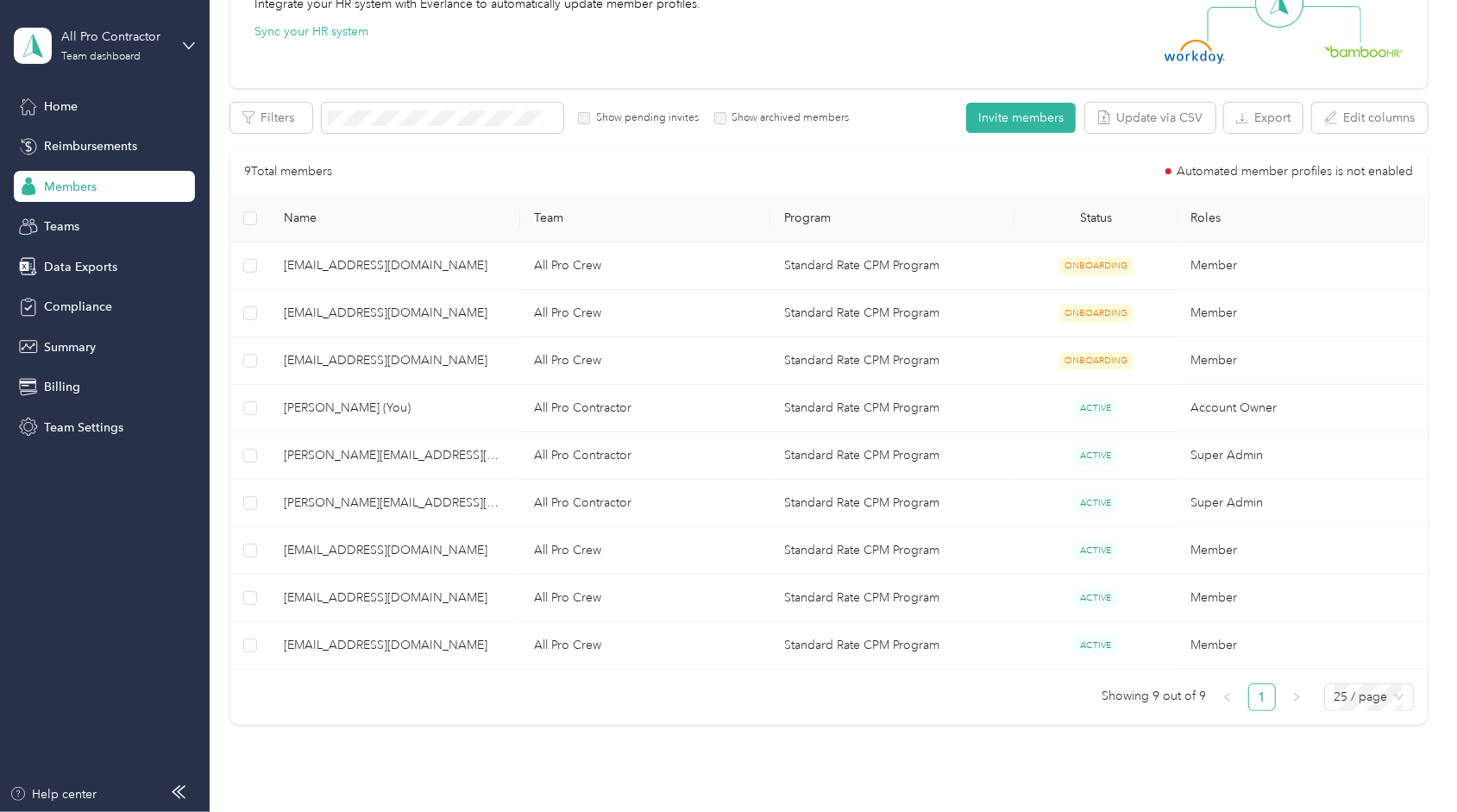
scroll to position [221, 0]
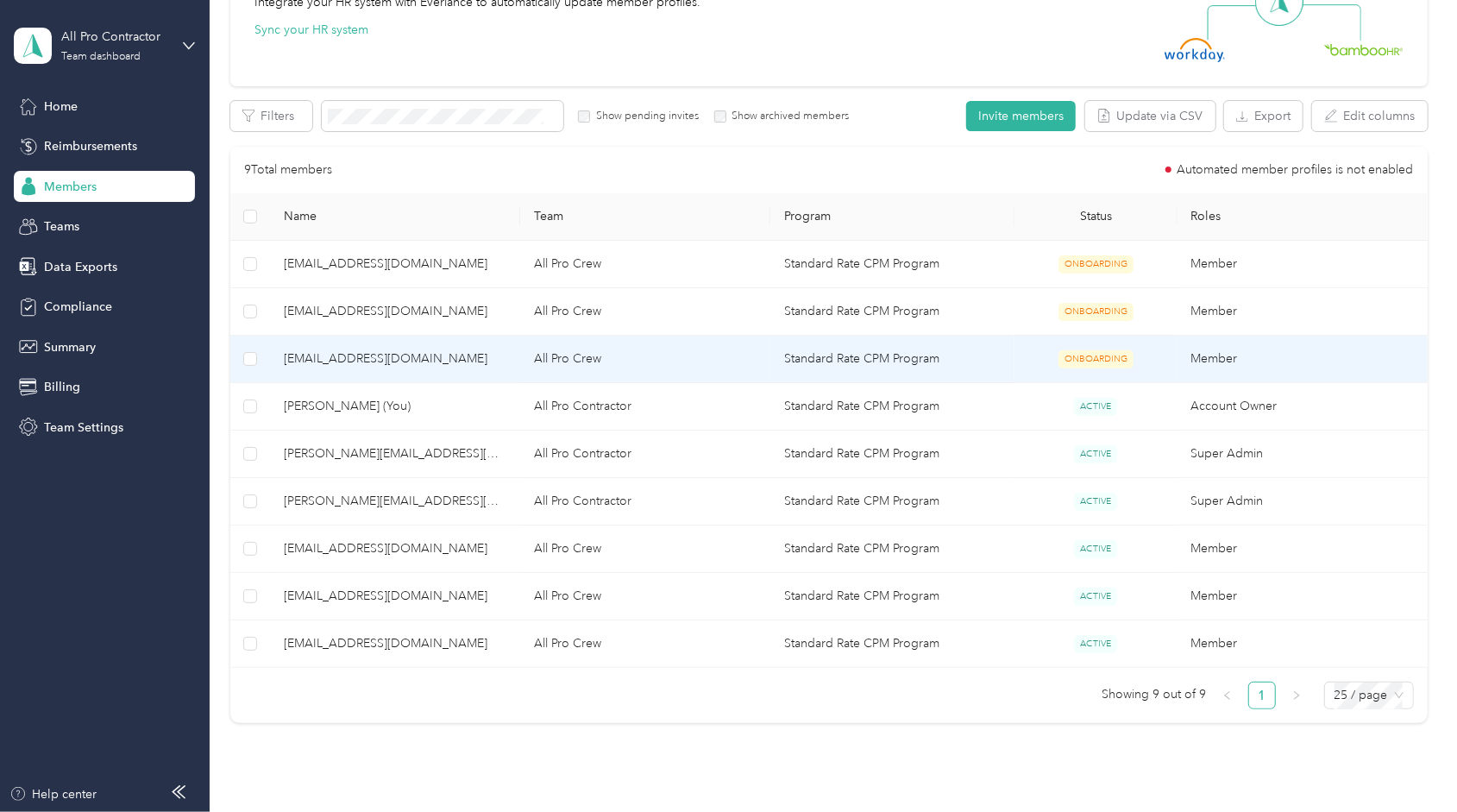
click at [623, 361] on td "All Pro Crew" at bounding box center [645, 360] width 250 height 47
click at [423, 343] on td "[EMAIL_ADDRESS][DOMAIN_NAME]" at bounding box center [394, 360] width 250 height 47
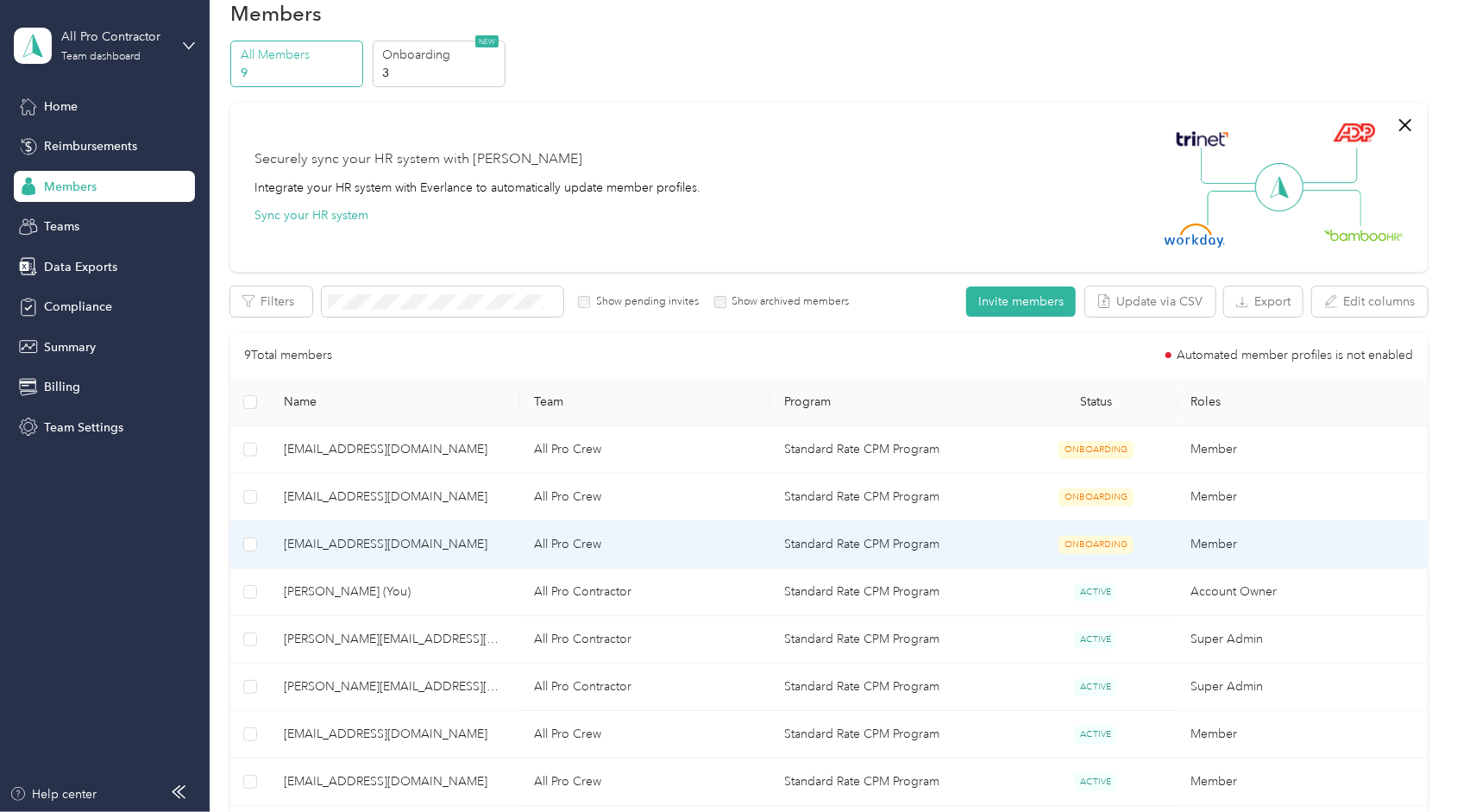
scroll to position [0, 0]
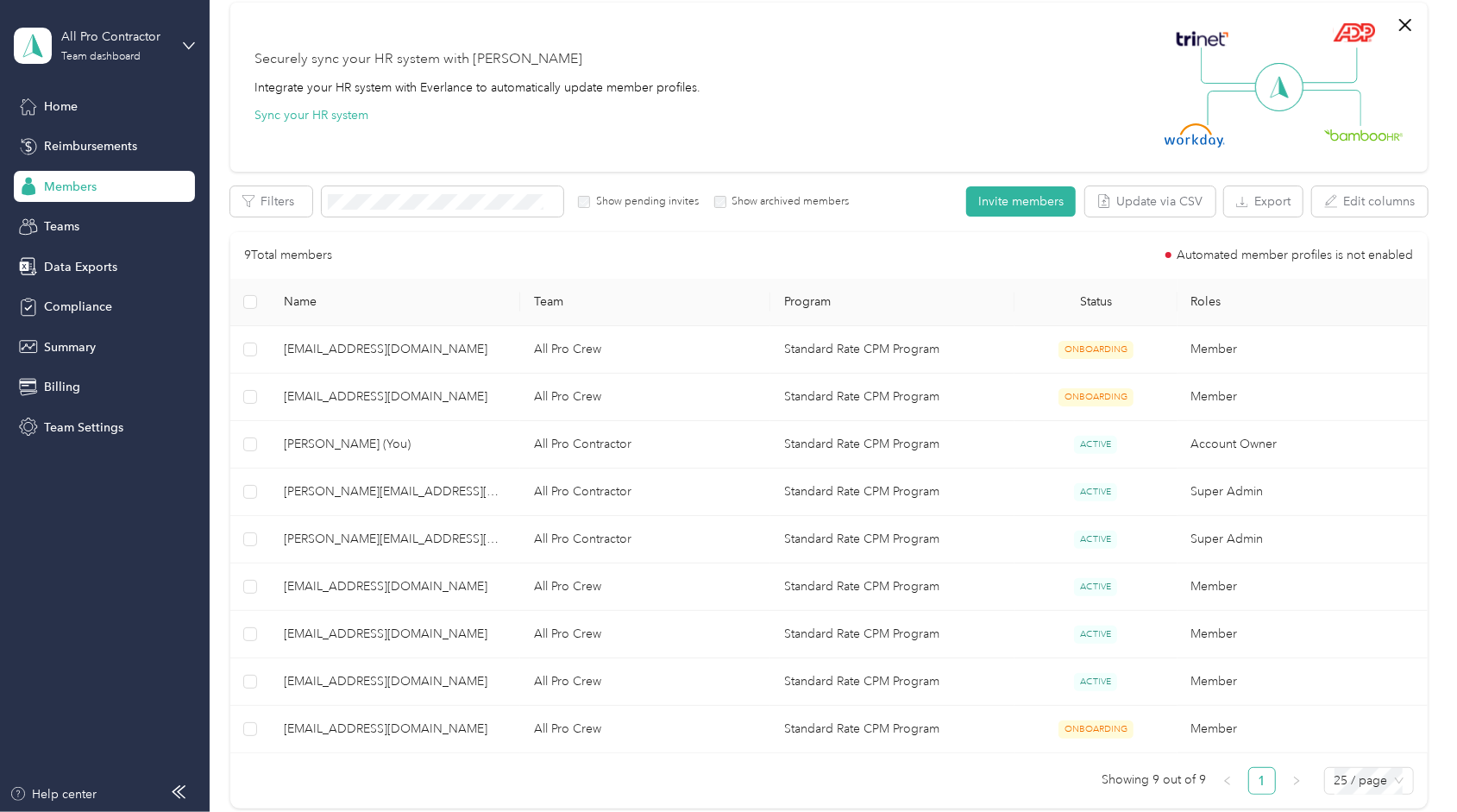
scroll to position [141, 0]
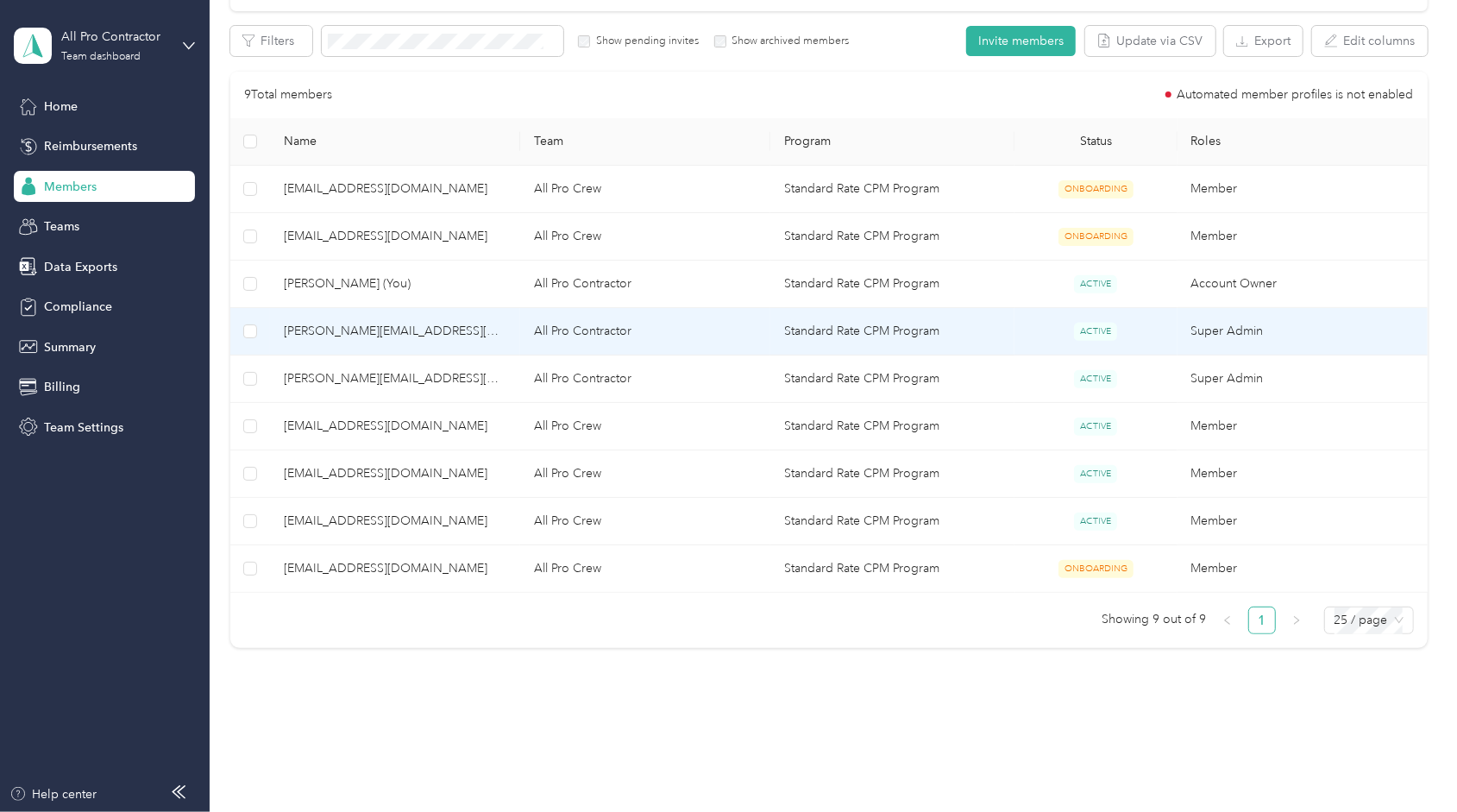
scroll to position [296, 0]
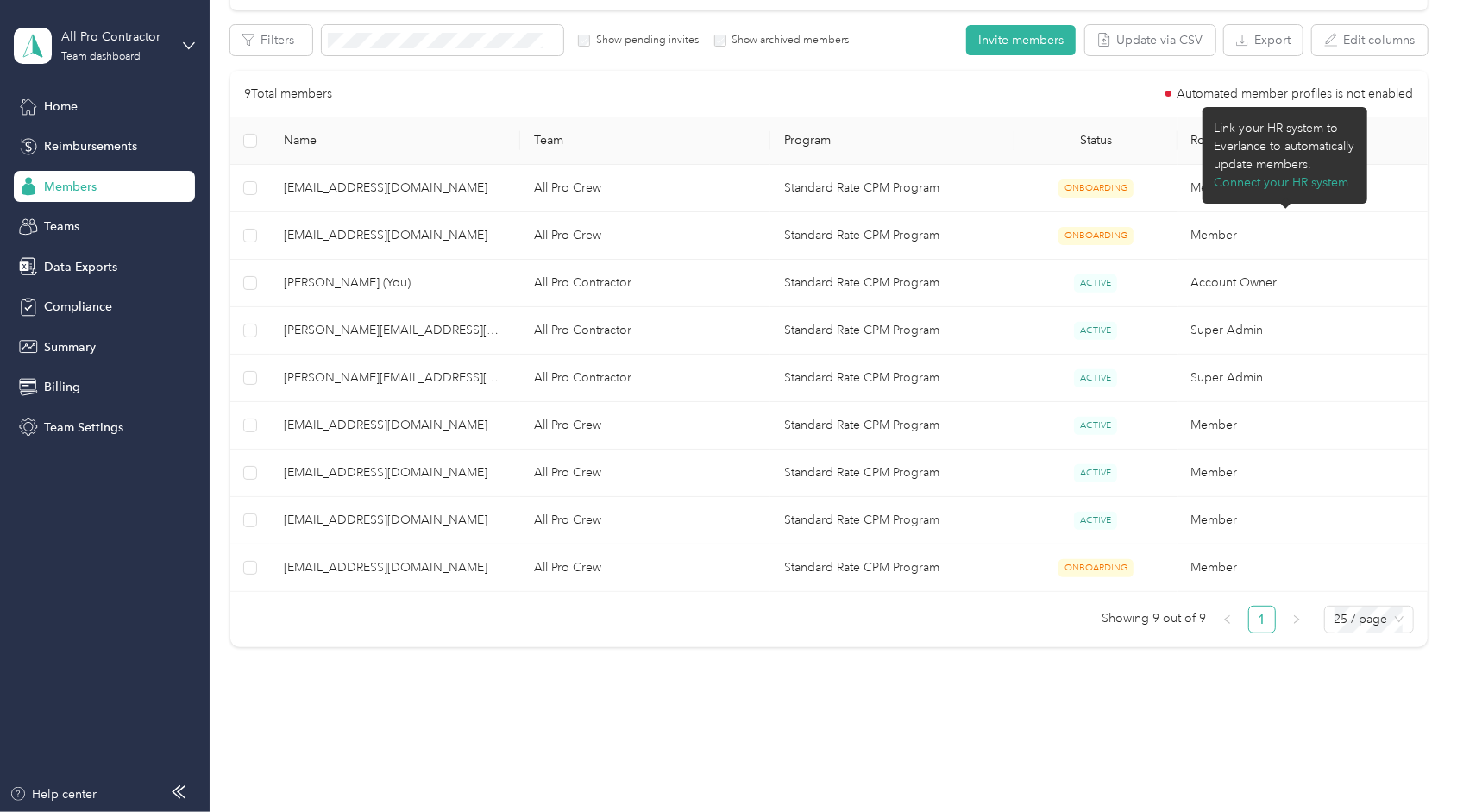
click at [1197, 93] on span "Automated member profiles is not enabled" at bounding box center [1295, 94] width 236 height 12
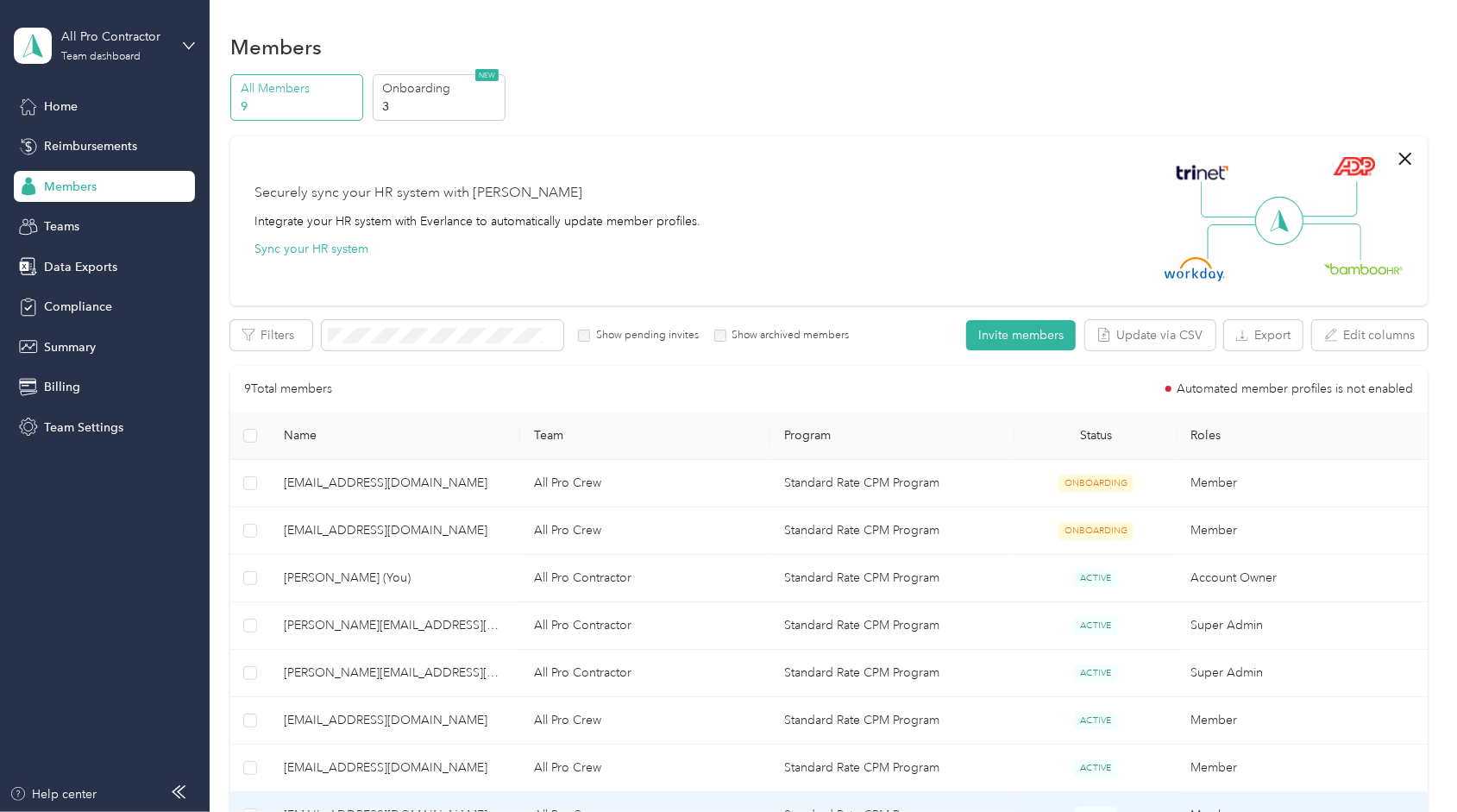
scroll to position [0, 0]
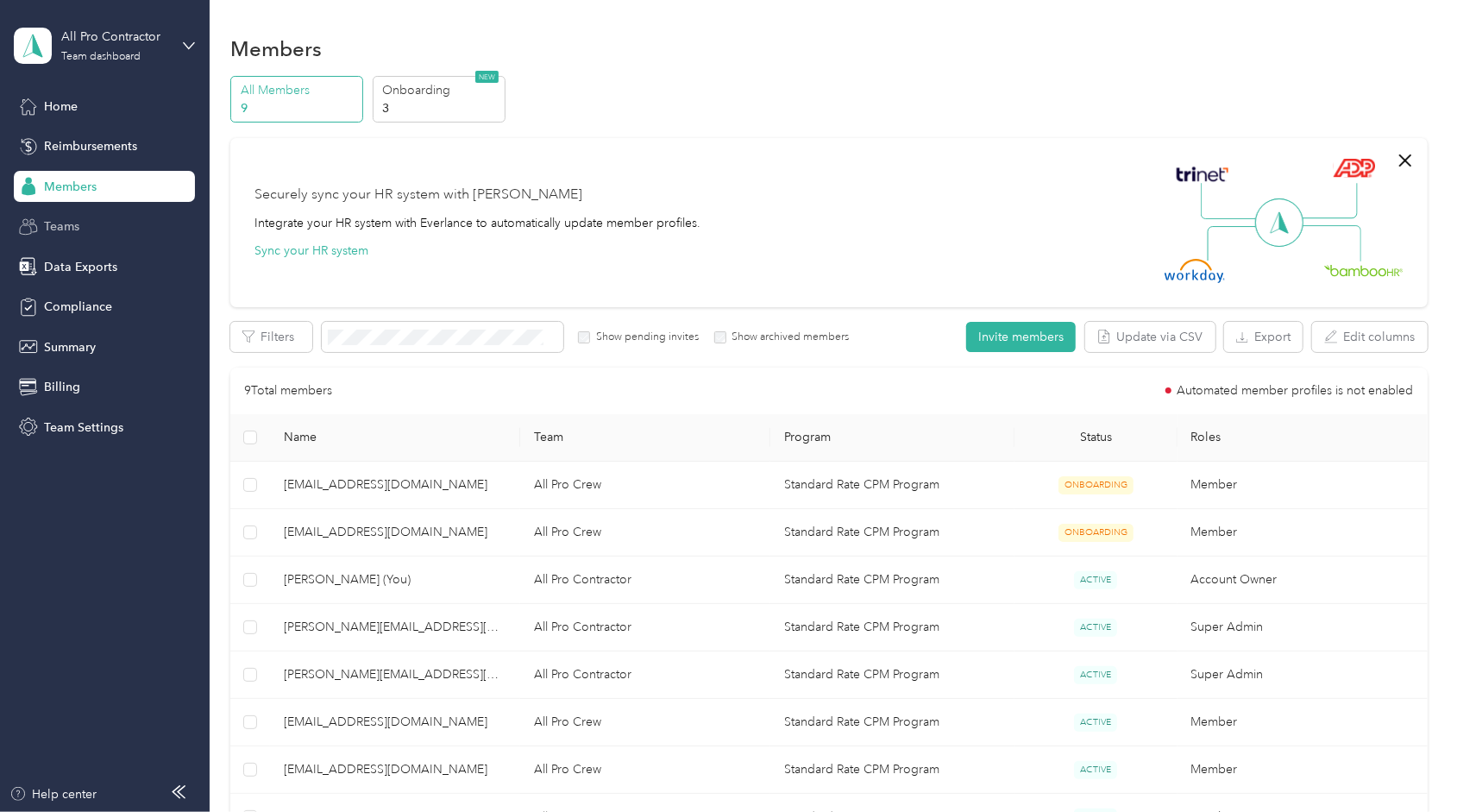
drag, startPoint x: 99, startPoint y: 209, endPoint x: 93, endPoint y: 231, distance: 22.8
click at [93, 231] on div "Home Reimbursements Members Teams Data Exports Compliance Summary Billing Team …" at bounding box center [104, 267] width 181 height 352
click at [93, 231] on div "Teams" at bounding box center [104, 226] width 181 height 31
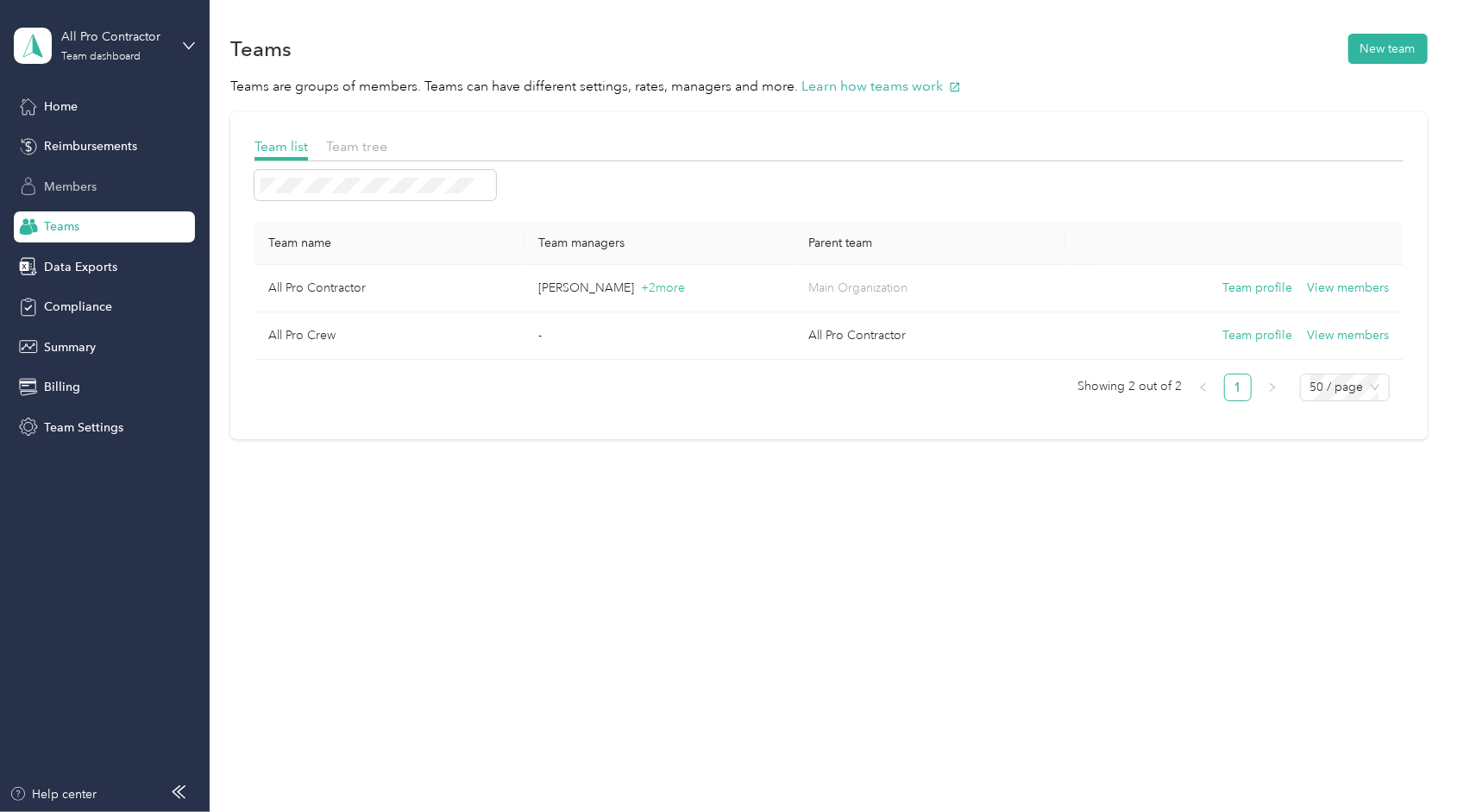
click at [126, 179] on div "Members" at bounding box center [104, 186] width 181 height 31
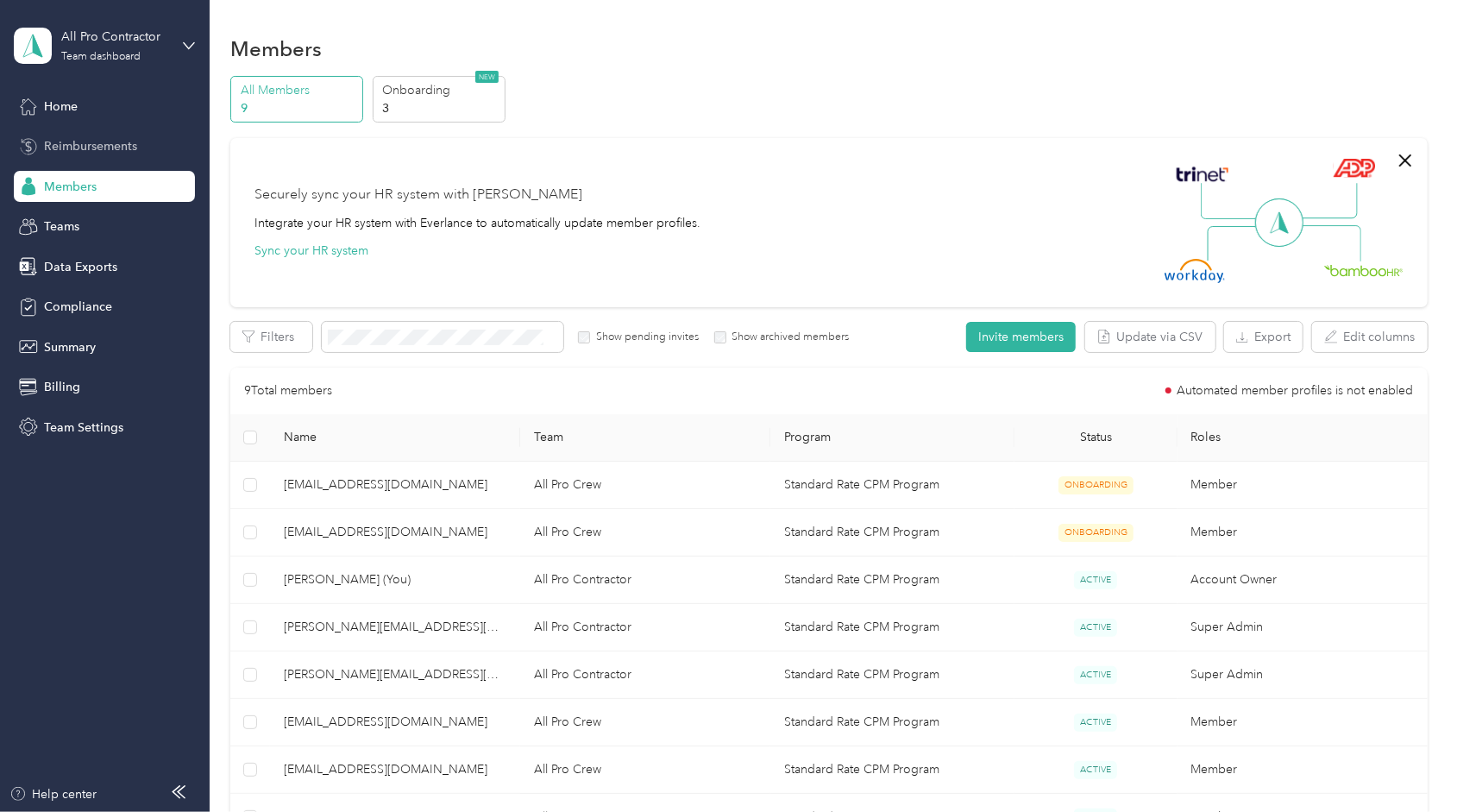
click at [124, 147] on span "Reimbursements" at bounding box center [91, 146] width 93 height 18
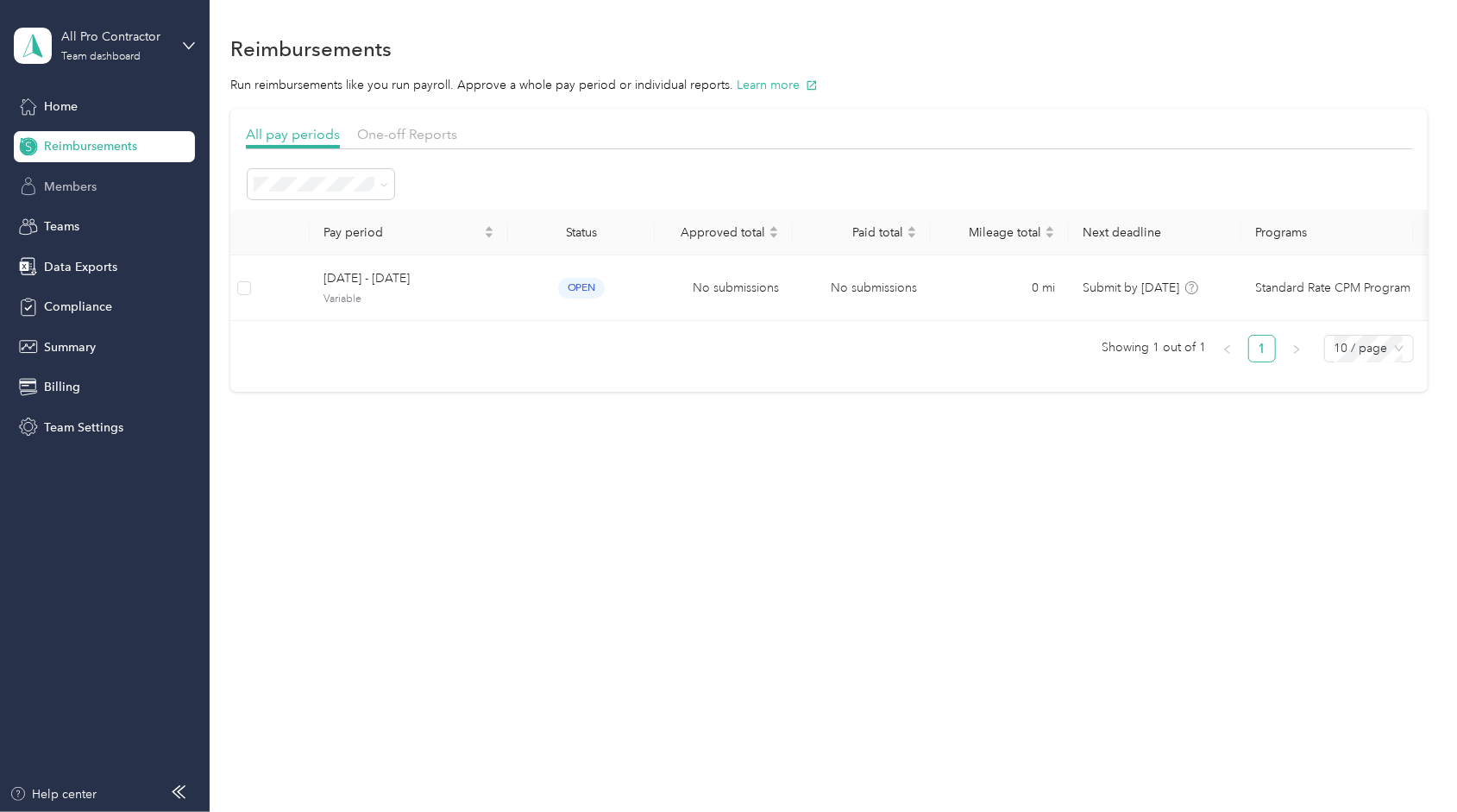
click at [83, 188] on span "Members" at bounding box center [70, 187] width 52 height 18
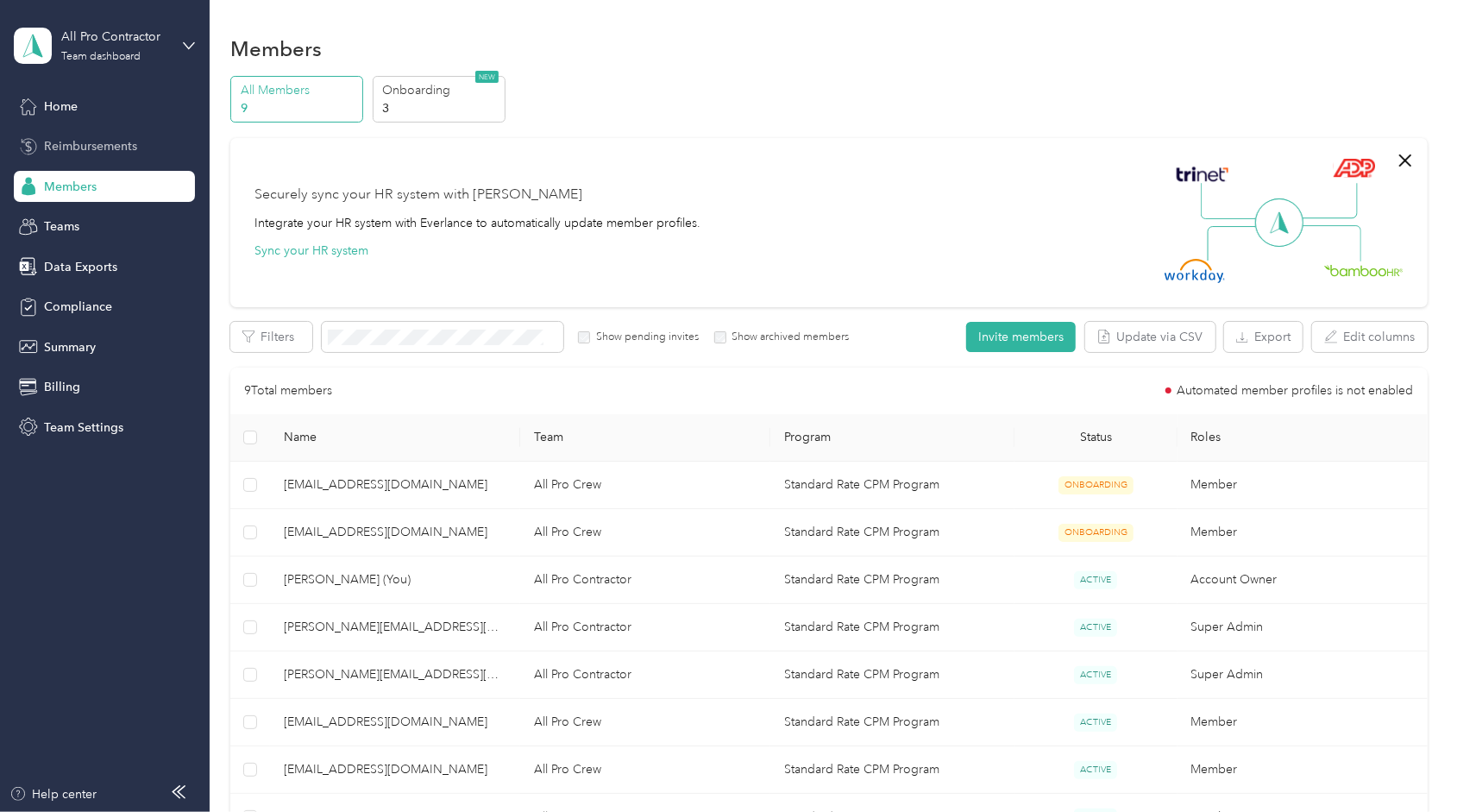
click at [118, 155] on div "Reimbursements" at bounding box center [104, 146] width 181 height 31
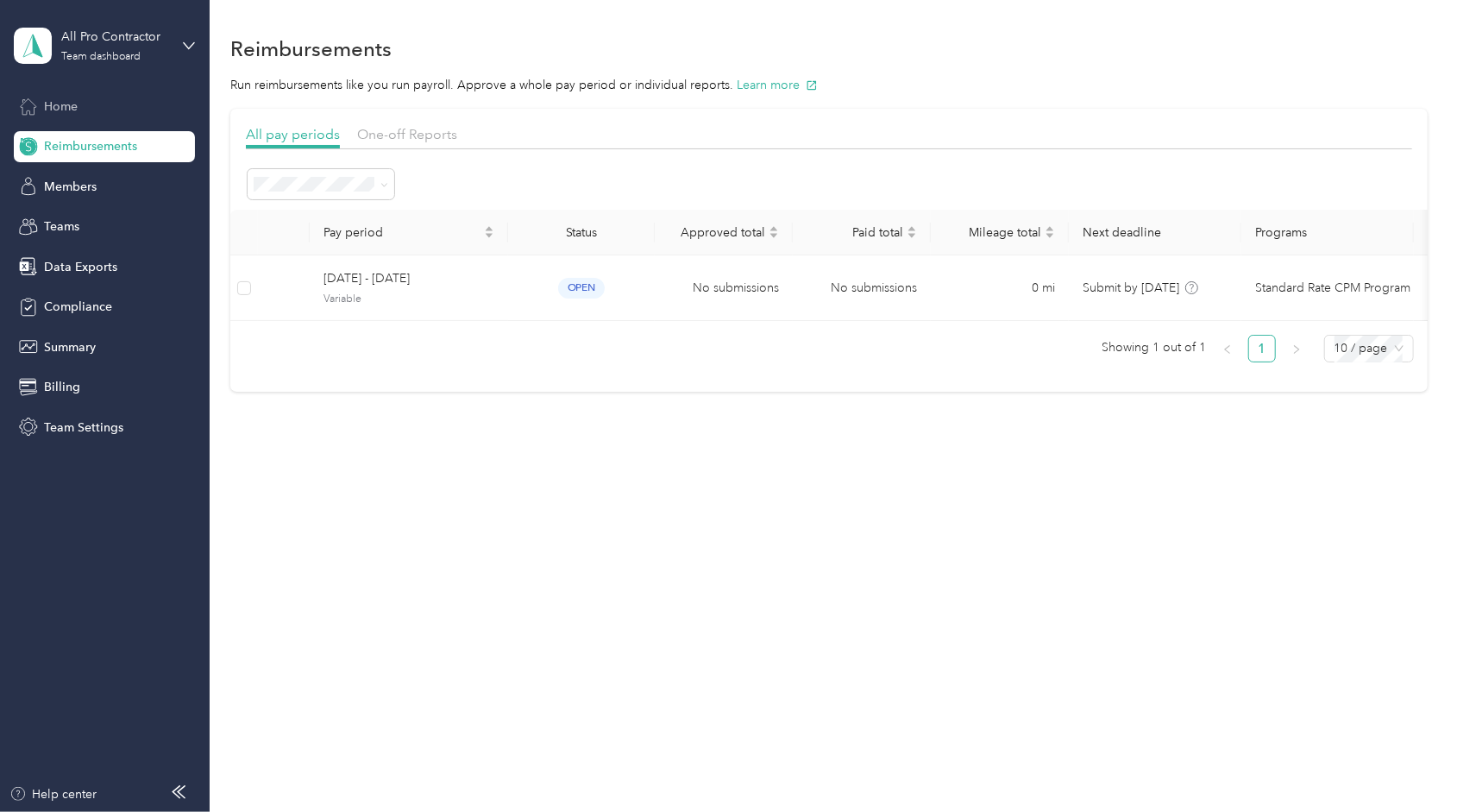
click at [116, 104] on div "Home" at bounding box center [104, 106] width 181 height 31
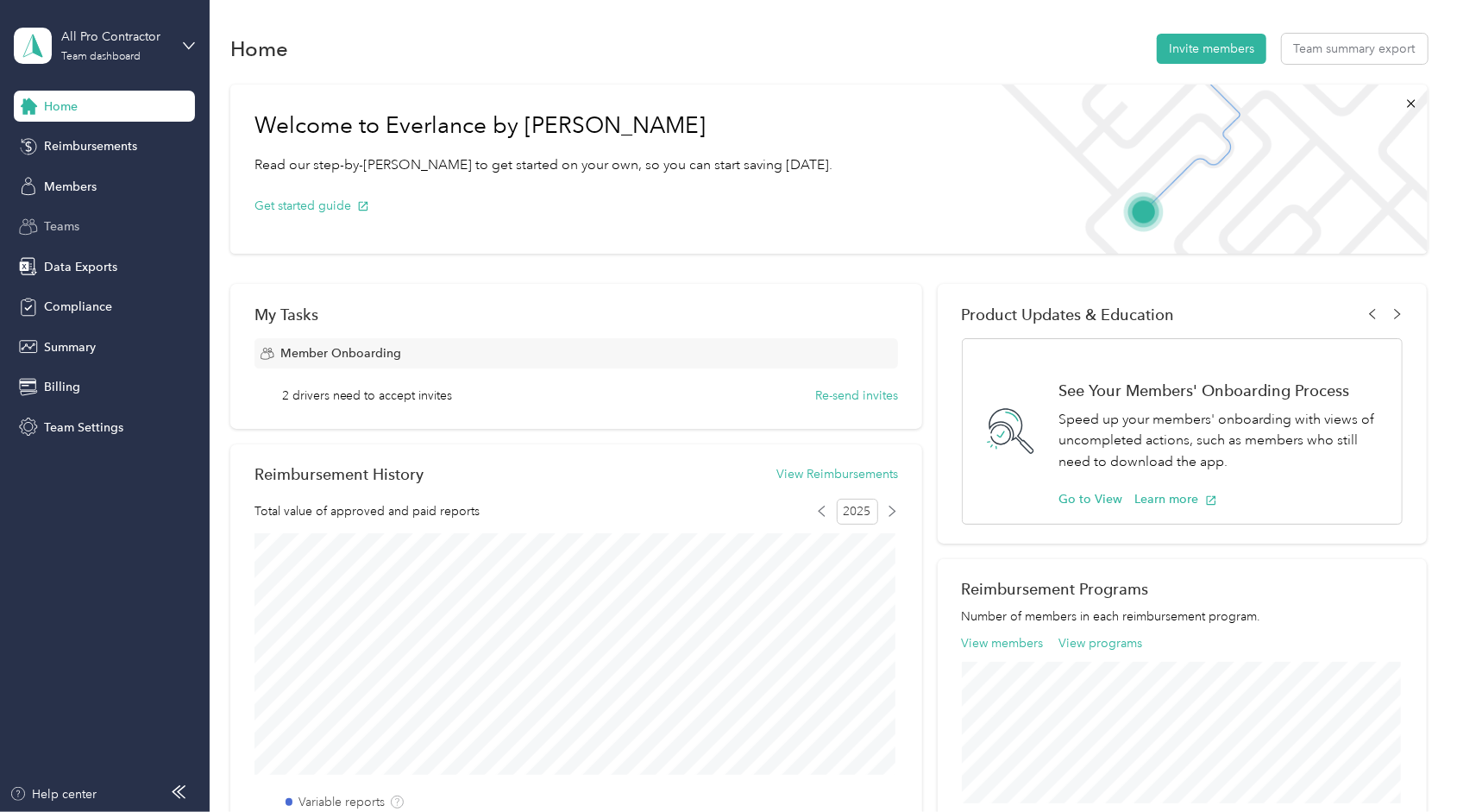
click at [102, 231] on div "Teams" at bounding box center [104, 226] width 181 height 31
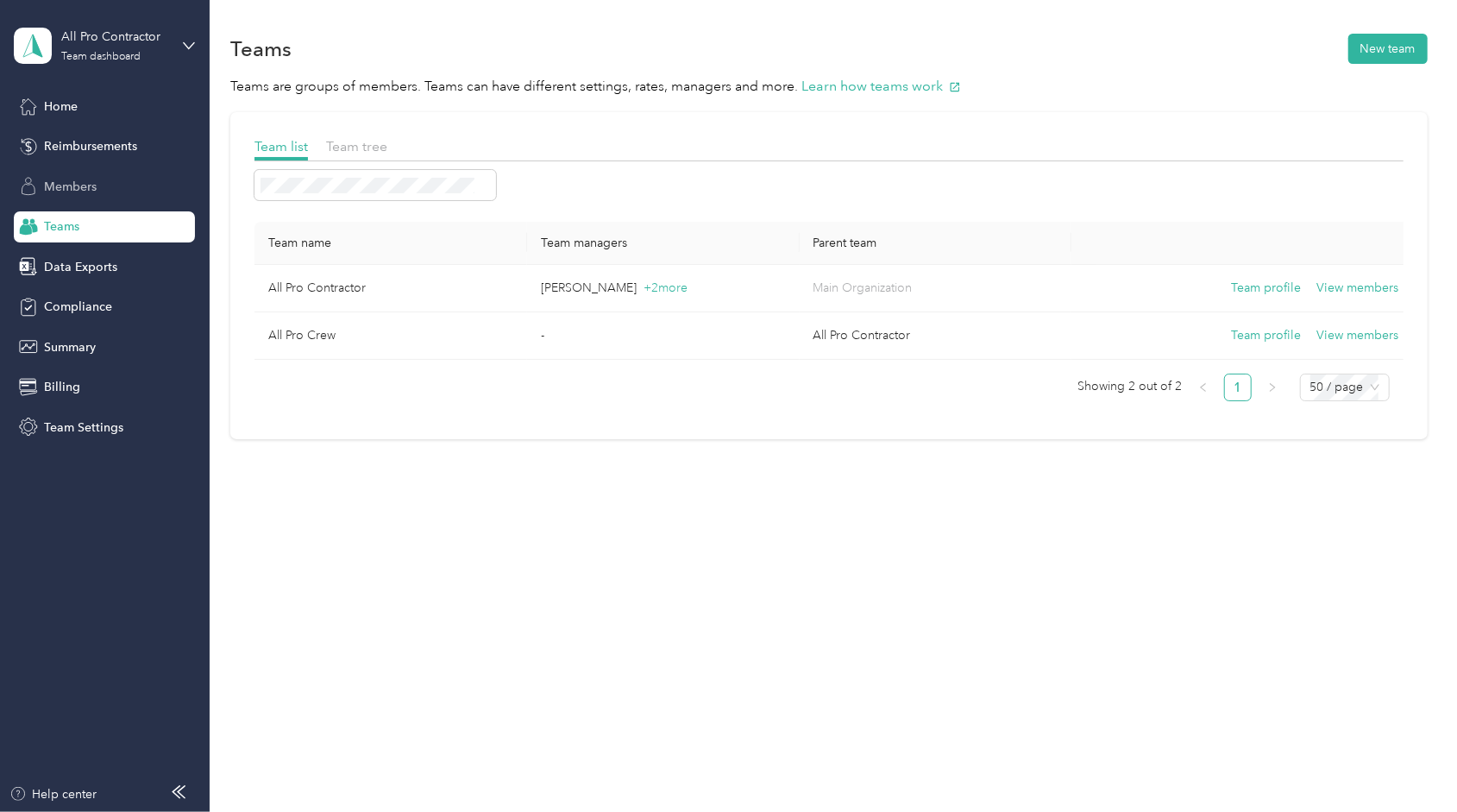
click at [97, 185] on span "Members" at bounding box center [70, 187] width 52 height 18
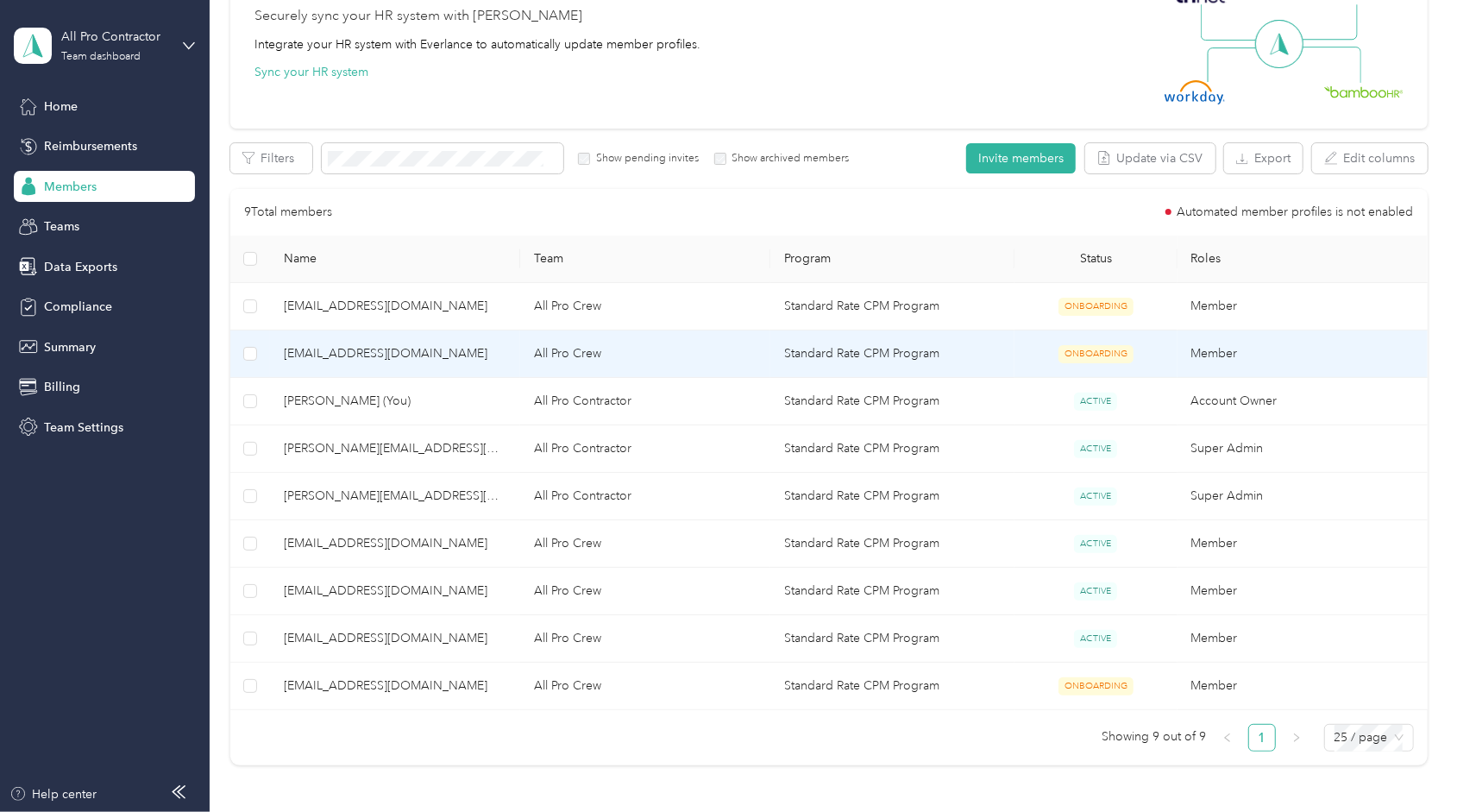
scroll to position [180, 0]
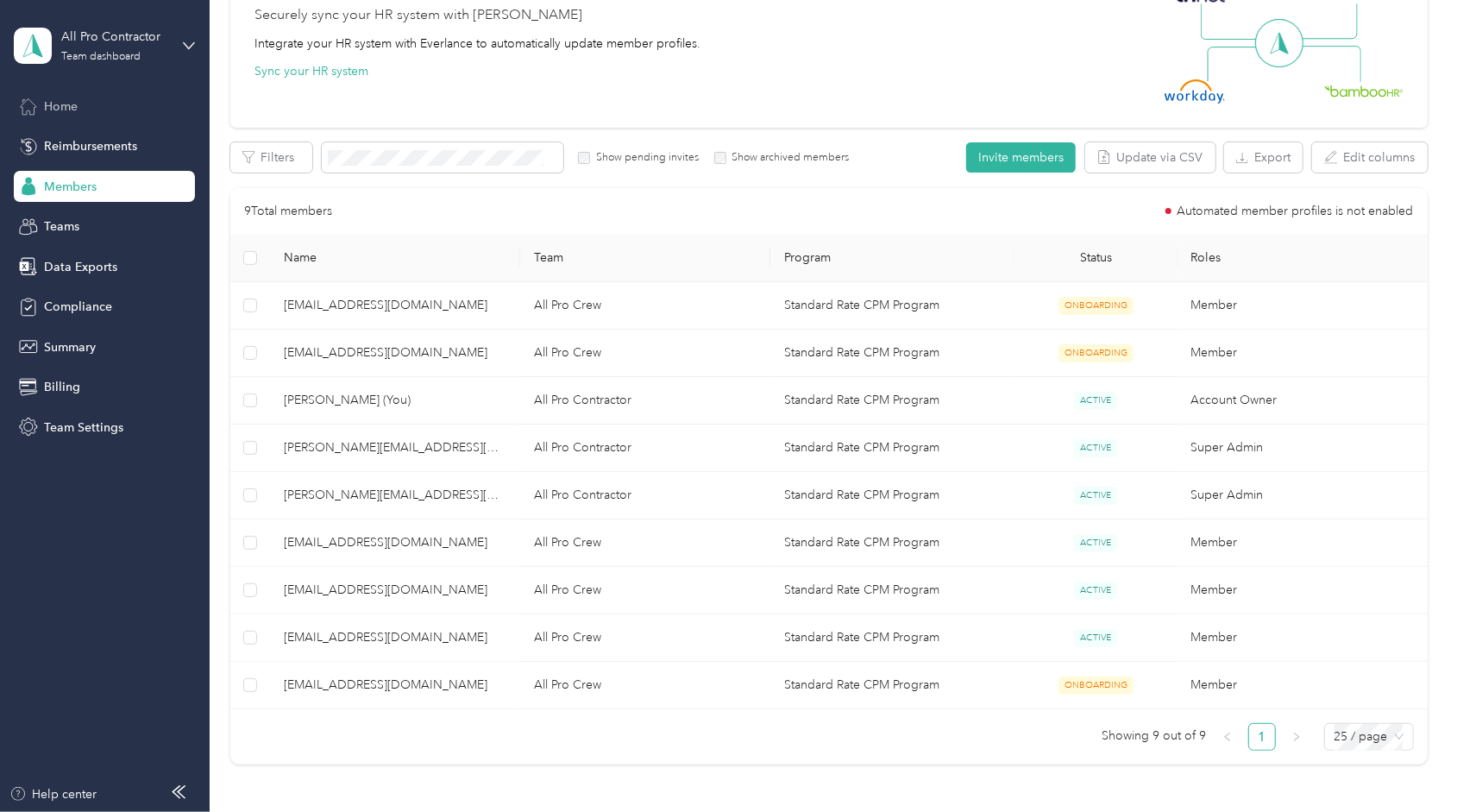
click at [114, 102] on div "Home" at bounding box center [104, 106] width 181 height 31
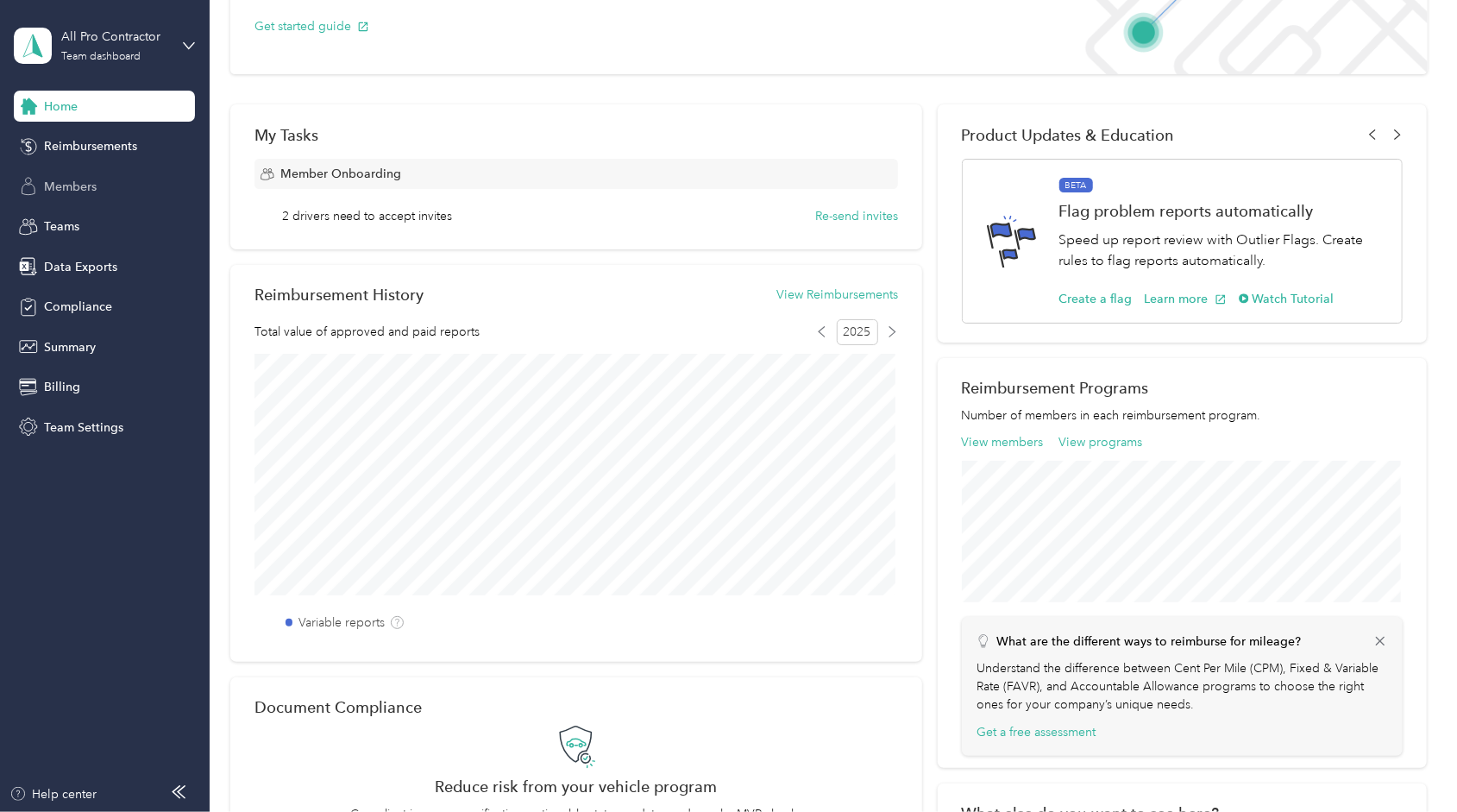
click at [94, 194] on span "Members" at bounding box center [70, 187] width 52 height 18
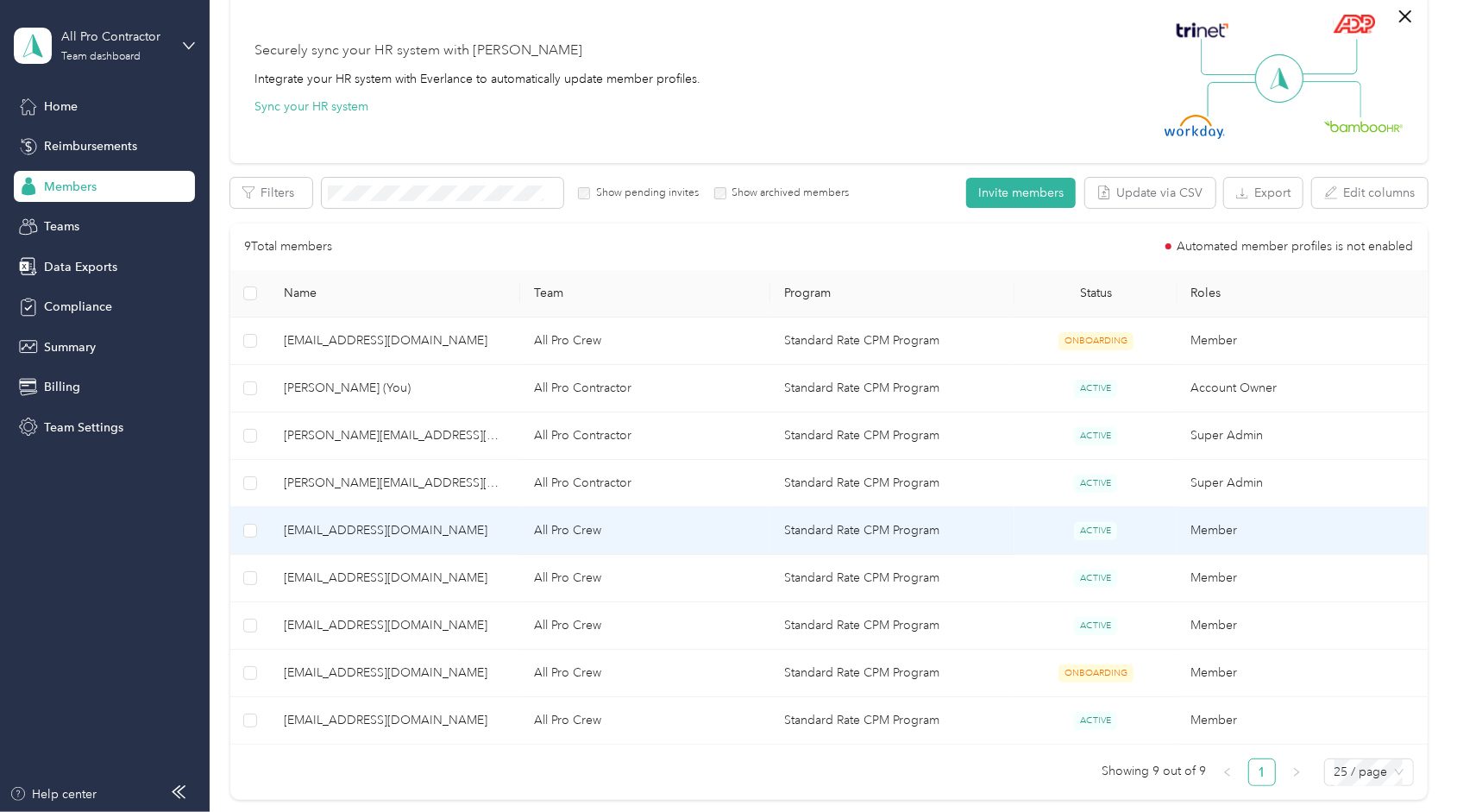
scroll to position [184, 0]
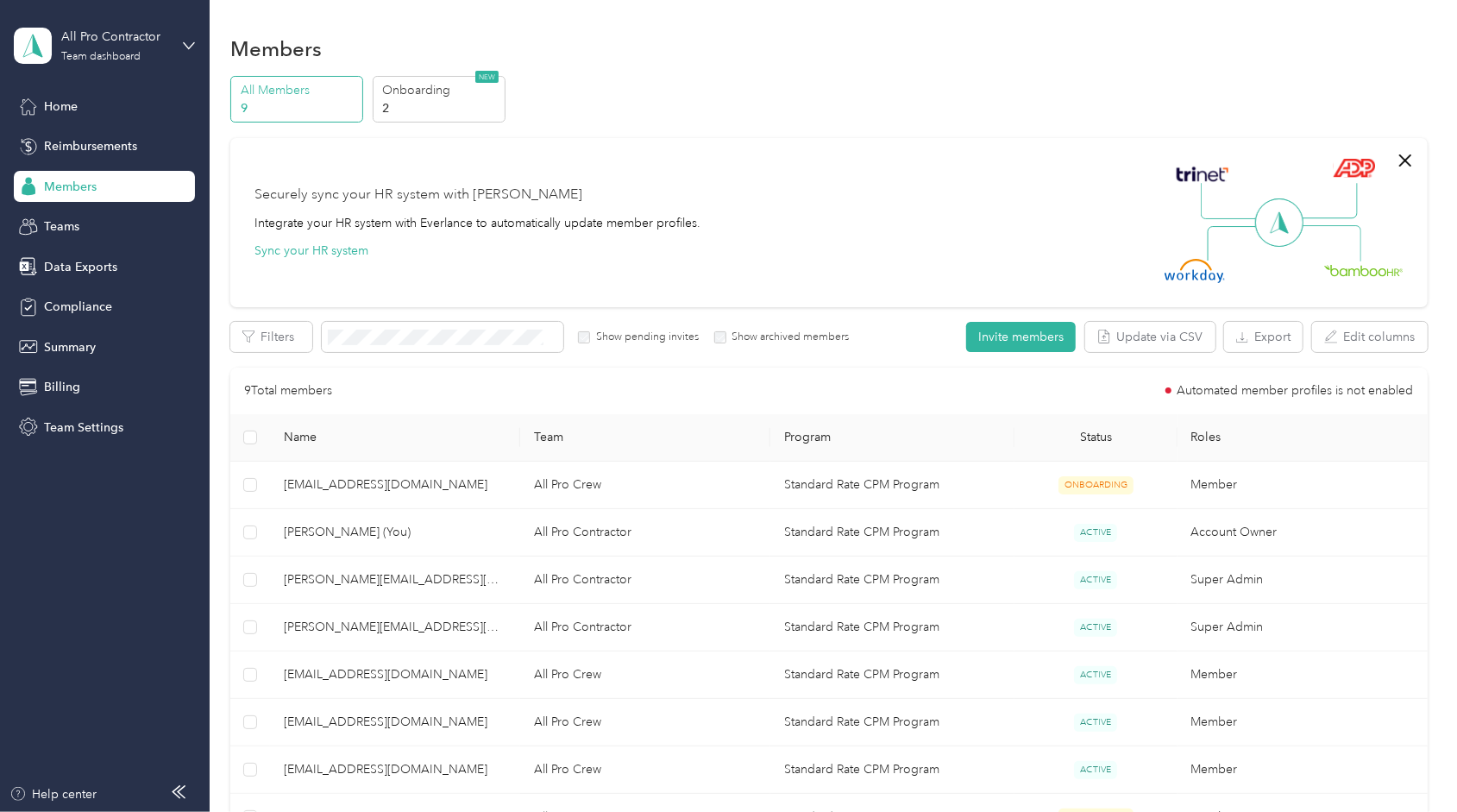
click at [1082, 477] on span "ONBOARDING" at bounding box center [1096, 485] width 75 height 18
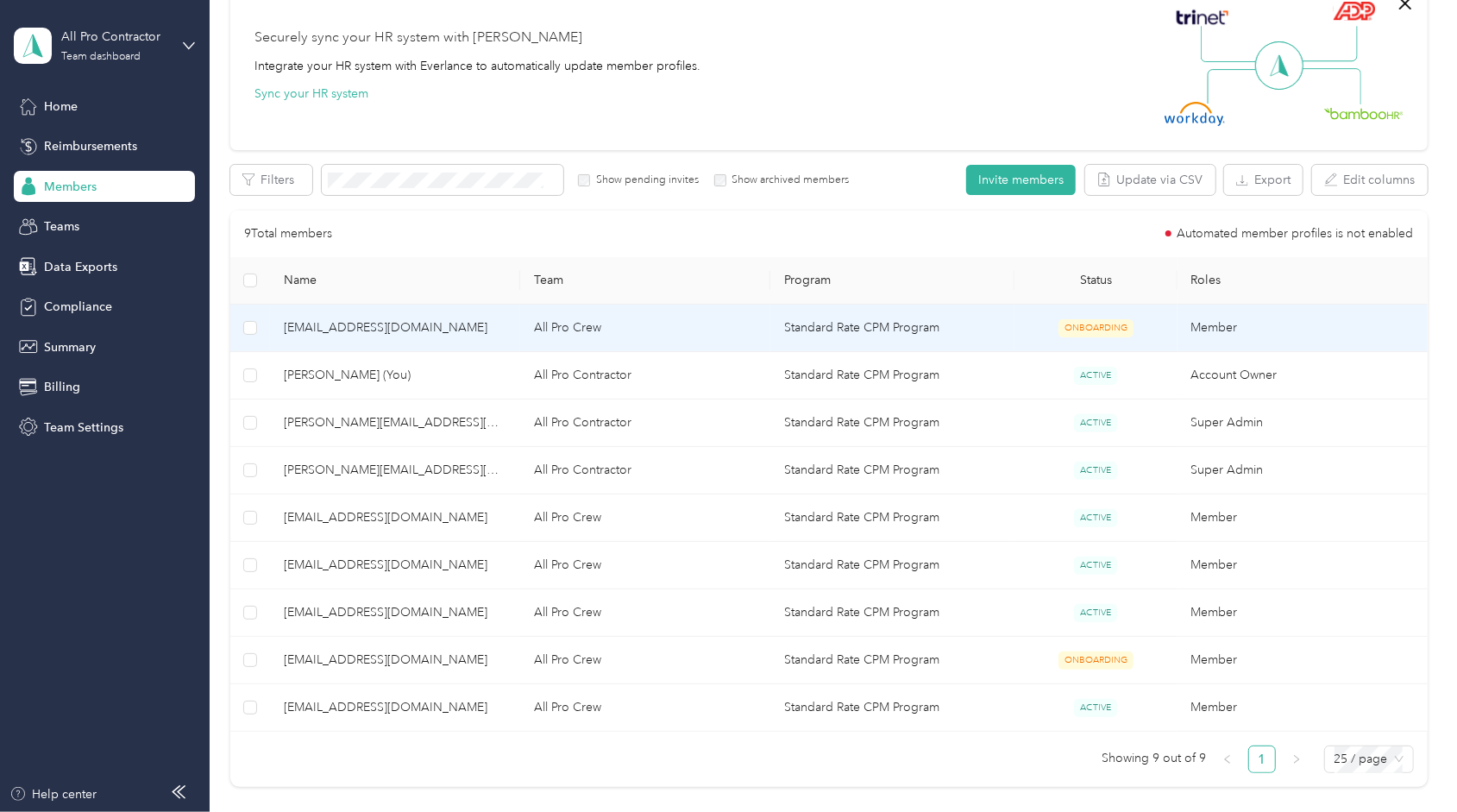
scroll to position [162, 0]
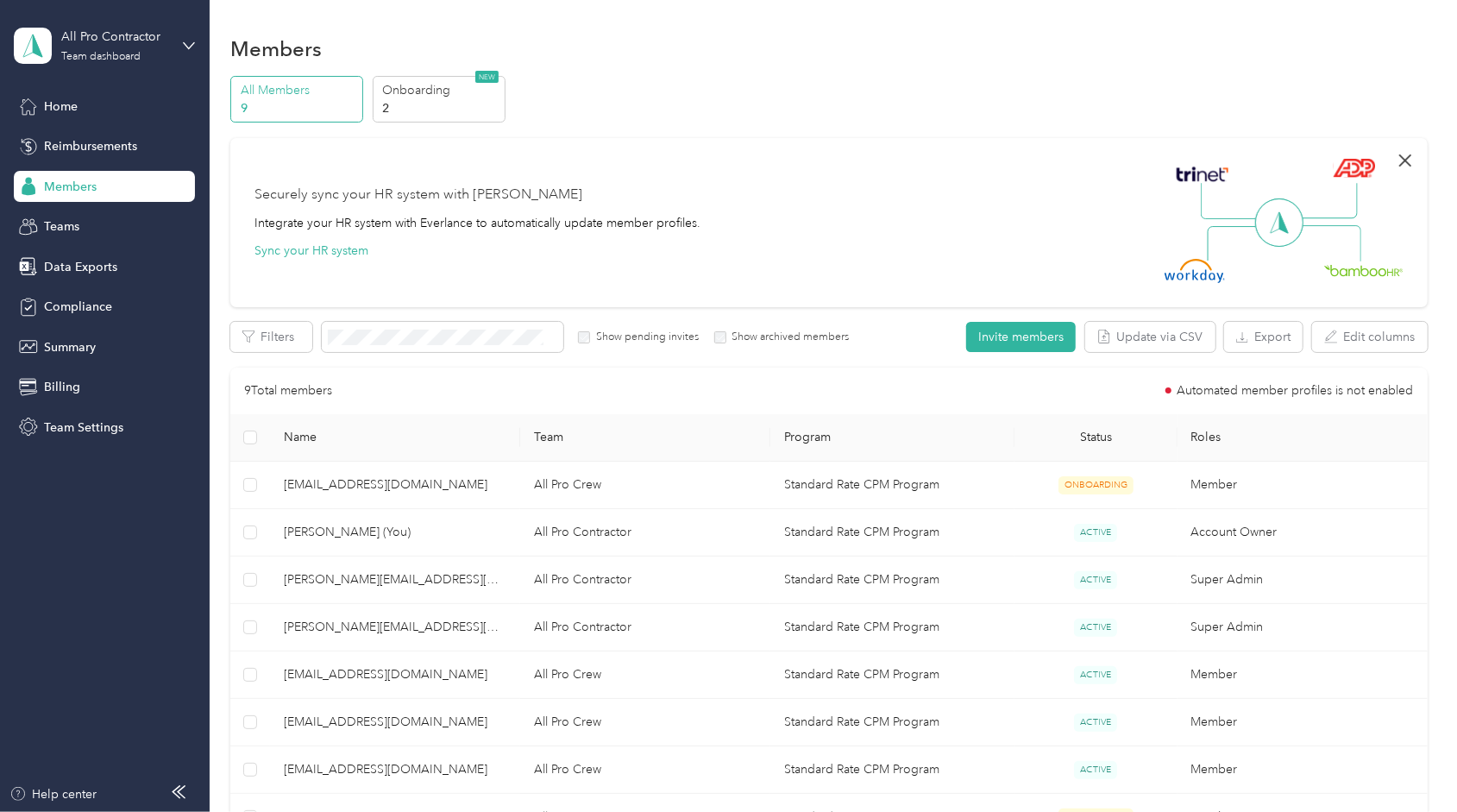
click at [1401, 168] on icon "button" at bounding box center [1405, 160] width 21 height 21
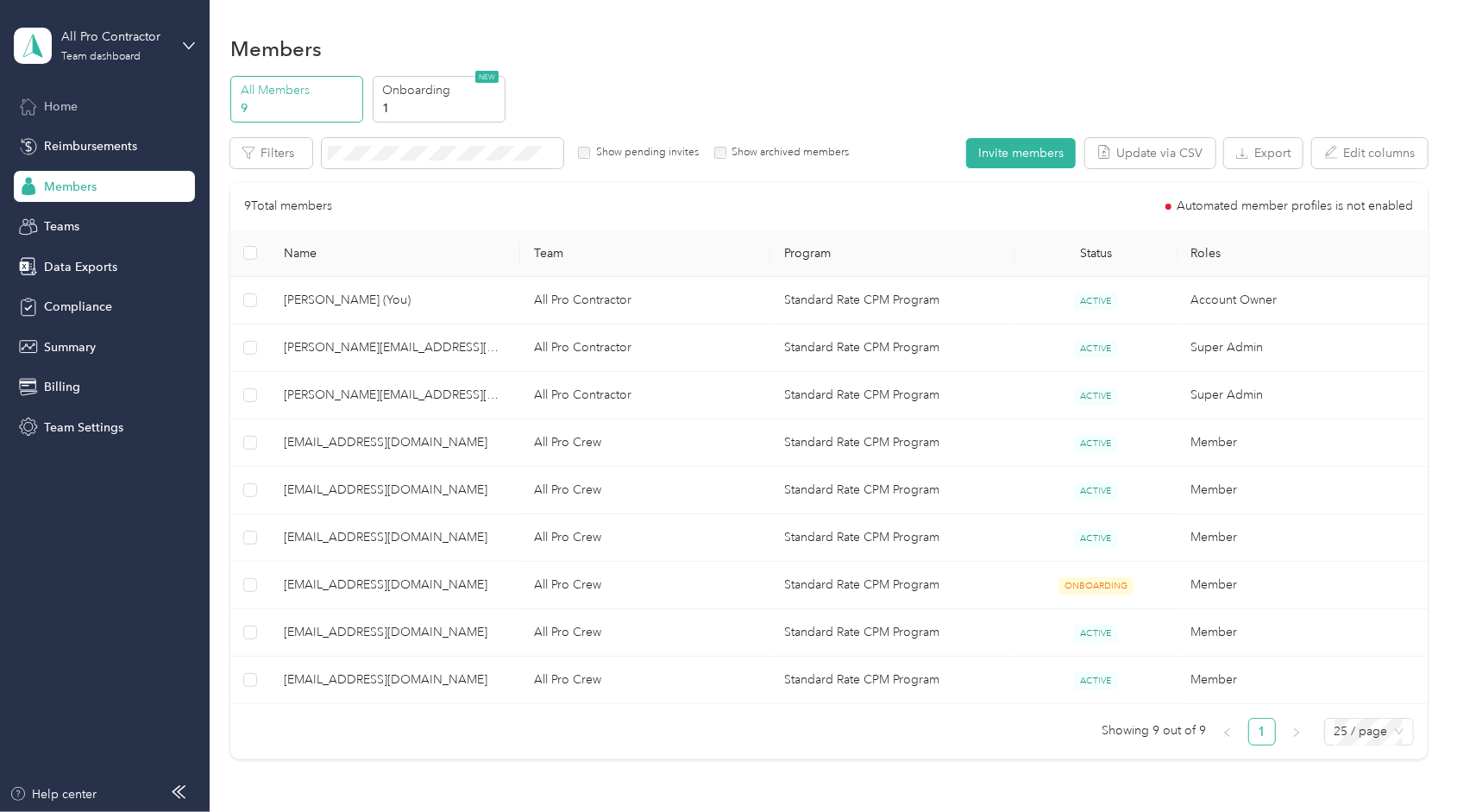
click at [154, 113] on div "Home" at bounding box center [104, 106] width 181 height 31
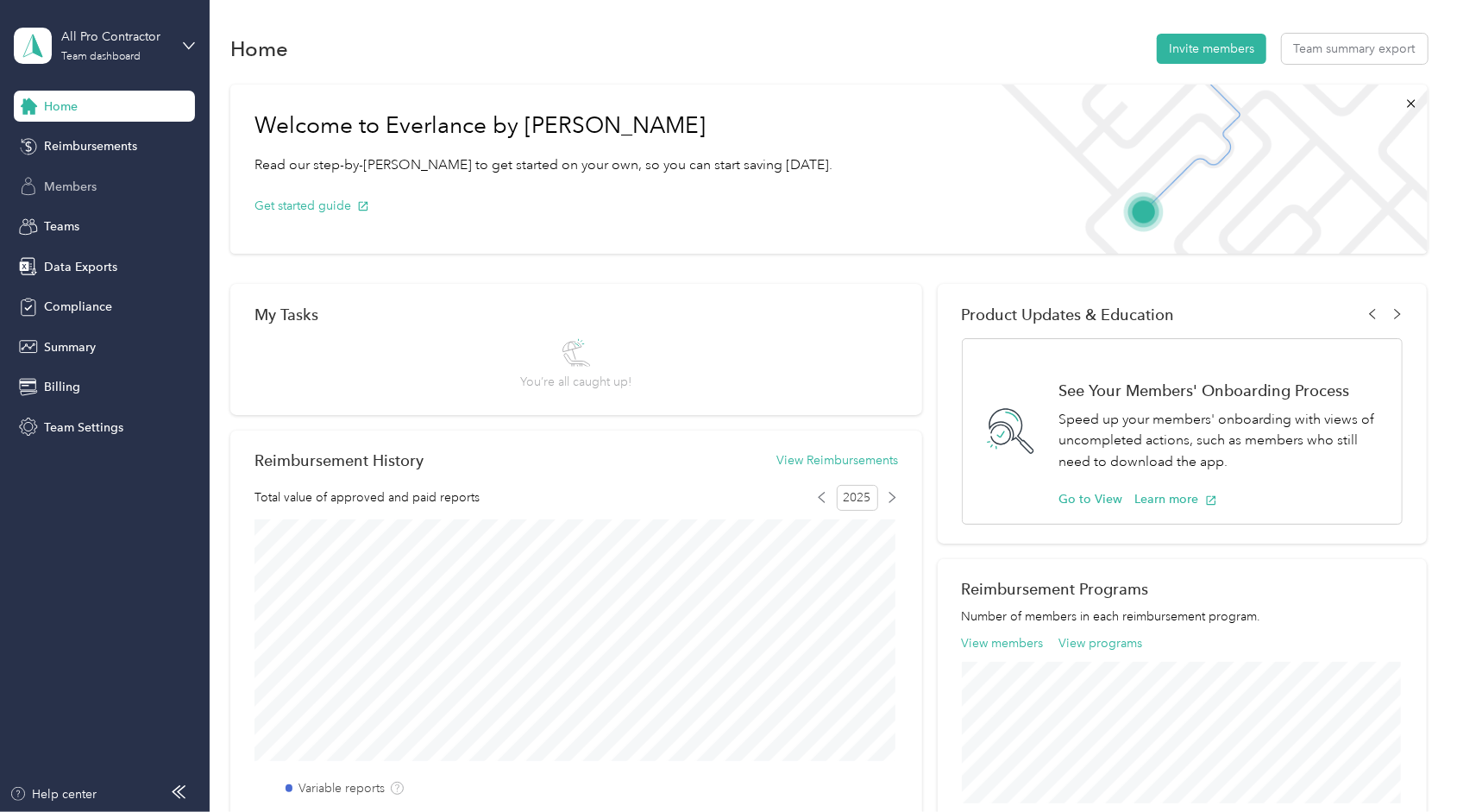
click at [97, 181] on span "Members" at bounding box center [70, 187] width 52 height 18
